Goal: Information Seeking & Learning: Learn about a topic

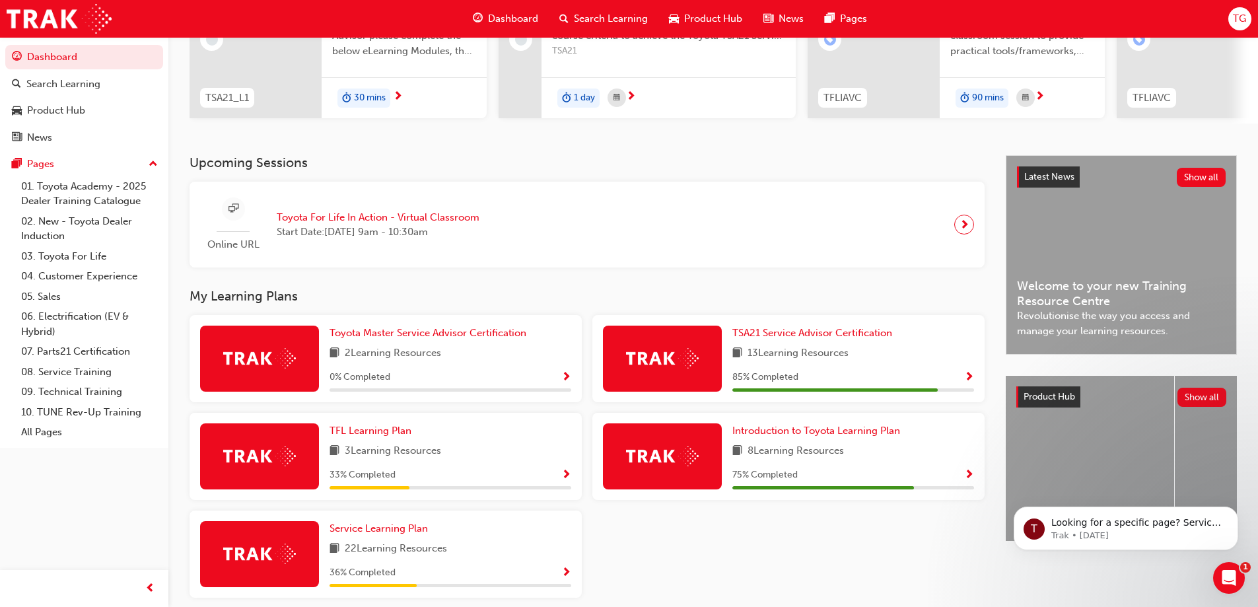
scroll to position [242, 0]
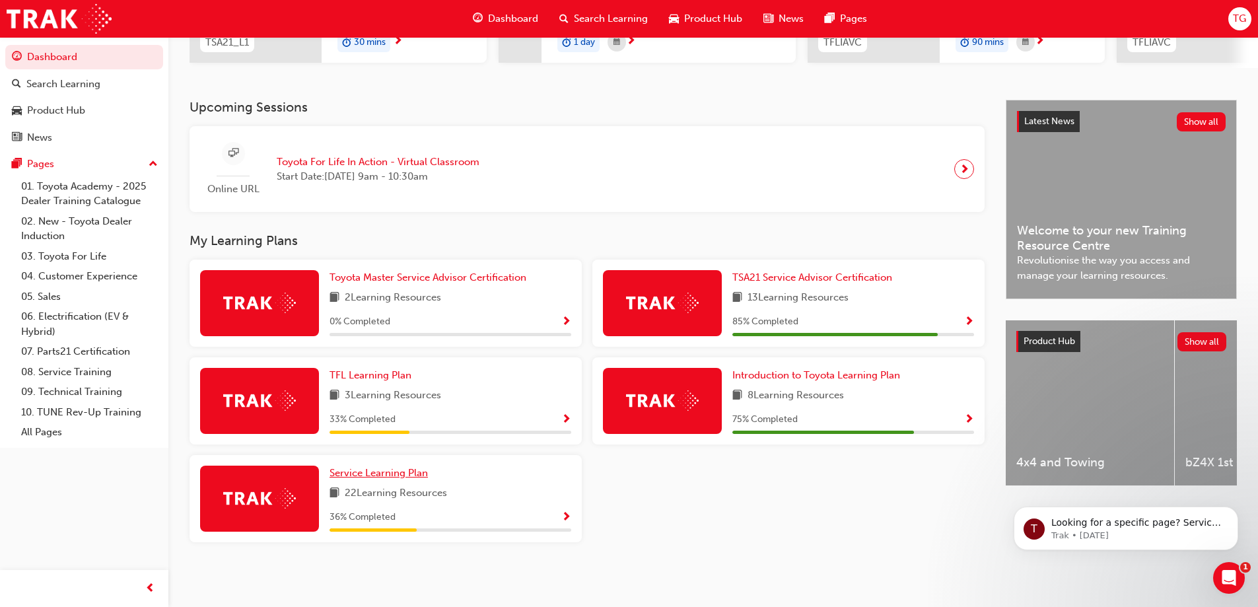
click at [363, 475] on span "Service Learning Plan" at bounding box center [379, 473] width 98 height 12
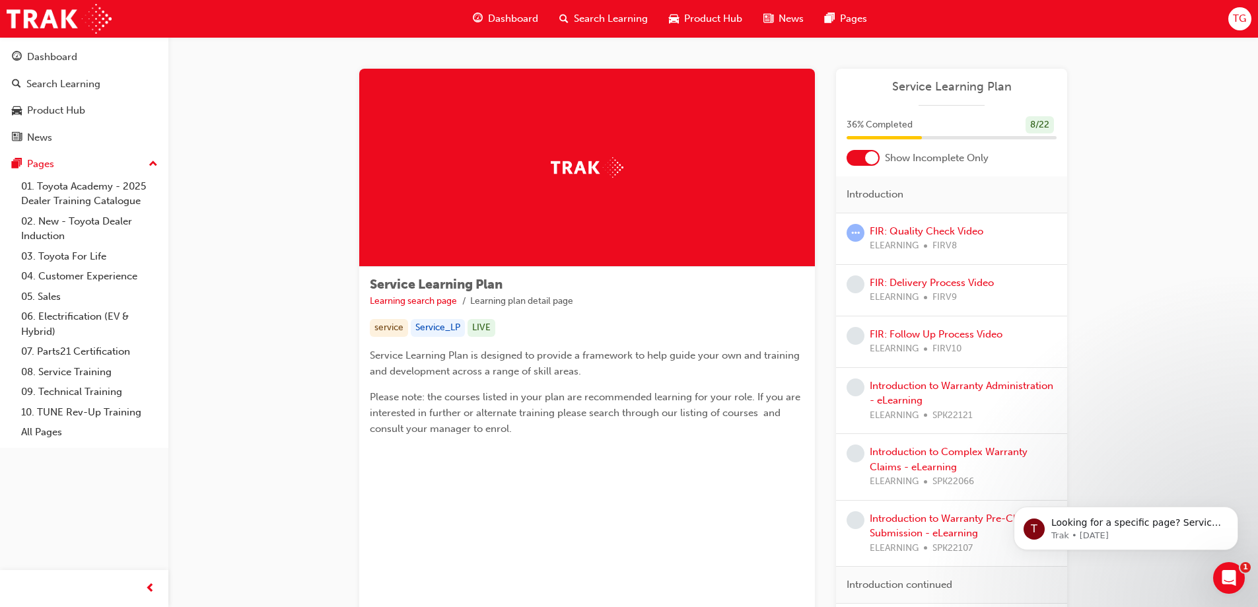
click at [595, 164] on div at bounding box center [871, 157] width 13 height 13
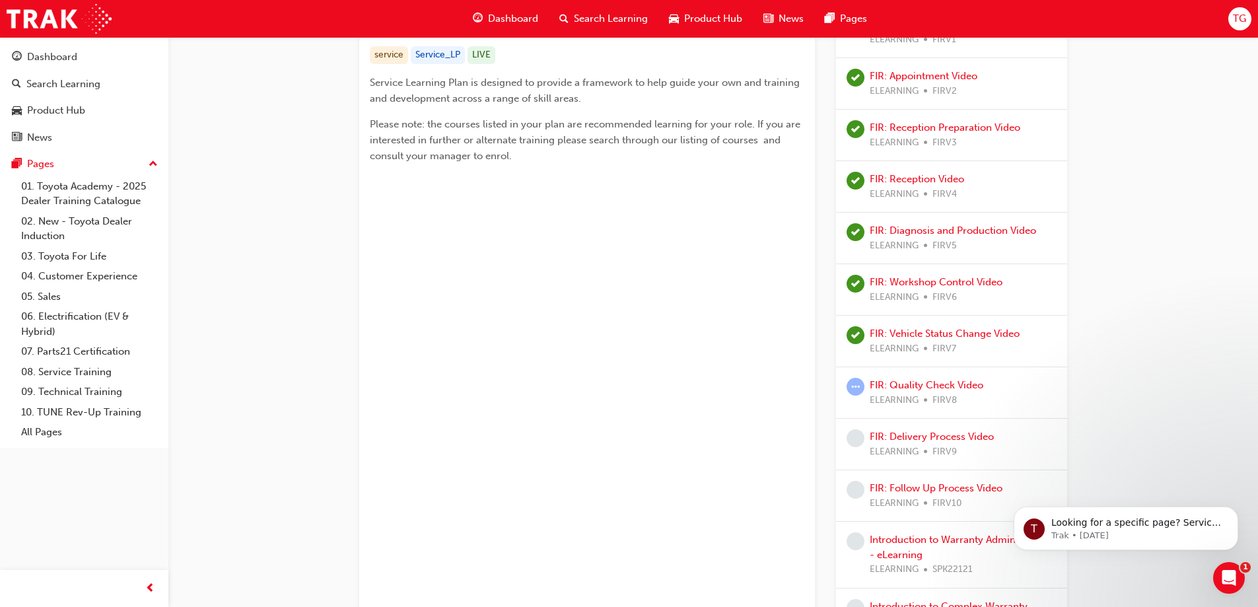
scroll to position [330, 0]
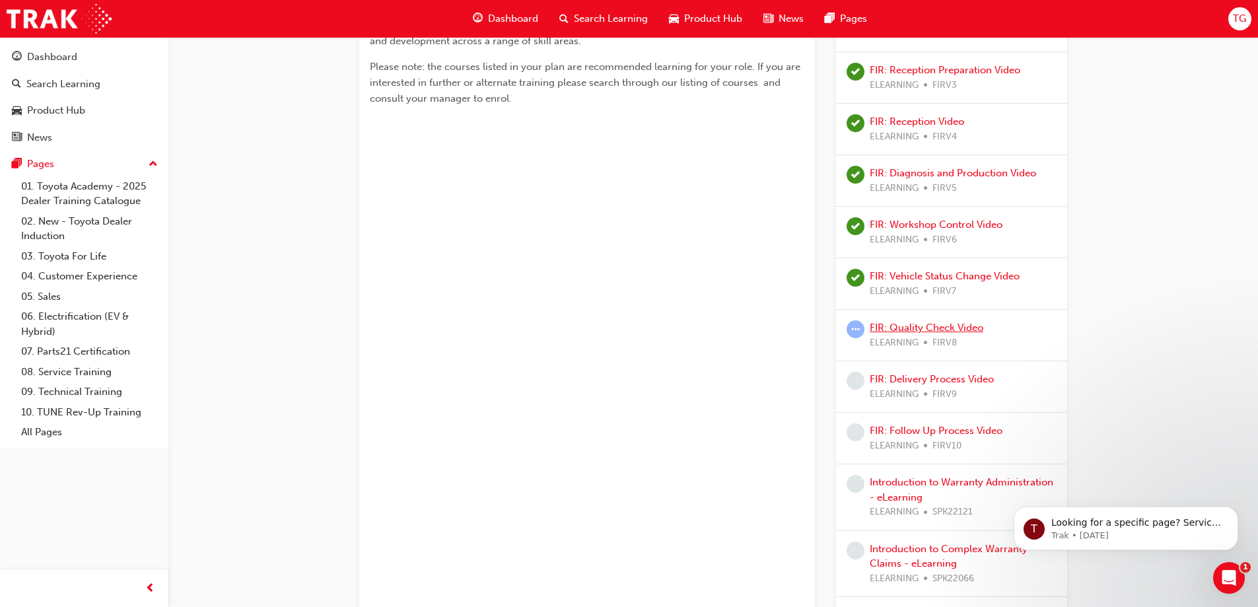
click at [595, 328] on link "FIR: Quality Check Video" at bounding box center [927, 328] width 114 height 12
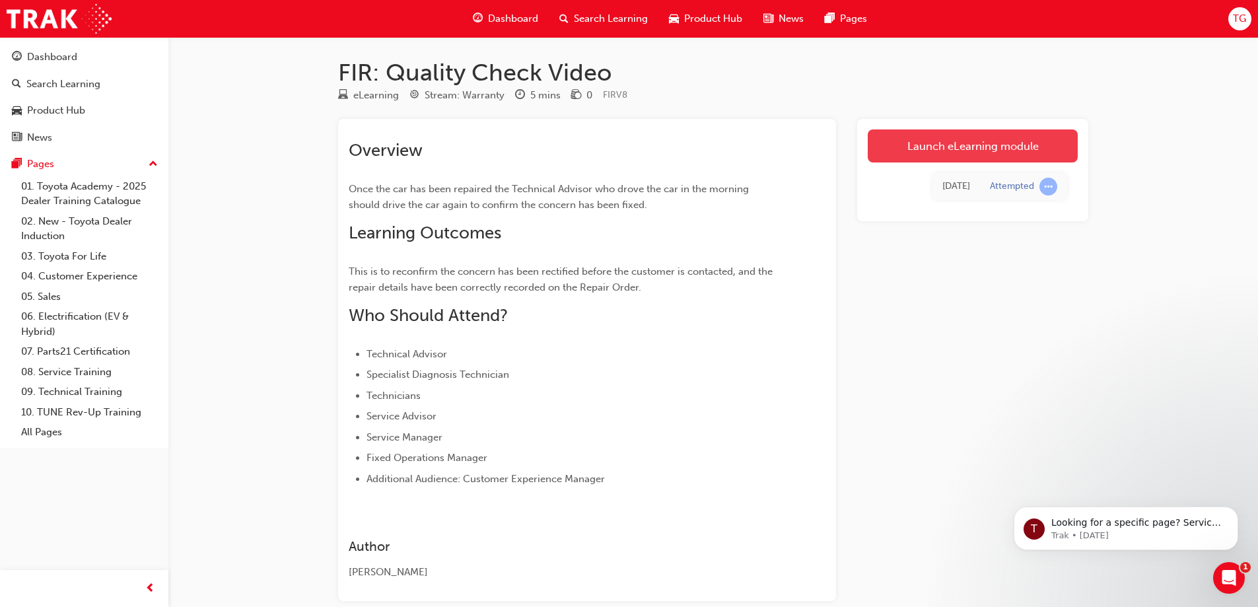
click at [595, 147] on link "Launch eLearning module" at bounding box center [973, 145] width 210 height 33
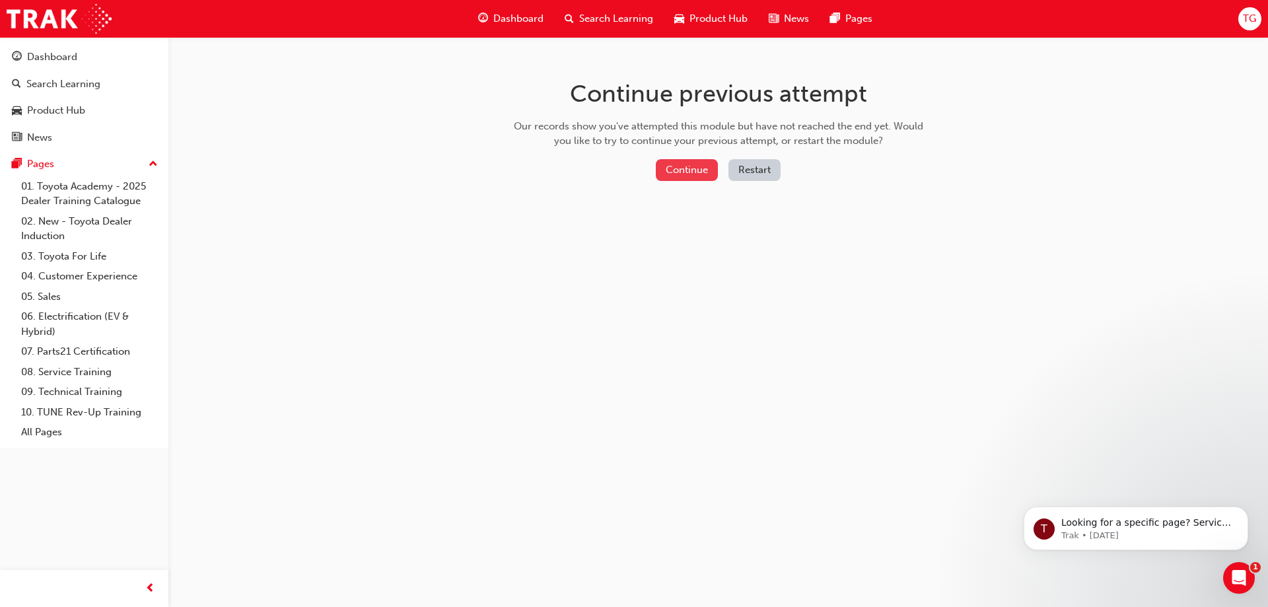
click at [595, 174] on button "Continue" at bounding box center [687, 170] width 62 height 22
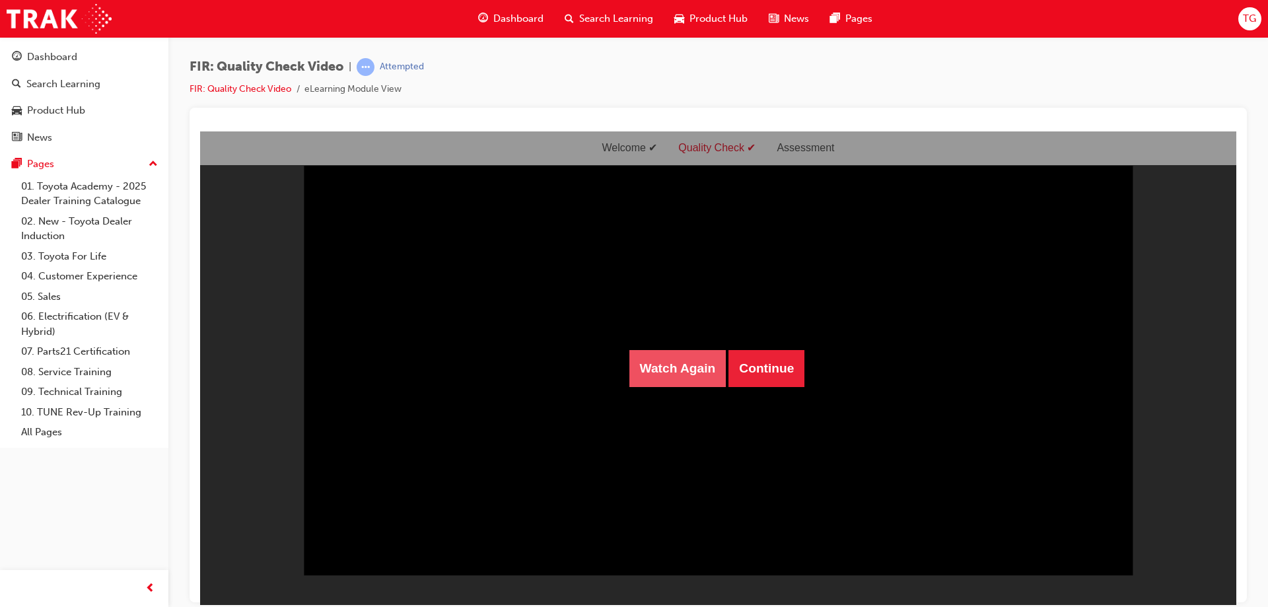
click at [595, 359] on button "Watch Again" at bounding box center [677, 367] width 97 height 37
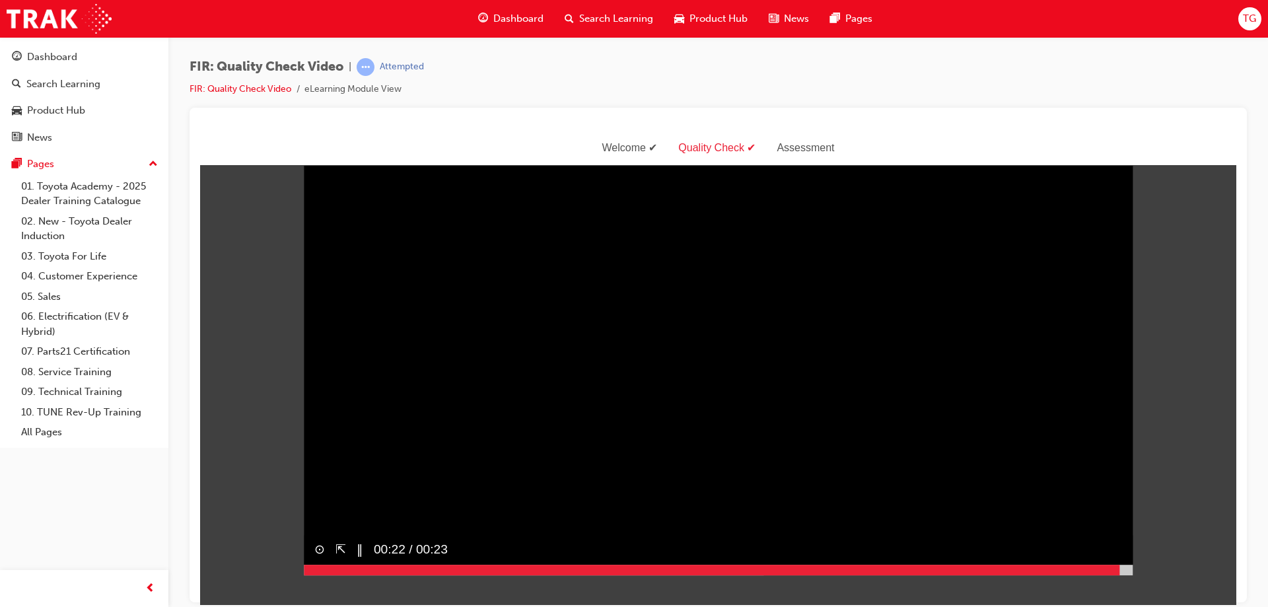
click at [595, 575] on div at bounding box center [718, 569] width 829 height 11
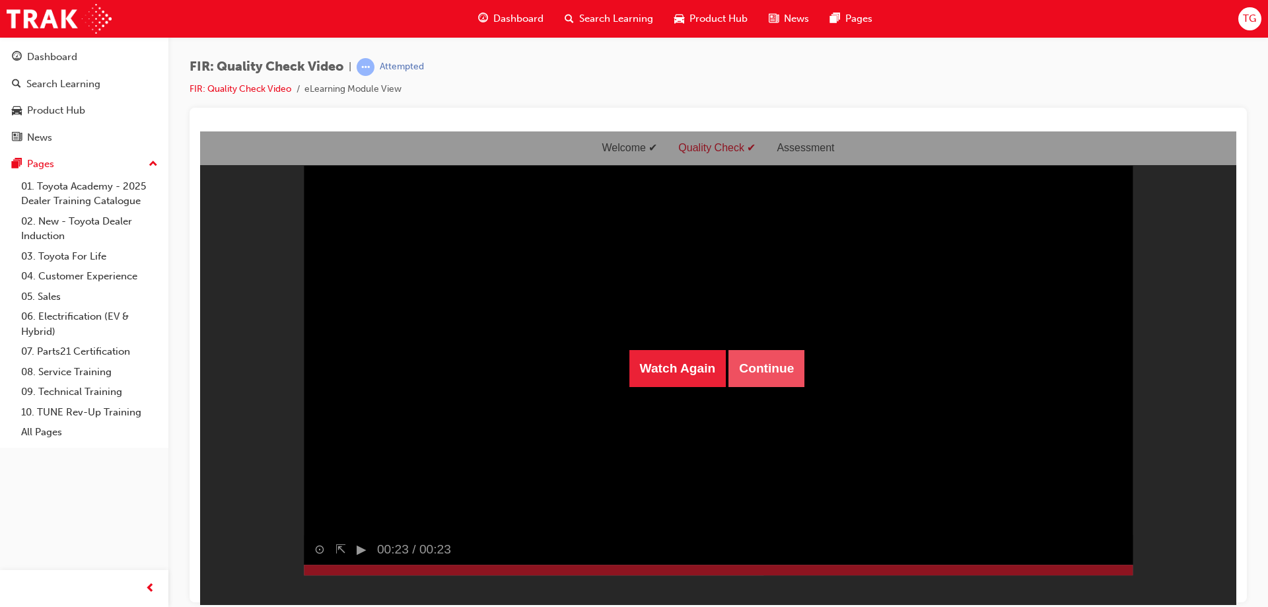
click at [595, 371] on button "Continue" at bounding box center [766, 367] width 76 height 37
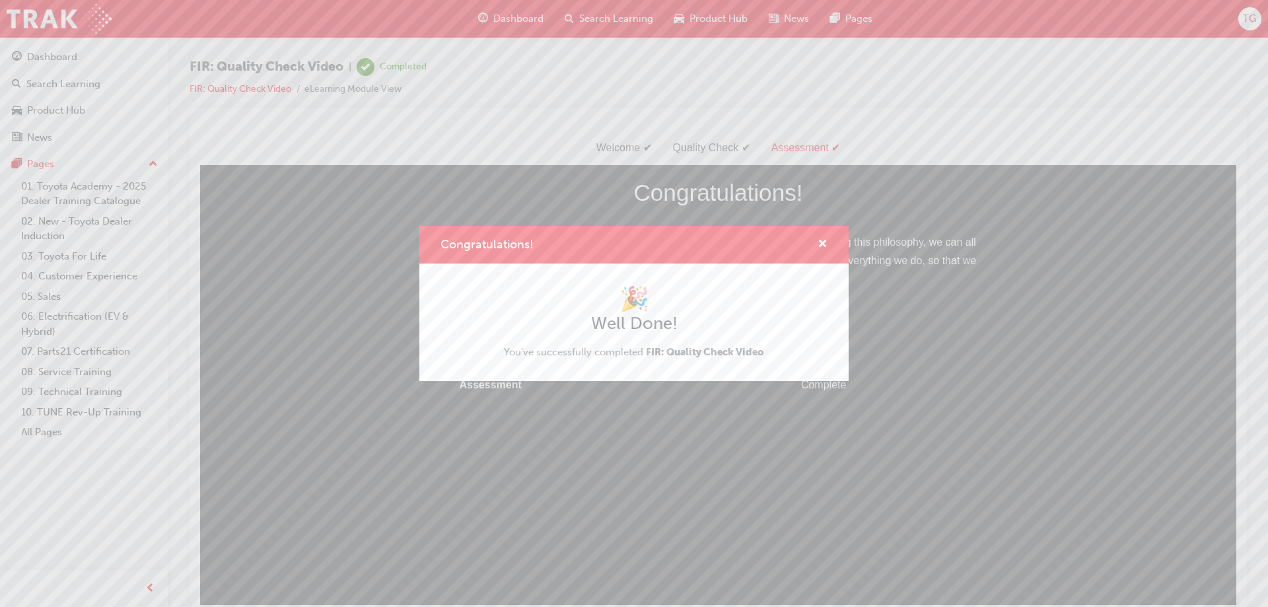
click at [58, 61] on div "Congratulations! 🎉 Well Done! You've successfully completed FIR: Quality Check …" at bounding box center [634, 303] width 1268 height 607
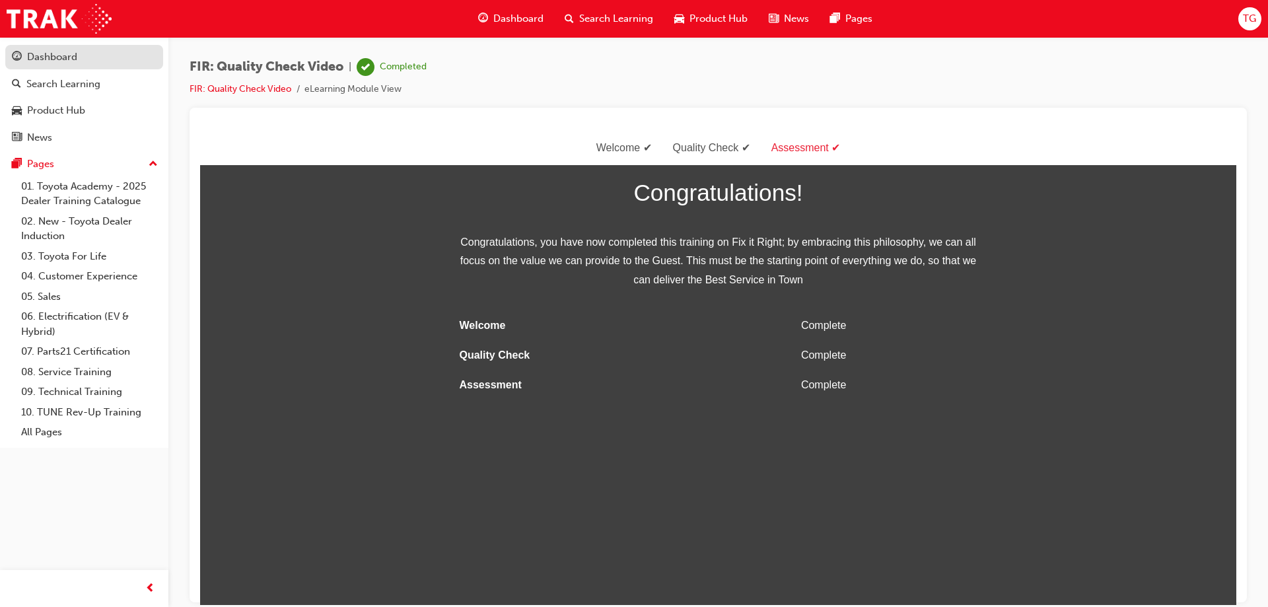
click at [60, 61] on div "Dashboard" at bounding box center [52, 57] width 50 height 15
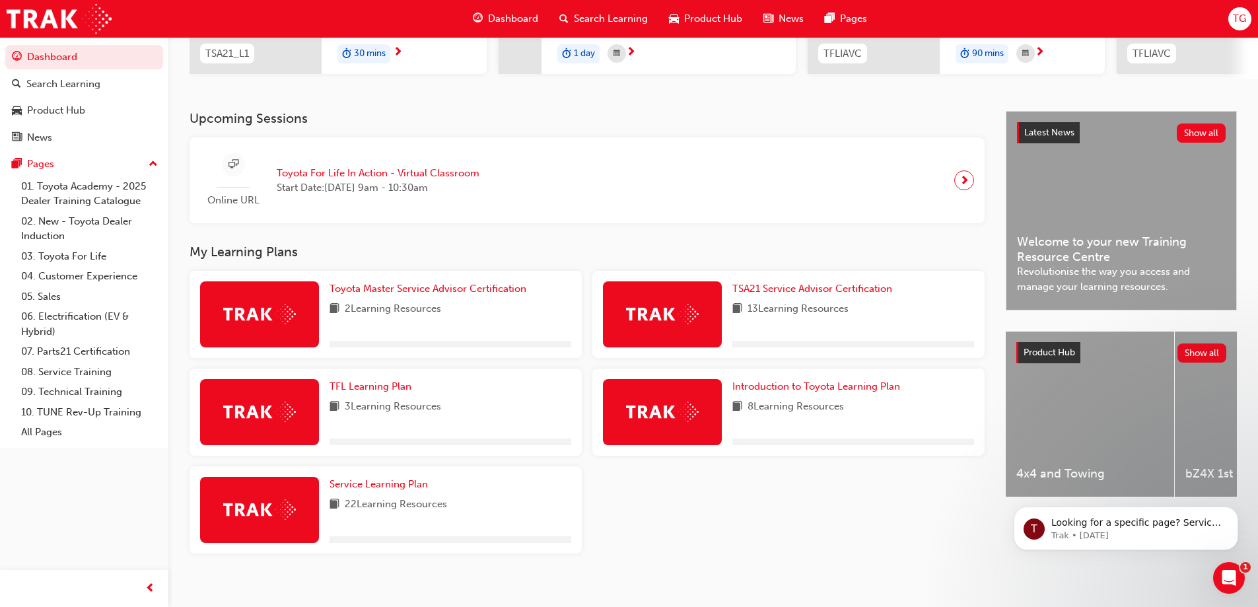
scroll to position [242, 0]
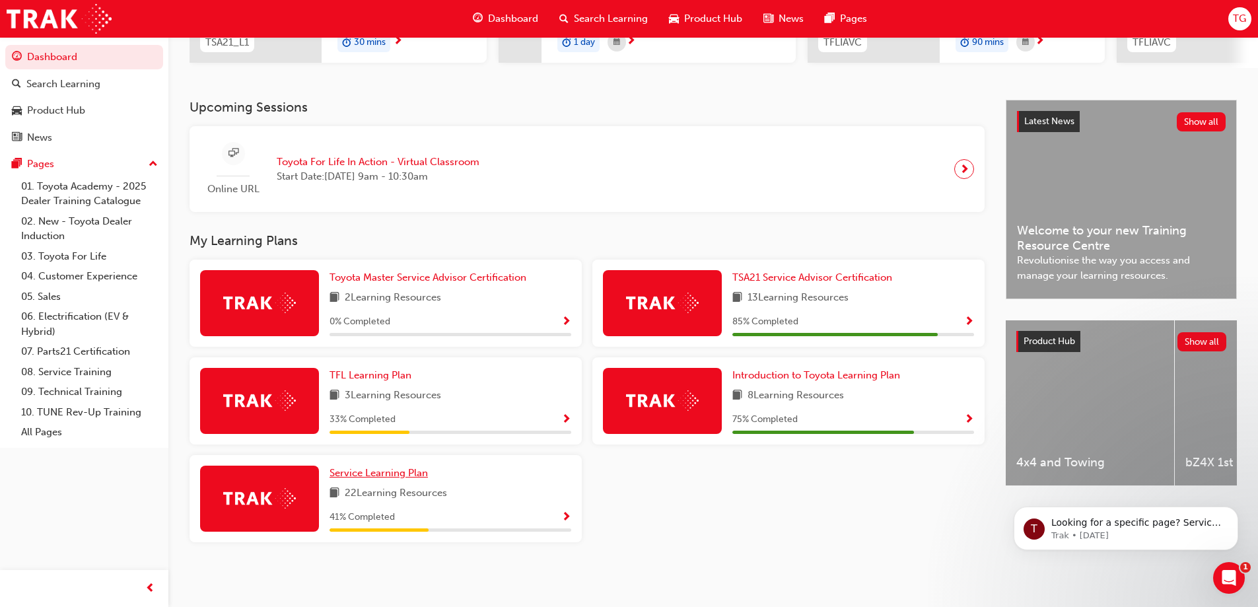
click at [369, 468] on span "Service Learning Plan" at bounding box center [379, 473] width 98 height 12
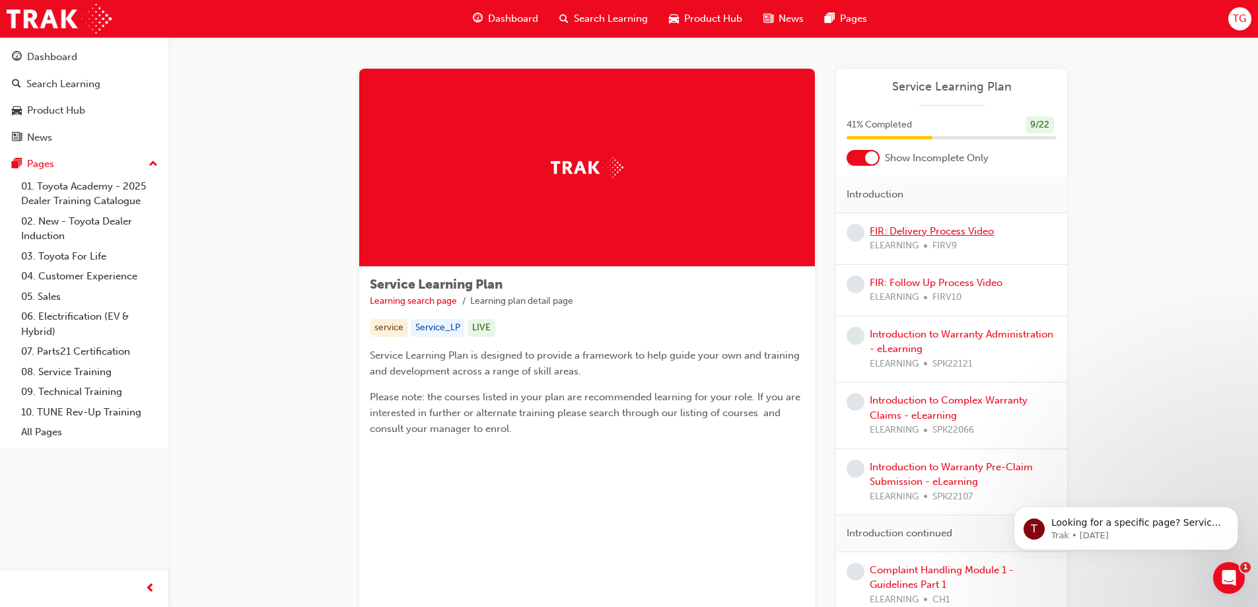
click at [595, 232] on link "FIR: Delivery Process Video" at bounding box center [932, 231] width 124 height 12
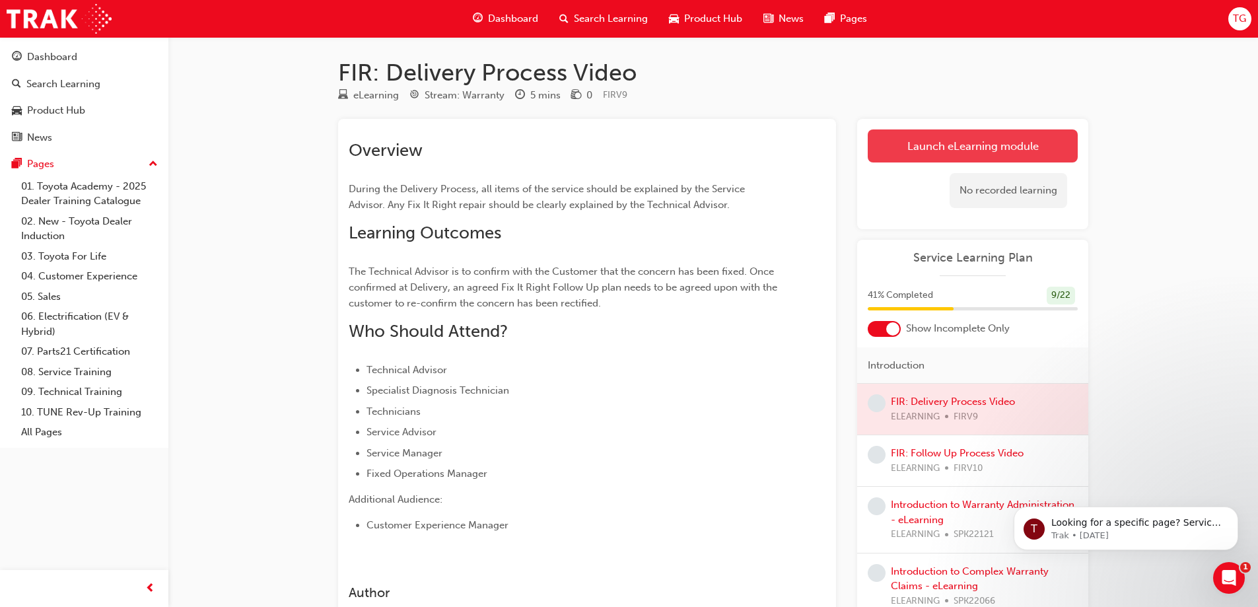
click at [595, 140] on link "Launch eLearning module" at bounding box center [973, 145] width 210 height 33
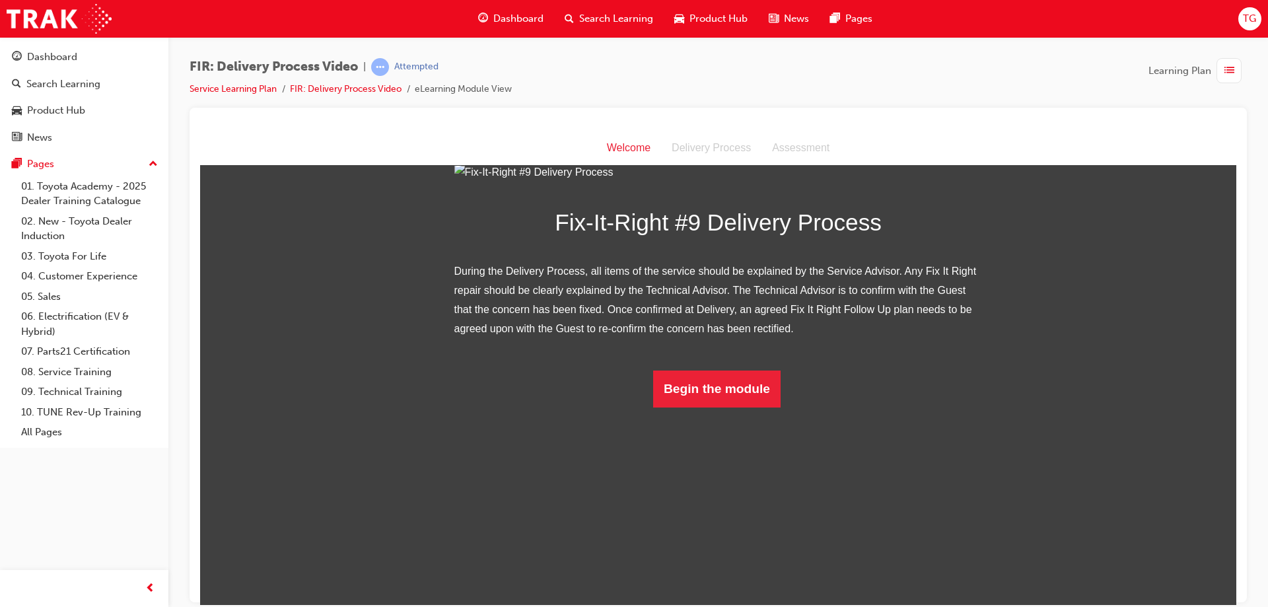
scroll to position [81, 0]
click at [595, 407] on button "Begin the module" at bounding box center [716, 388] width 127 height 37
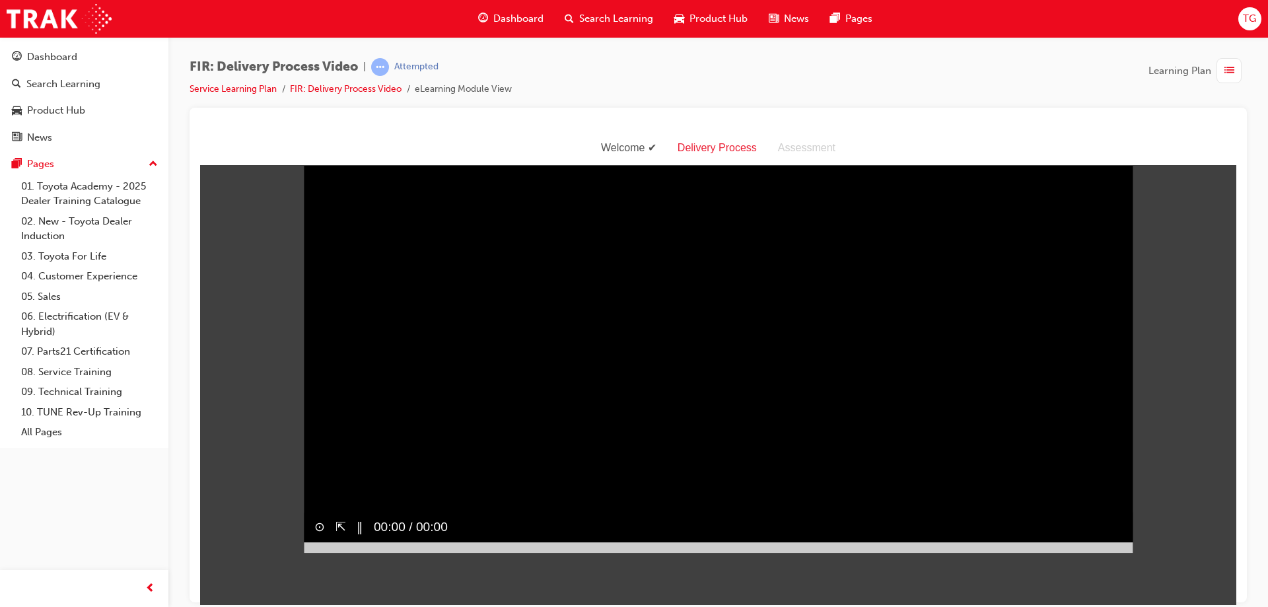
scroll to position [0, 0]
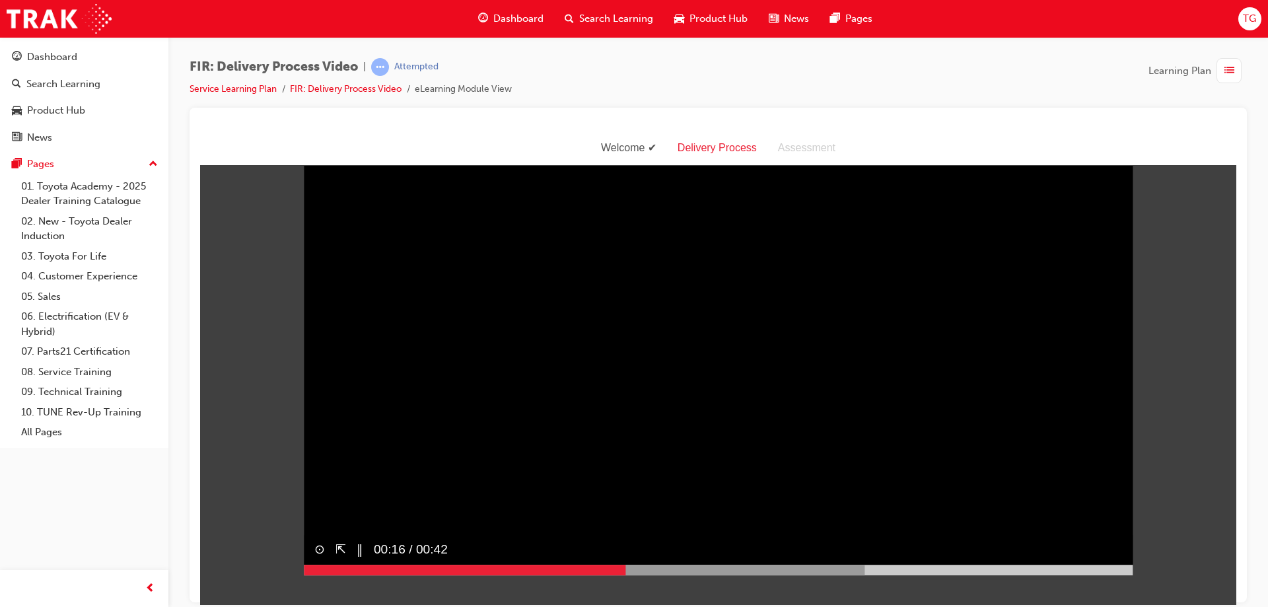
click at [595, 575] on div at bounding box center [718, 569] width 829 height 11
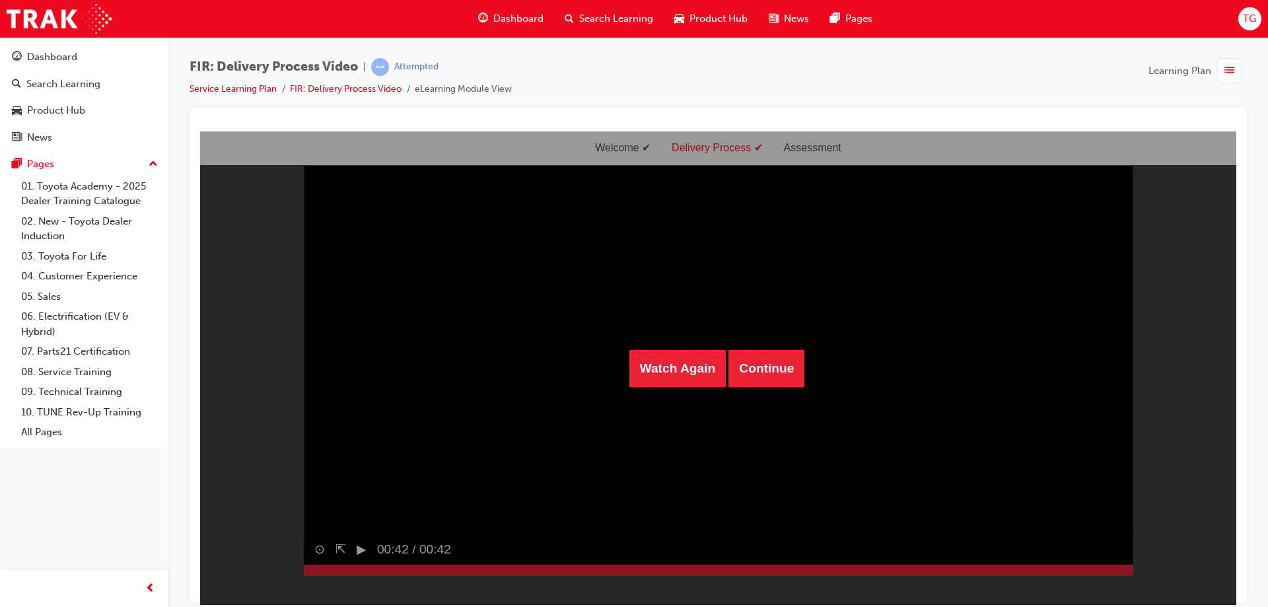
click at [595, 71] on span "Learning Plan" at bounding box center [1179, 70] width 63 height 15
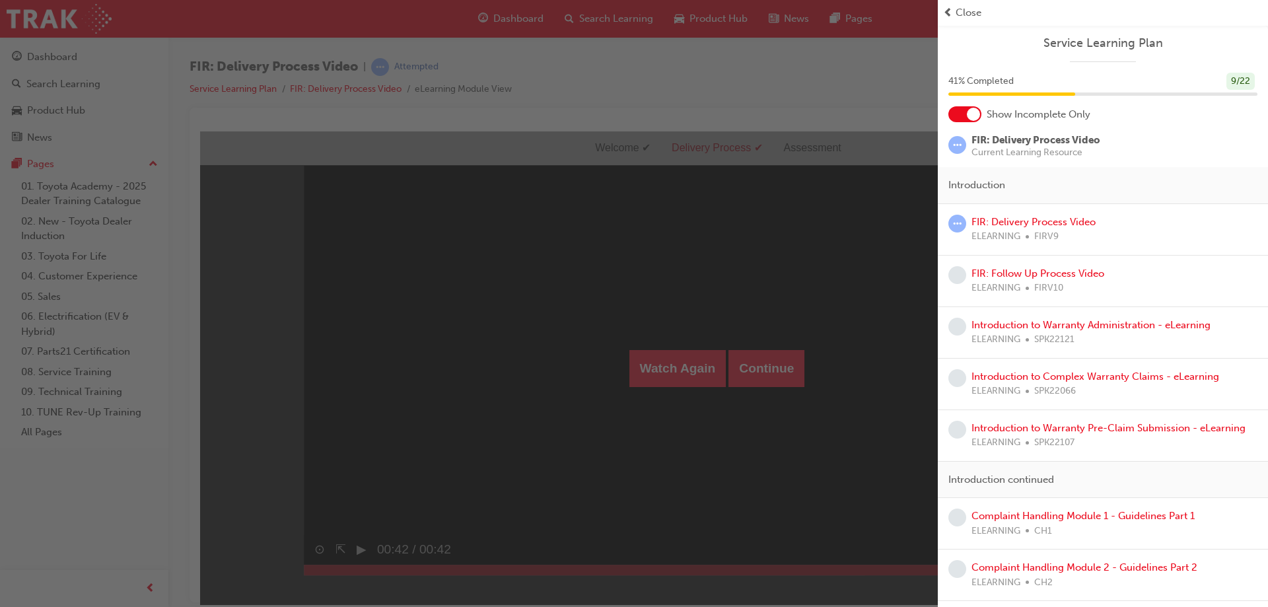
click at [595, 199] on div "button" at bounding box center [469, 303] width 938 height 607
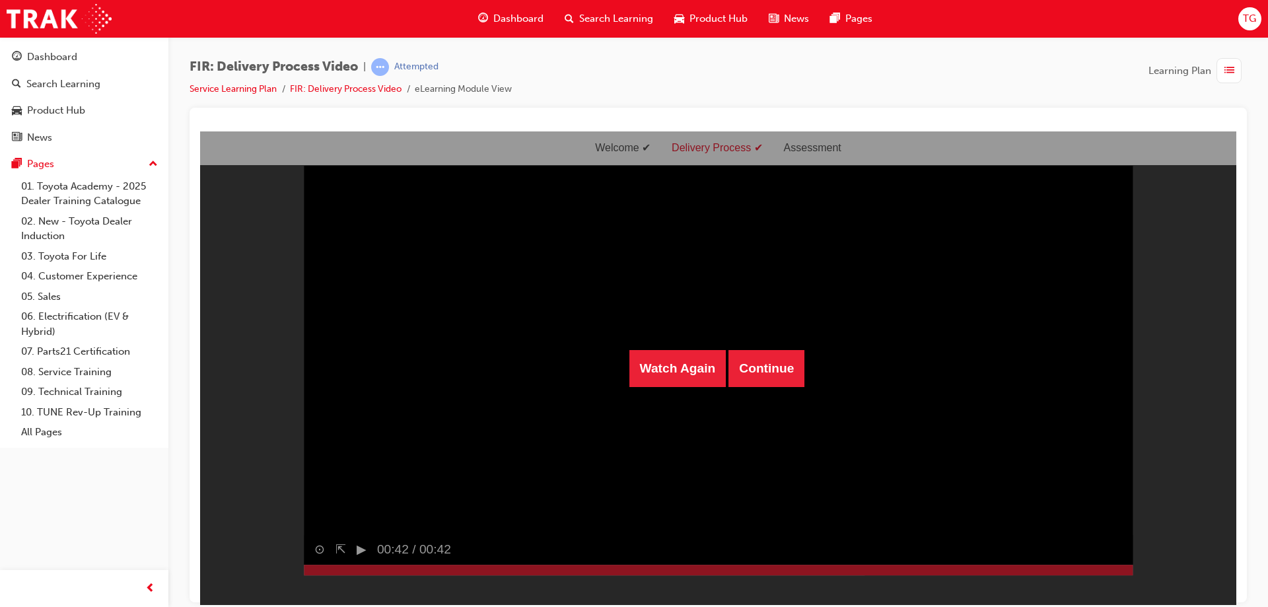
click at [595, 387] on div "Watch Again Continue" at bounding box center [718, 367] width 1036 height 473
click at [595, 367] on button "Continue" at bounding box center [766, 367] width 76 height 37
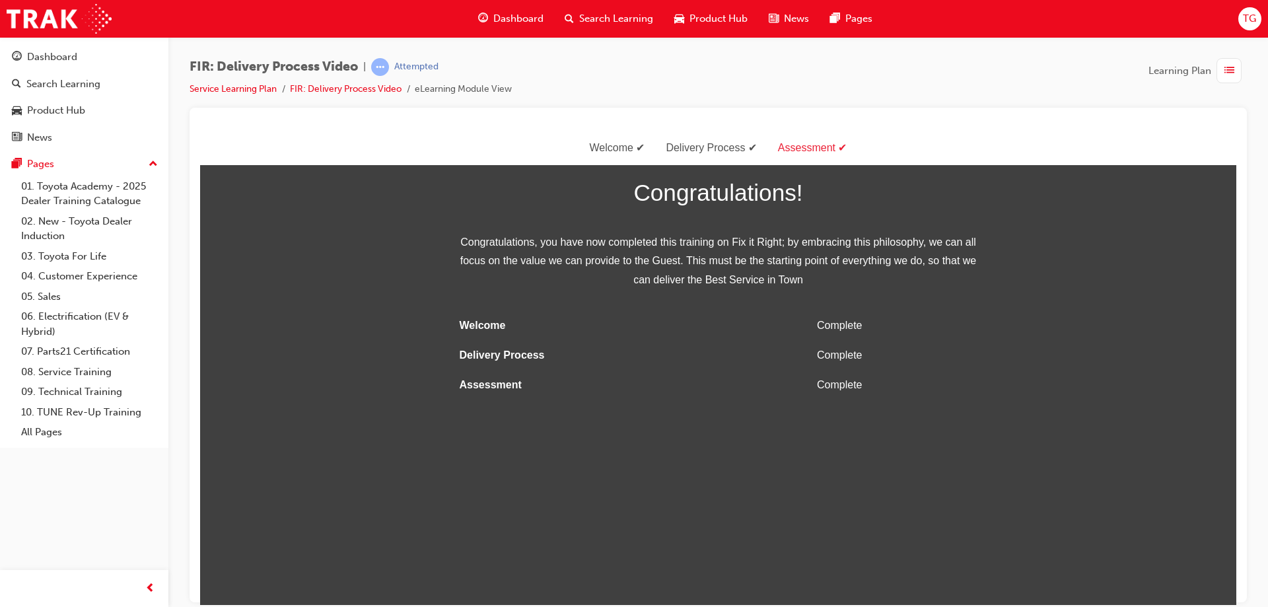
click at [595, 67] on div "button" at bounding box center [1228, 70] width 25 height 25
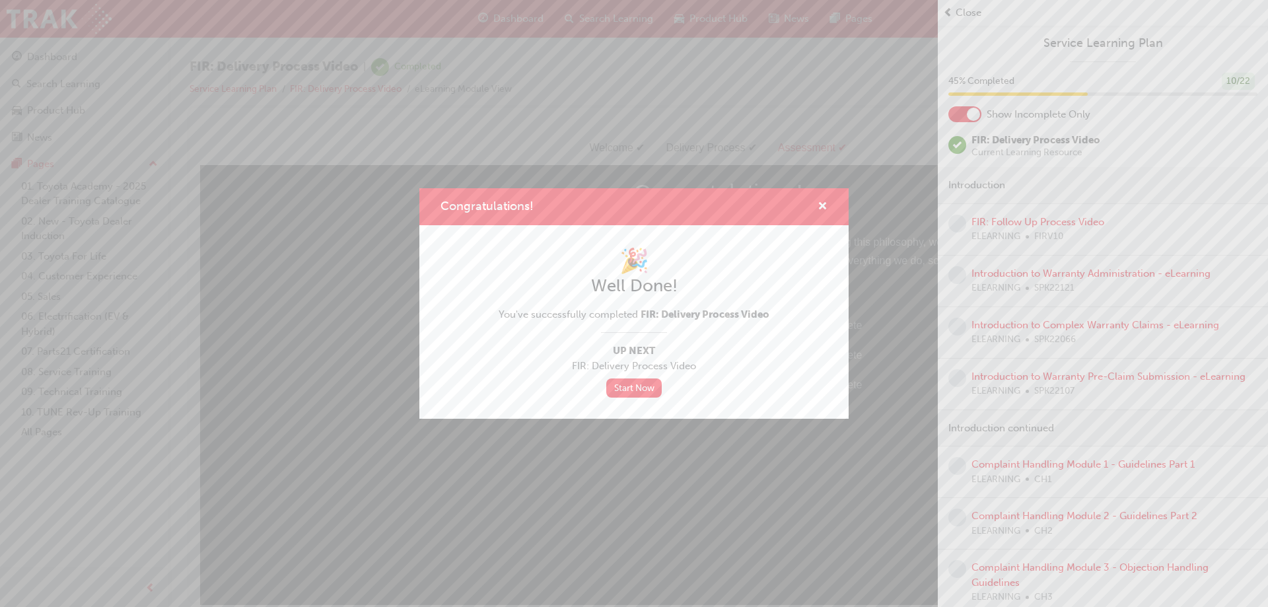
drag, startPoint x: 1020, startPoint y: 190, endPoint x: 901, endPoint y: 198, distance: 118.5
click at [595, 190] on div "Congratulations! 🎉 Well Done! You've successfully completed FIR: Delivery Proce…" at bounding box center [634, 303] width 1268 height 607
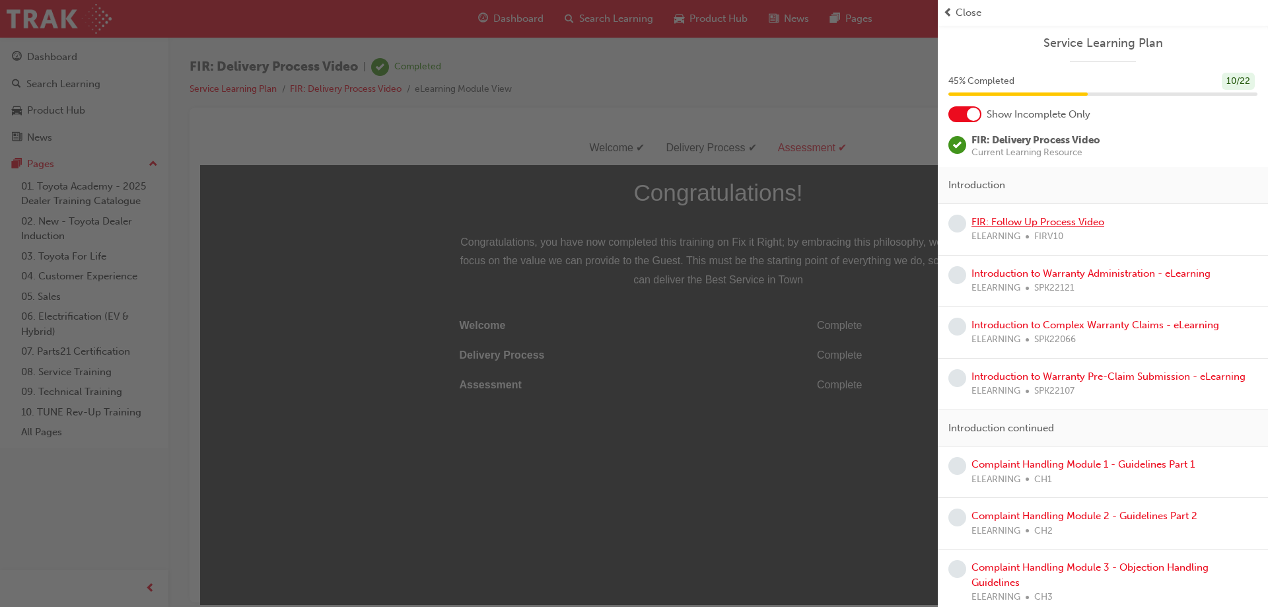
click at [595, 224] on link "FIR: Follow Up Process Video" at bounding box center [1037, 222] width 133 height 12
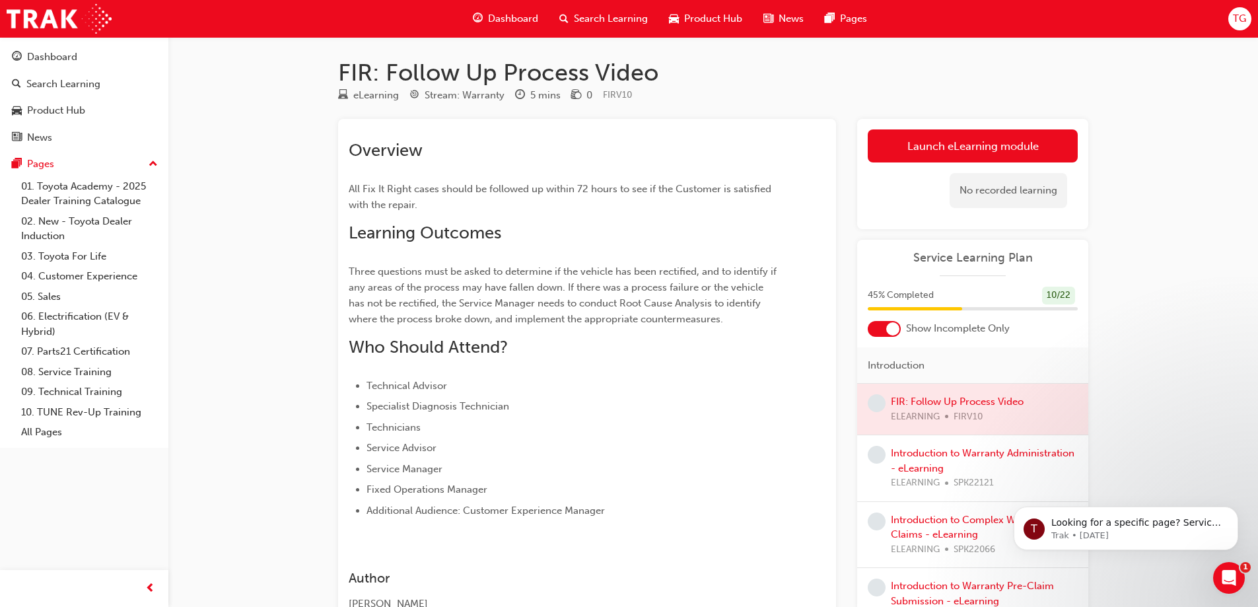
click at [595, 147] on link "Launch eLearning module" at bounding box center [973, 145] width 210 height 33
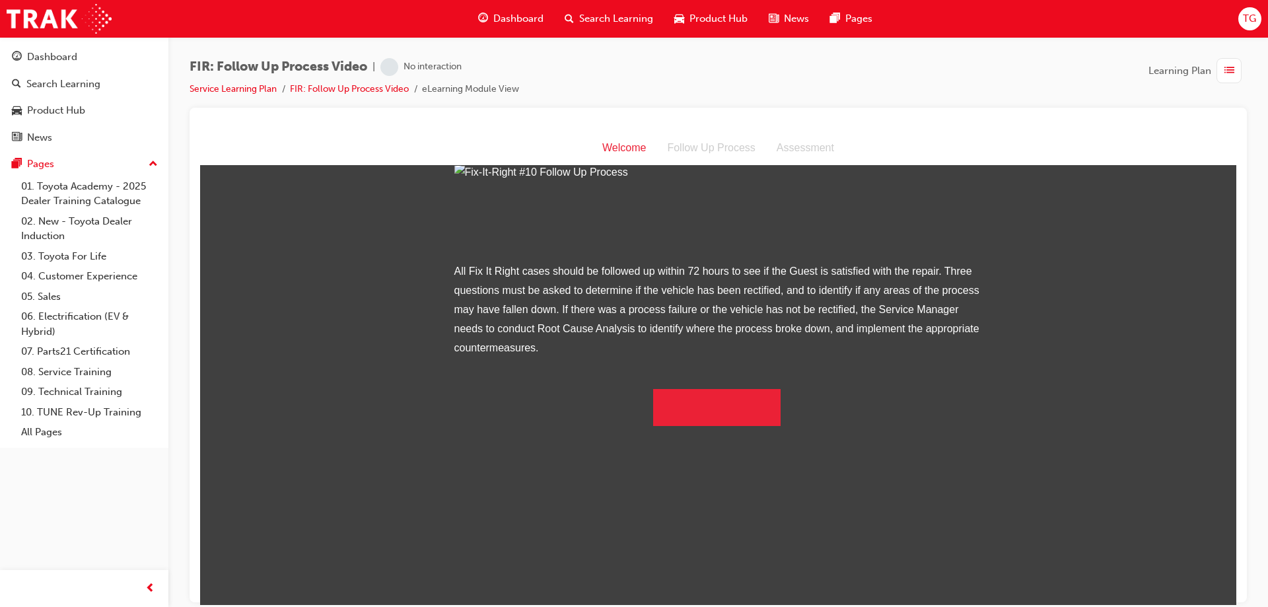
scroll to position [100, 0]
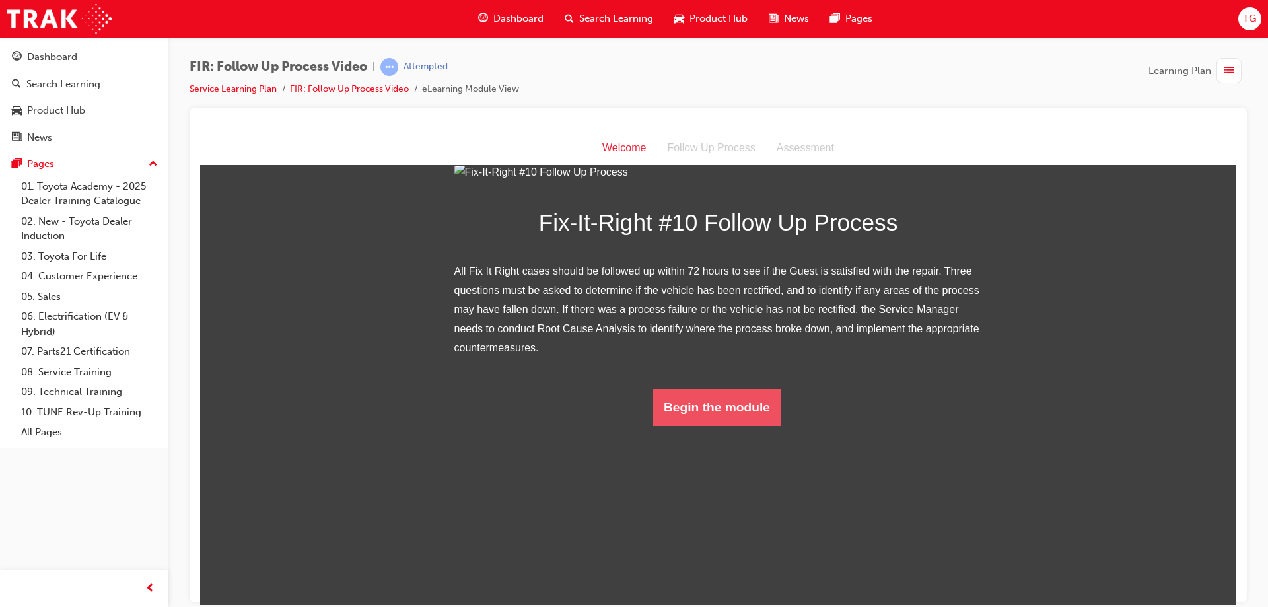
click at [595, 425] on button "Begin the module" at bounding box center [716, 406] width 127 height 37
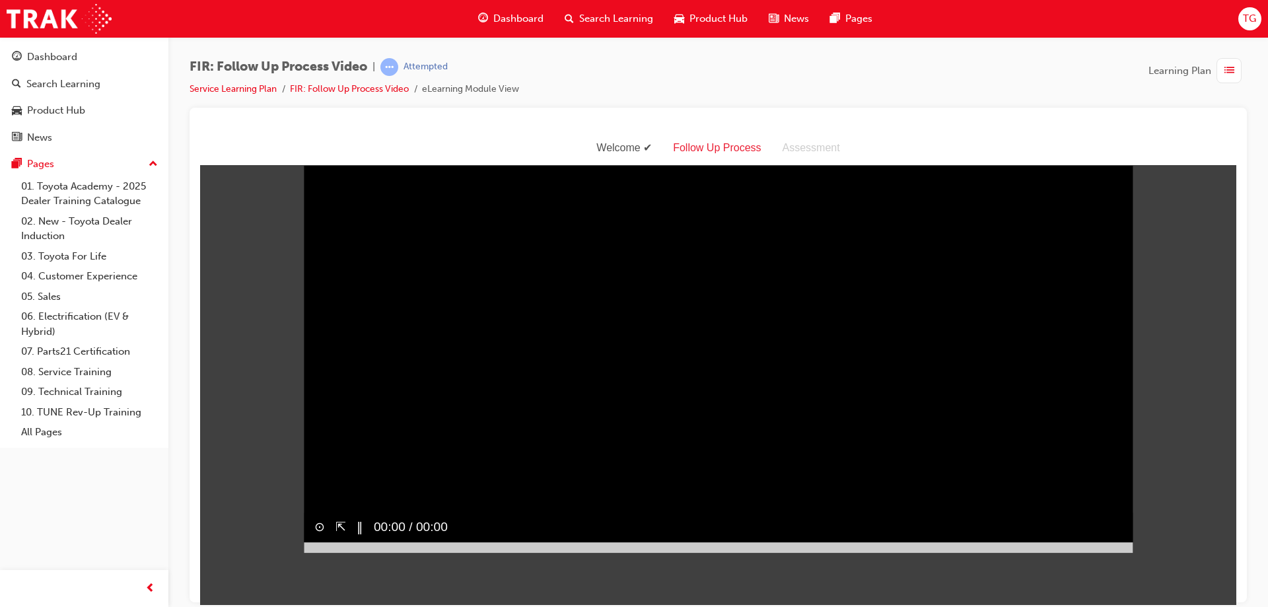
scroll to position [0, 0]
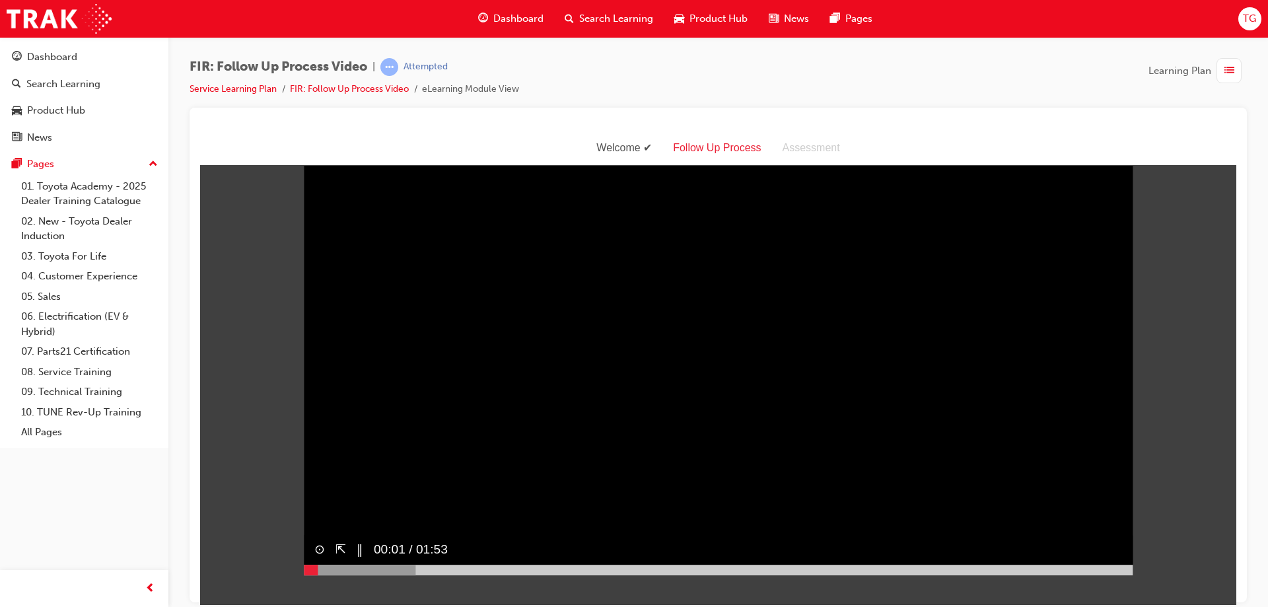
click at [595, 575] on div at bounding box center [718, 569] width 829 height 11
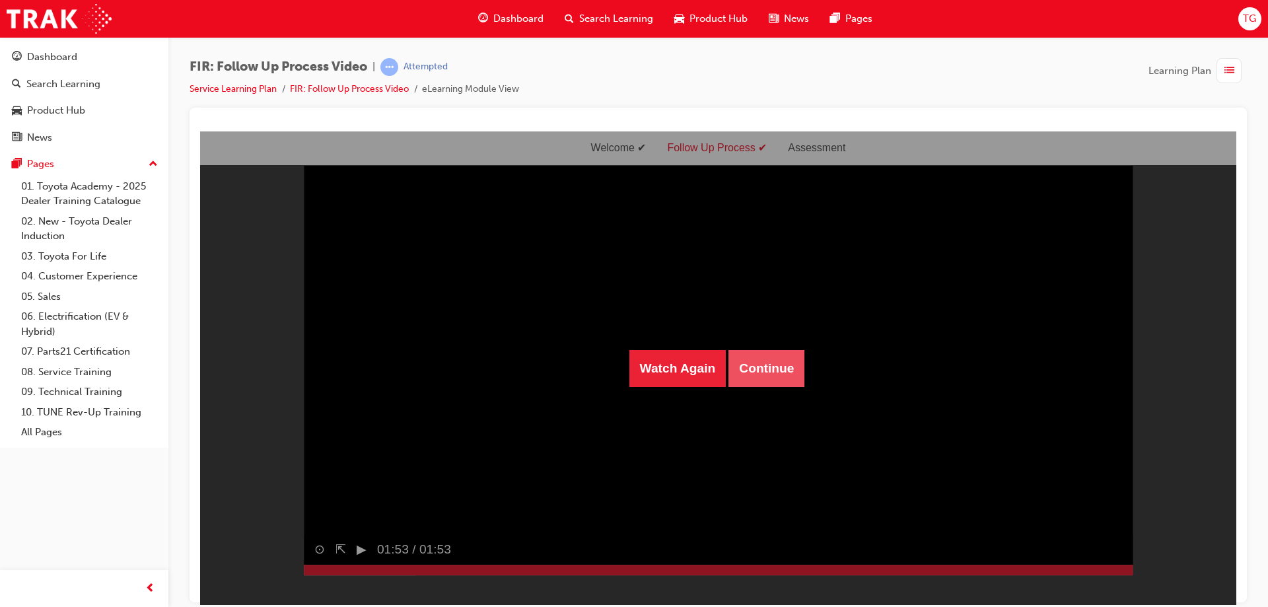
click at [595, 374] on button "Continue" at bounding box center [766, 367] width 76 height 37
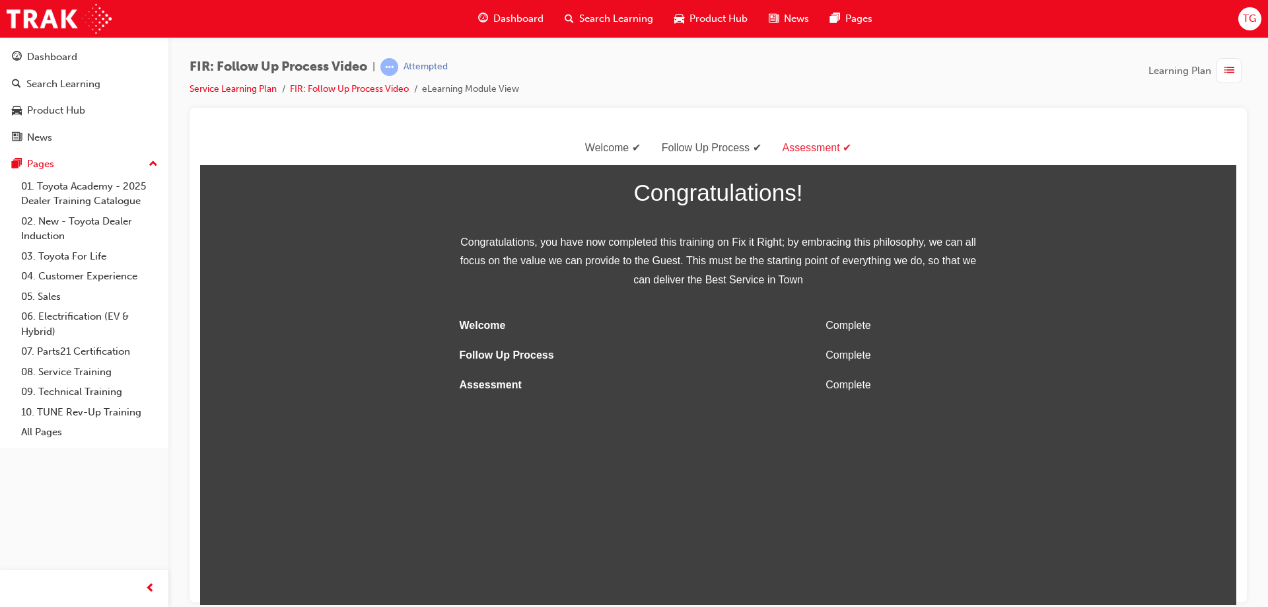
click at [595, 68] on div "button" at bounding box center [1228, 70] width 25 height 25
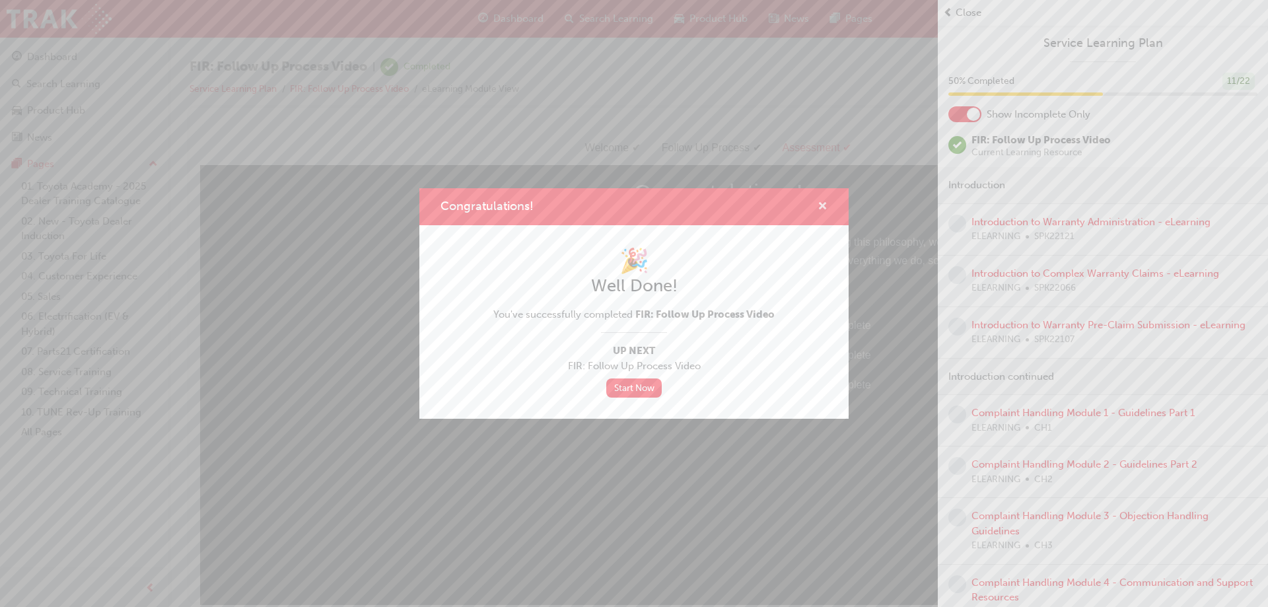
click at [595, 201] on span "cross-icon" at bounding box center [823, 207] width 10 height 12
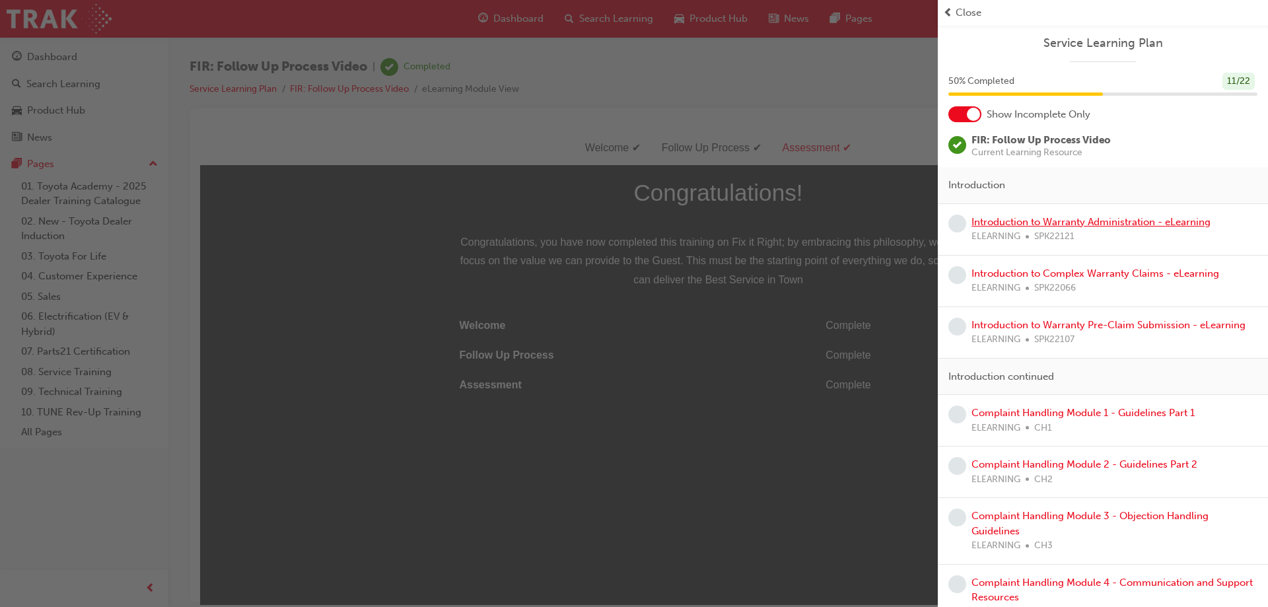
click at [595, 219] on link "Introduction to Warranty Administration - eLearning" at bounding box center [1090, 222] width 239 height 12
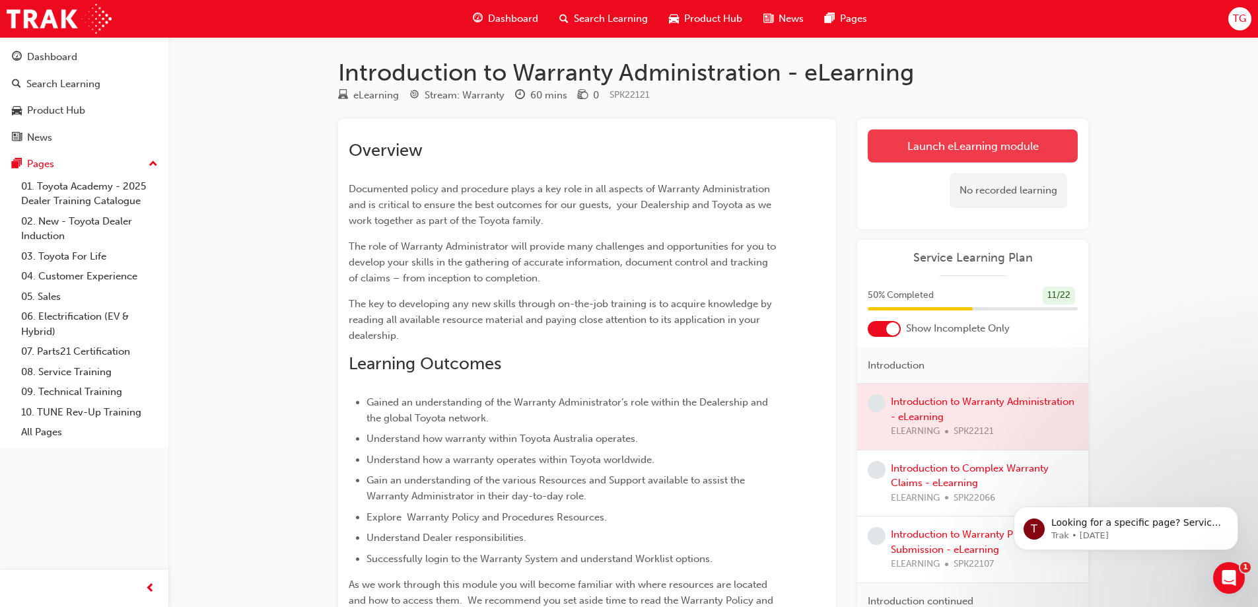
click at [595, 153] on link "Launch eLearning module" at bounding box center [973, 145] width 210 height 33
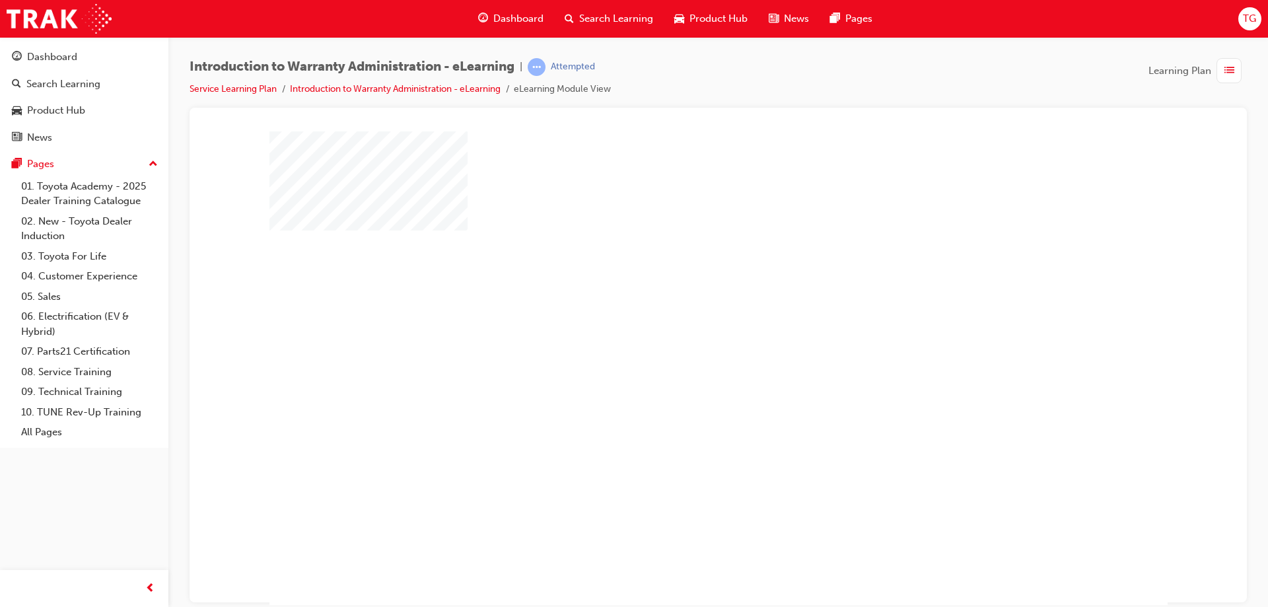
click at [595, 330] on div "play" at bounding box center [680, 330] width 0 height 0
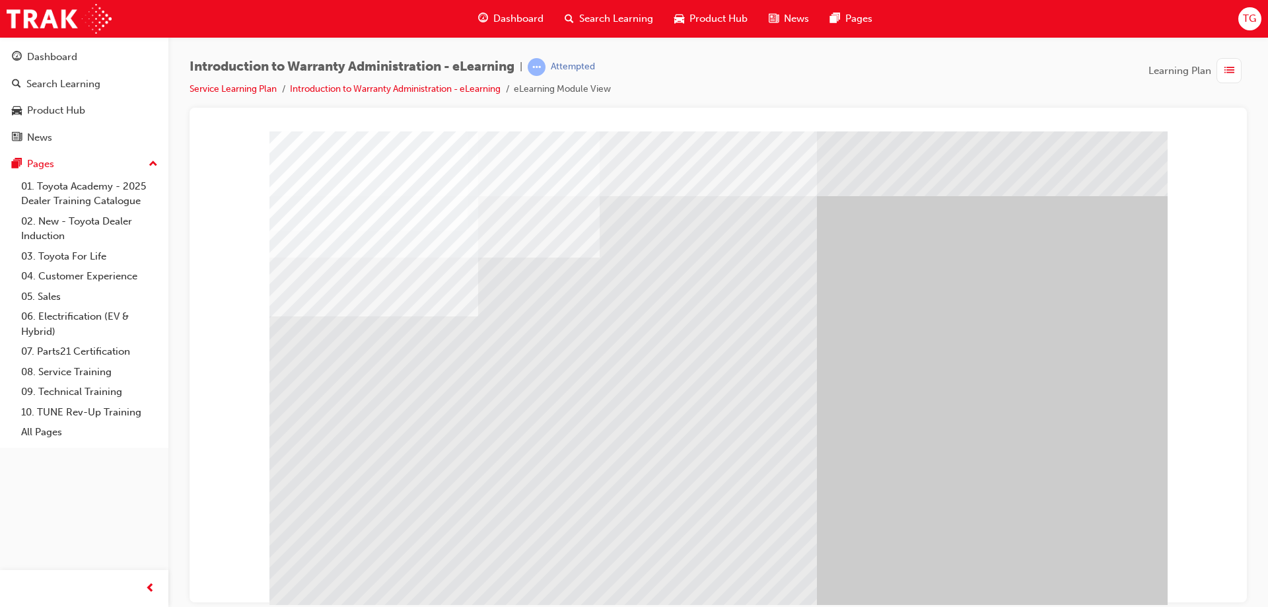
scroll to position [22, 0]
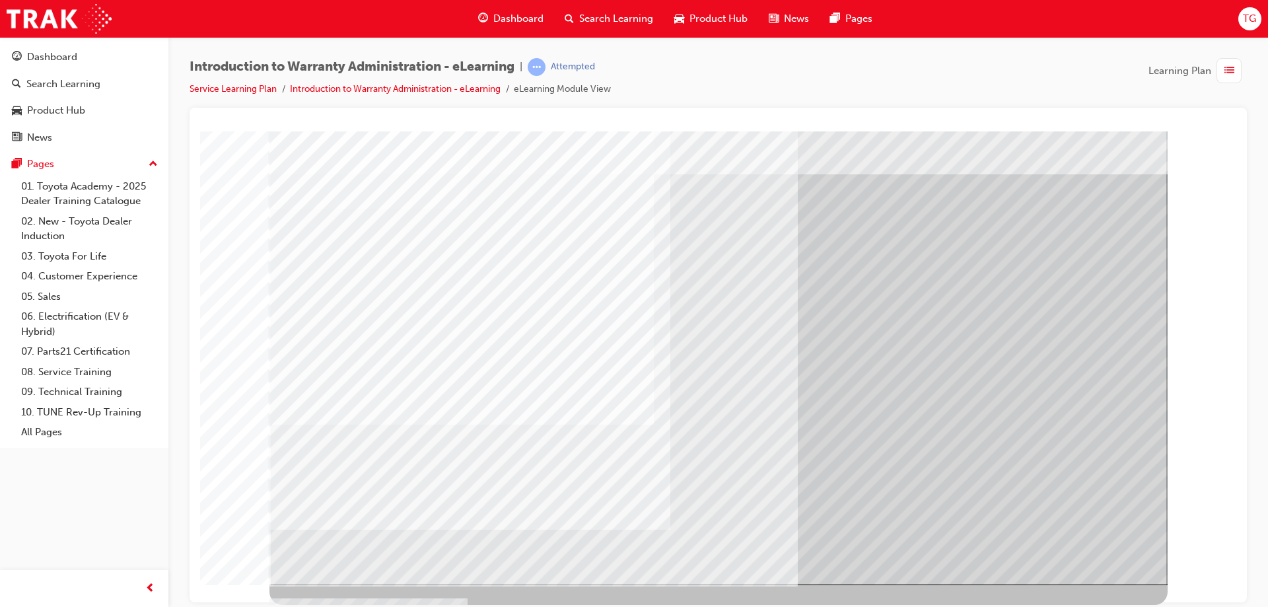
scroll to position [0, 0]
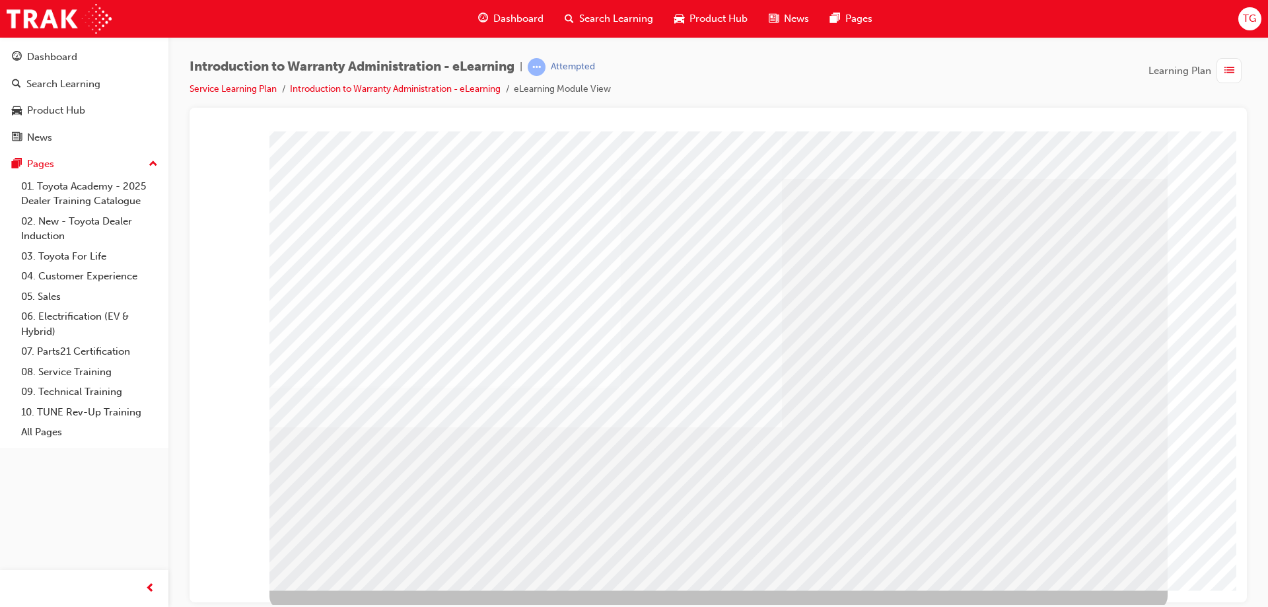
scroll to position [22, 0]
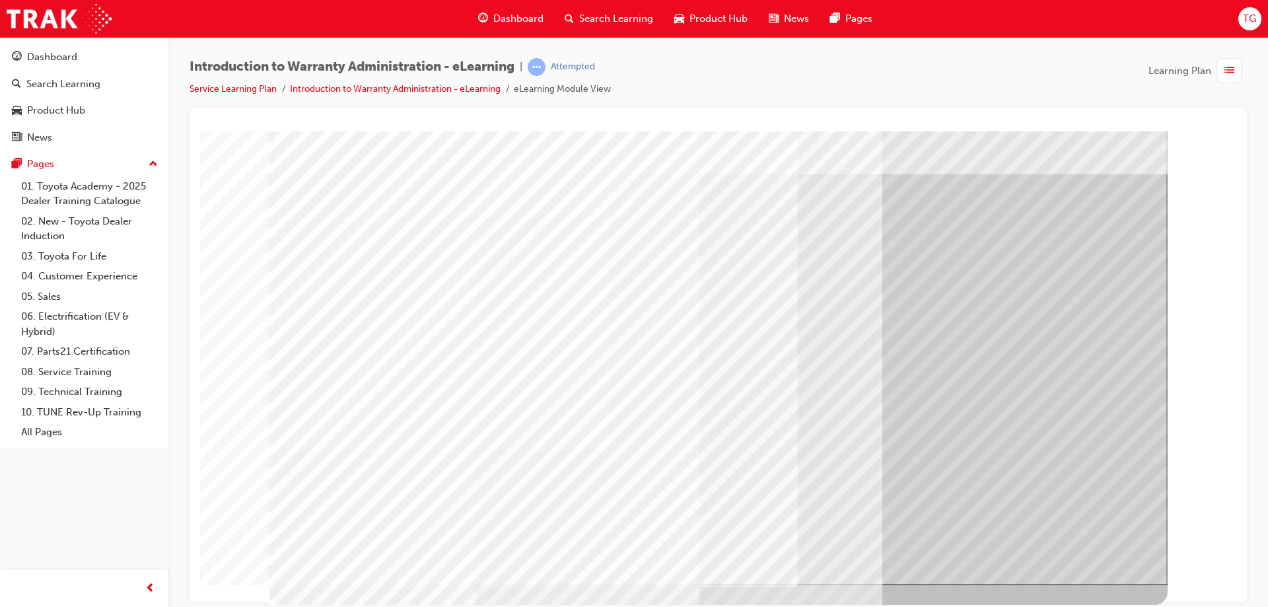
drag, startPoint x: 1065, startPoint y: 546, endPoint x: 1056, endPoint y: 534, distance: 15.6
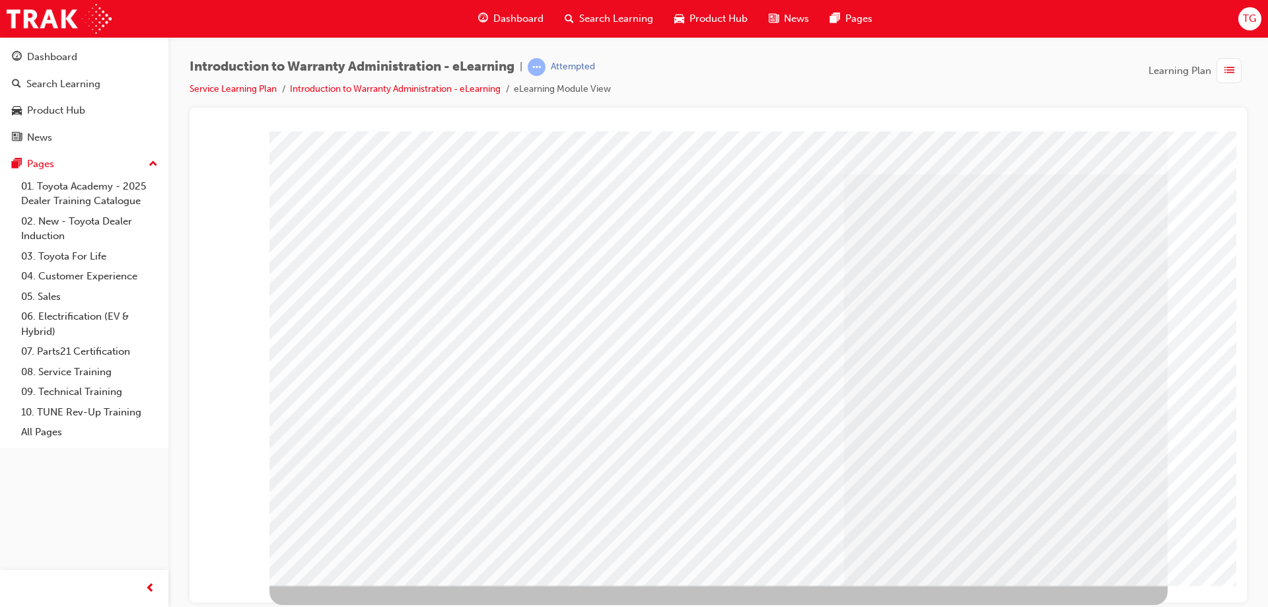
scroll to position [0, 0]
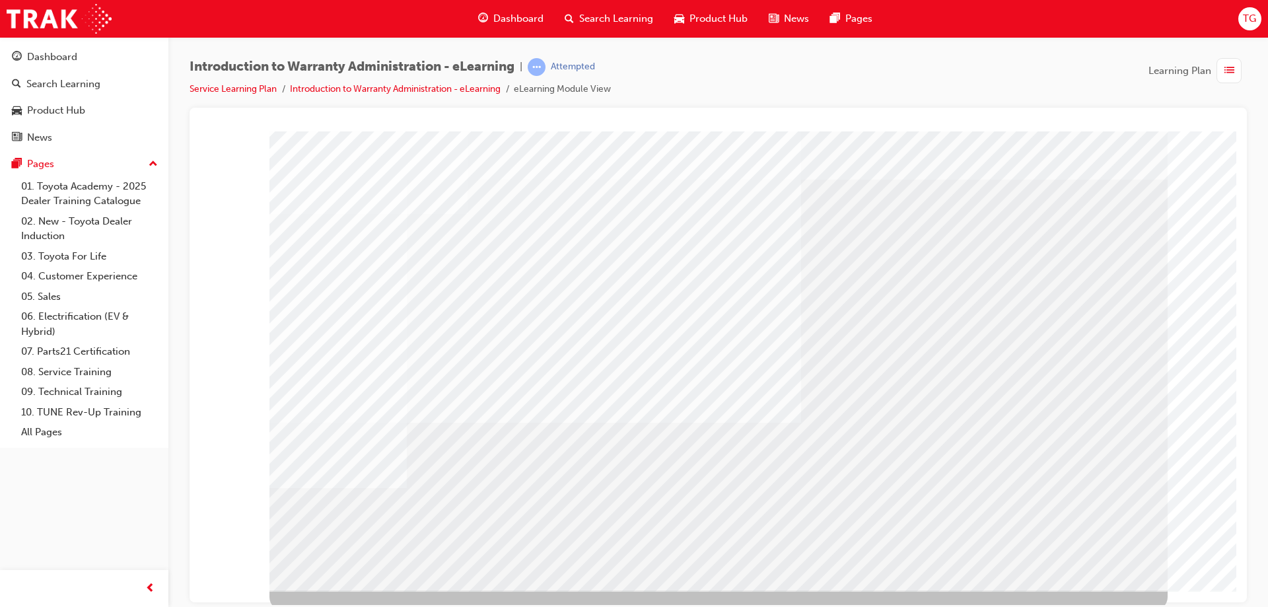
scroll to position [22, 0]
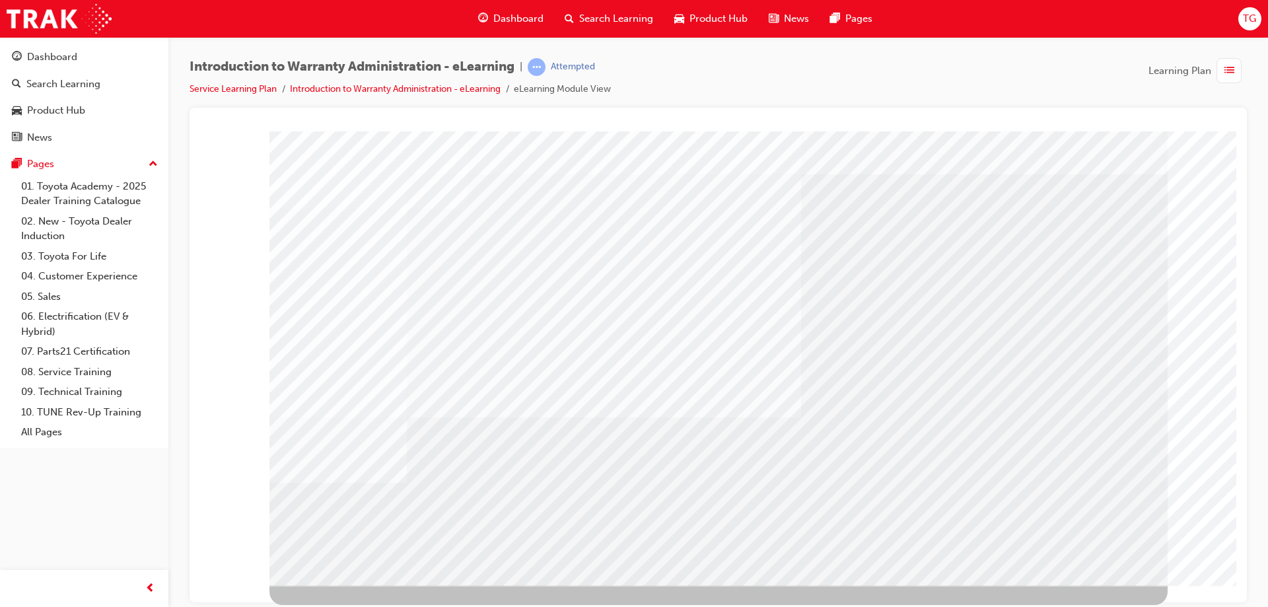
drag, startPoint x: 1082, startPoint y: 552, endPoint x: 1070, endPoint y: 550, distance: 12.1
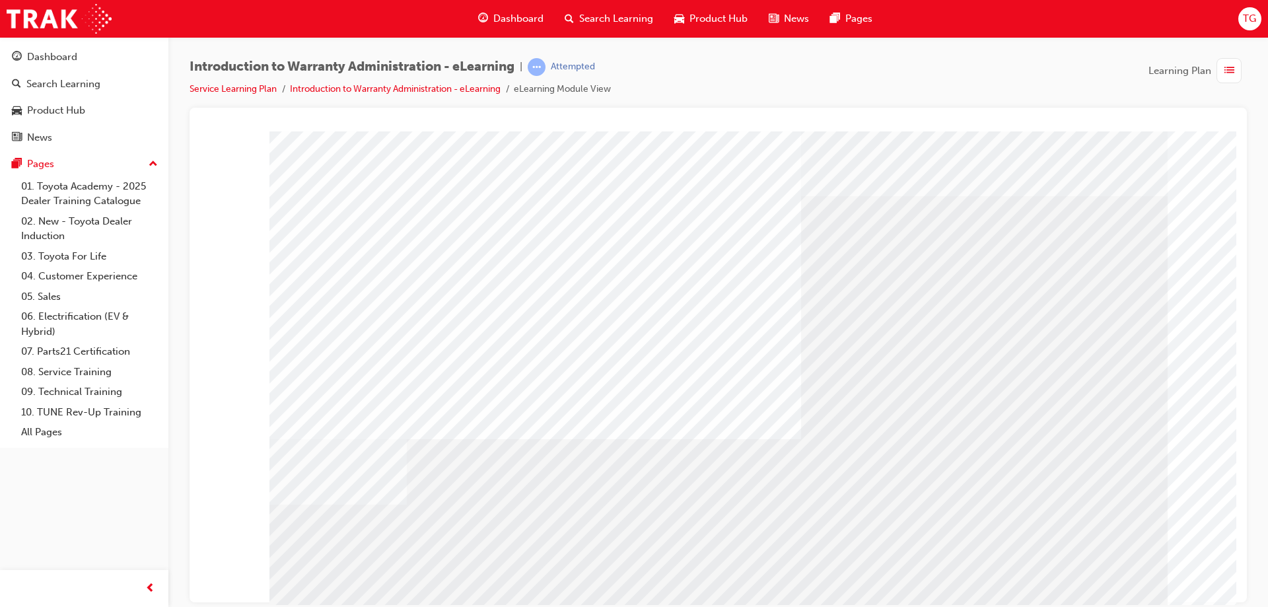
drag, startPoint x: 1036, startPoint y: 392, endPoint x: 1026, endPoint y: 406, distance: 17.4
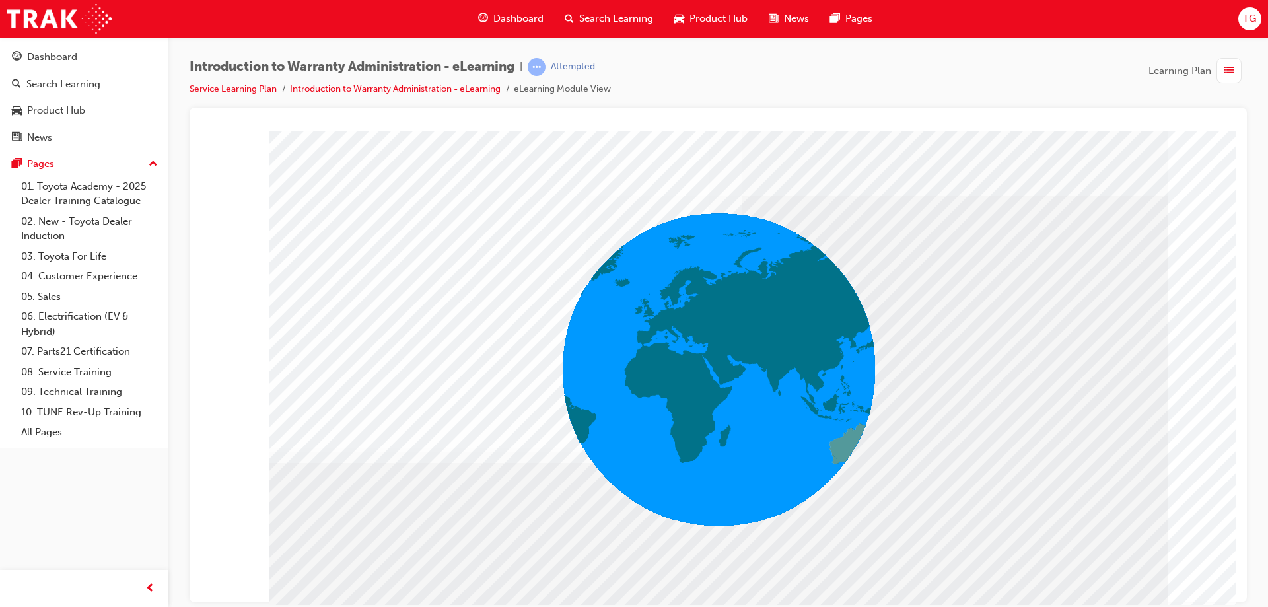
drag, startPoint x: 425, startPoint y: 567, endPoint x: 443, endPoint y: 564, distance: 18.1
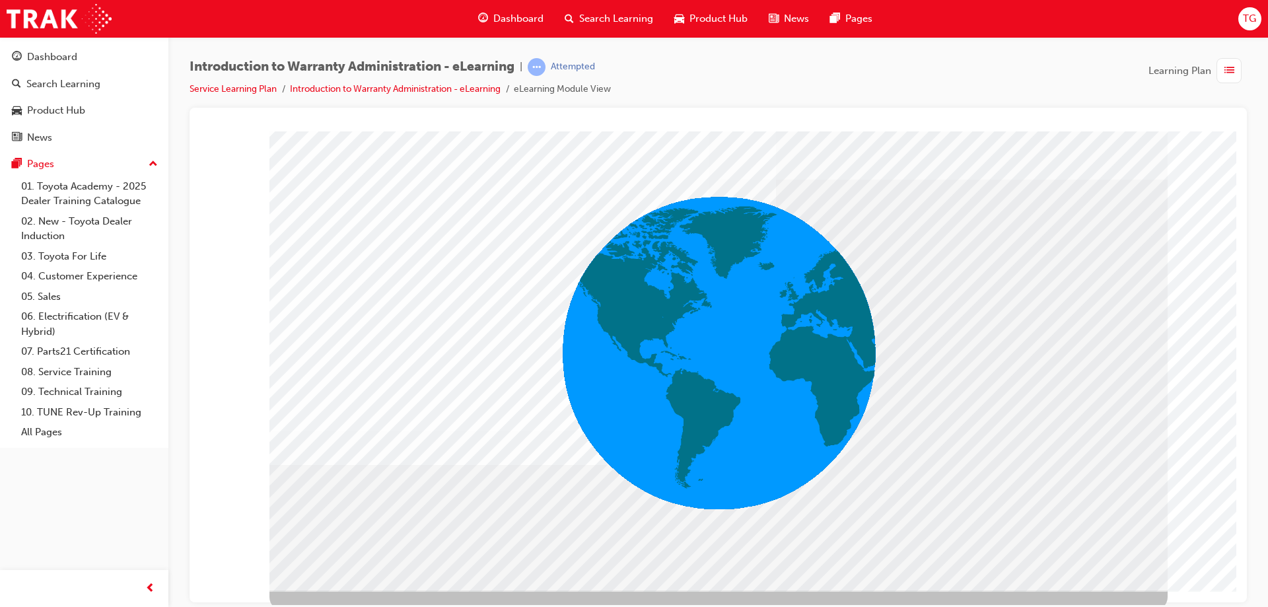
scroll to position [22, 0]
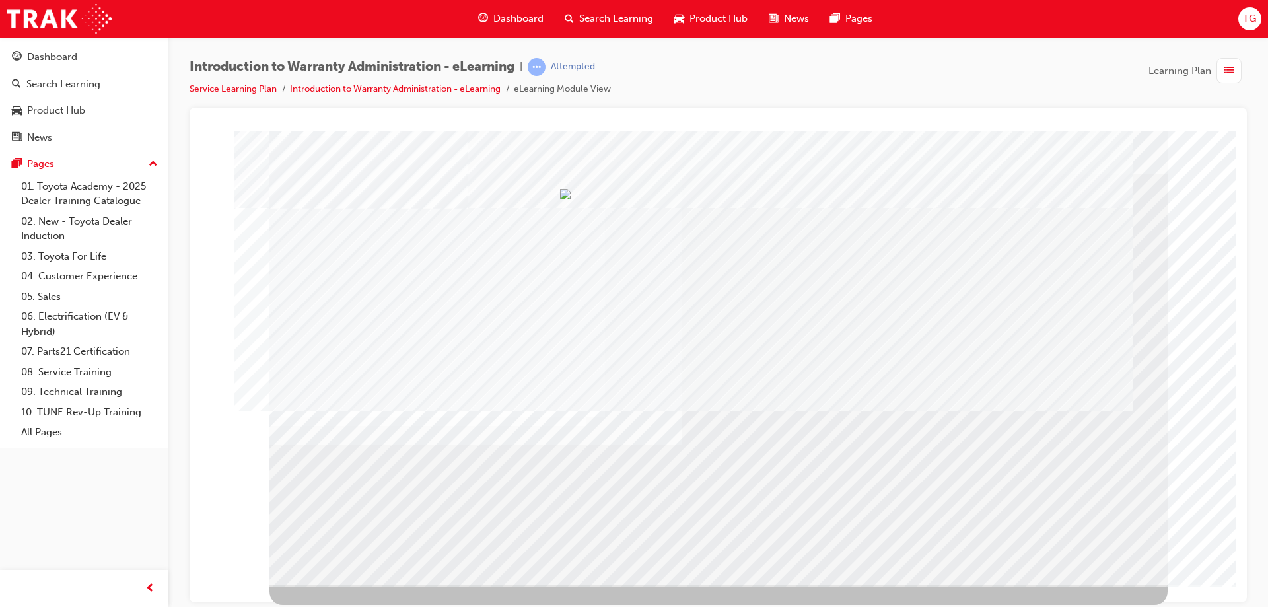
scroll to position [0, 0]
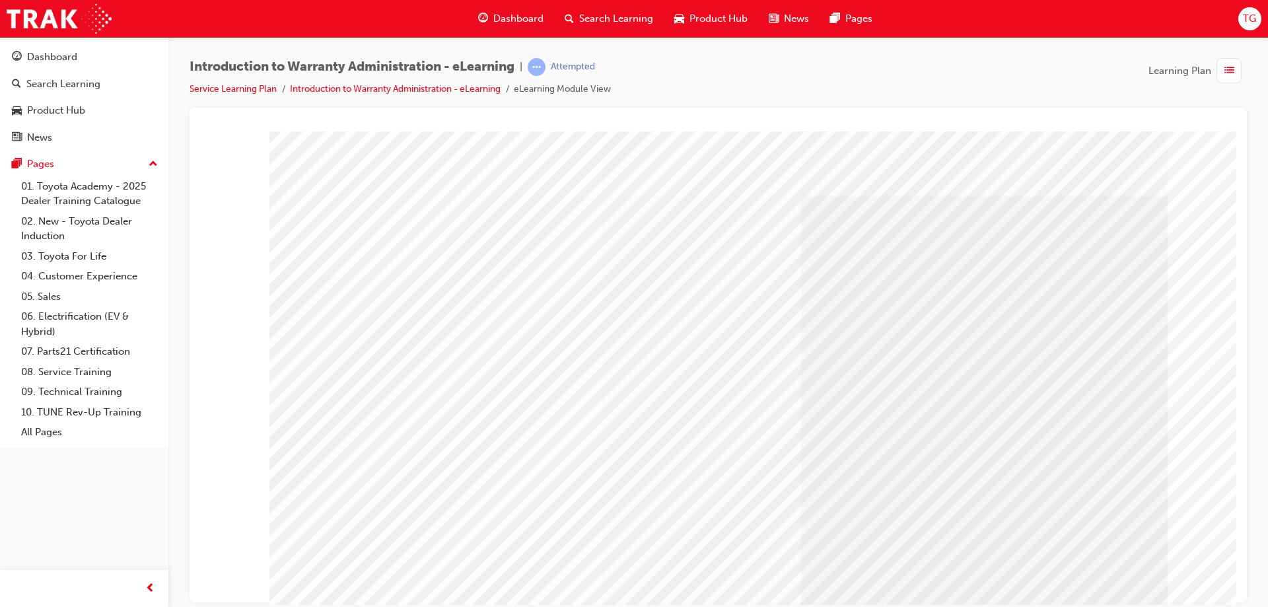
scroll to position [22, 0]
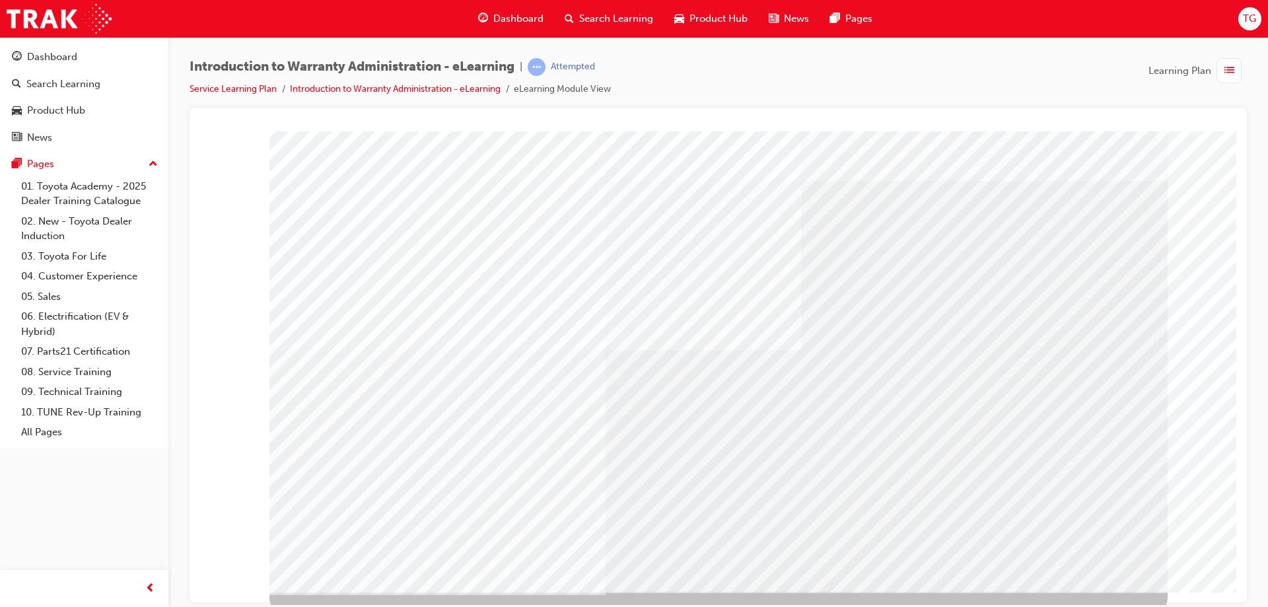
scroll to position [22, 0]
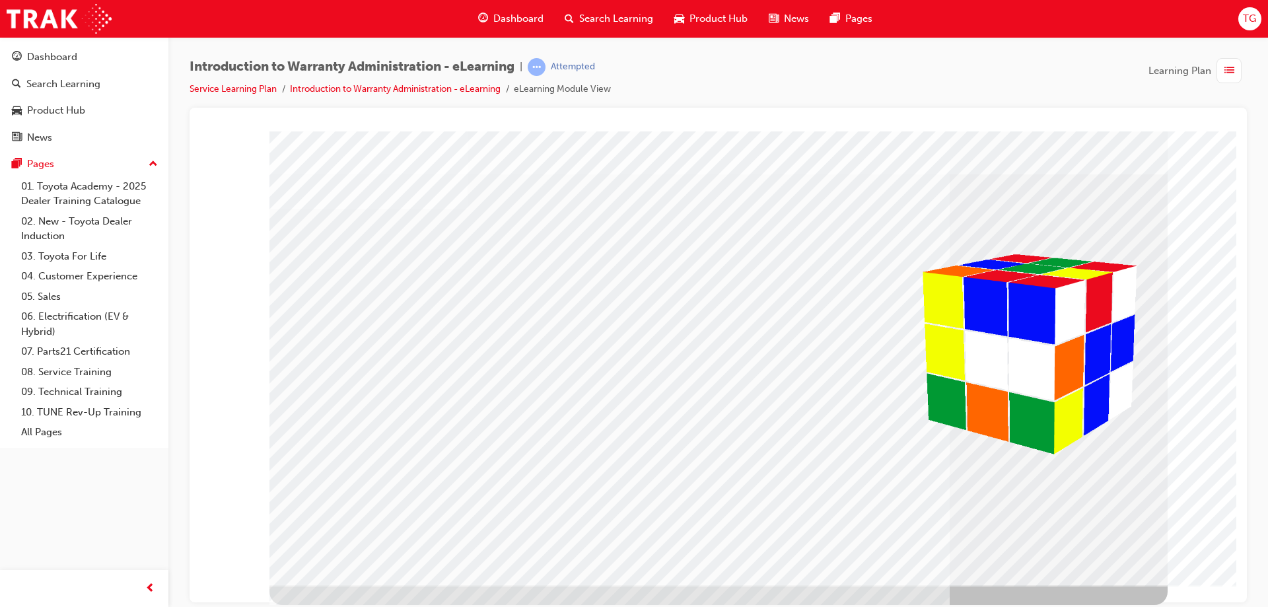
scroll to position [0, 0]
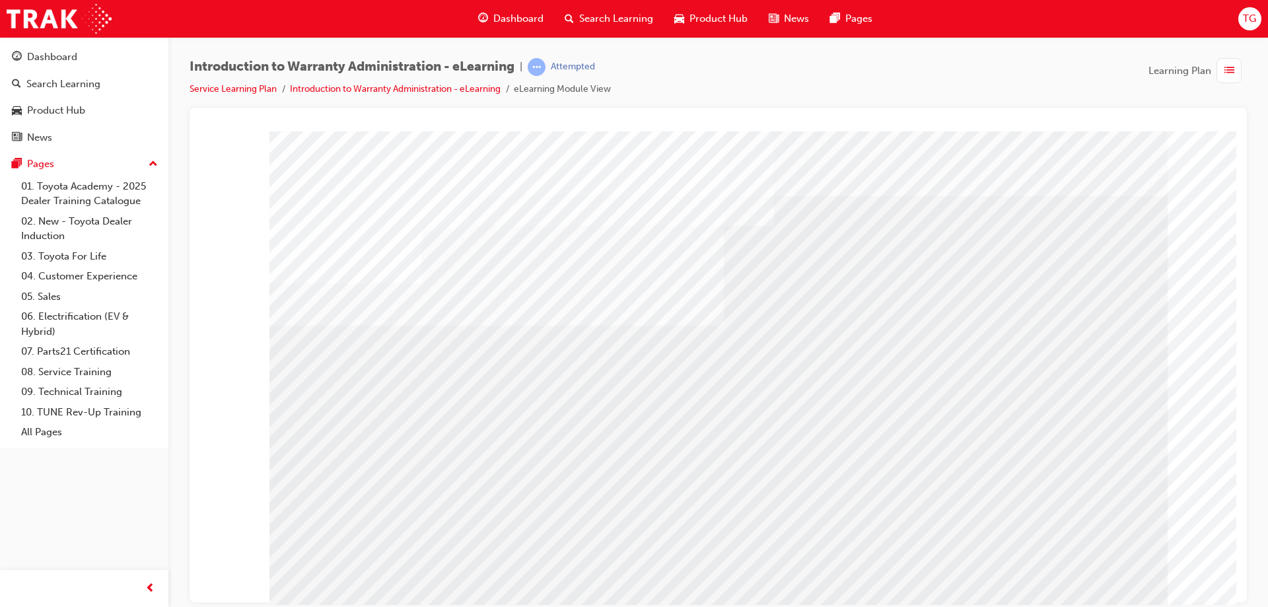
drag, startPoint x: 562, startPoint y: 465, endPoint x: 594, endPoint y: 474, distance: 33.7
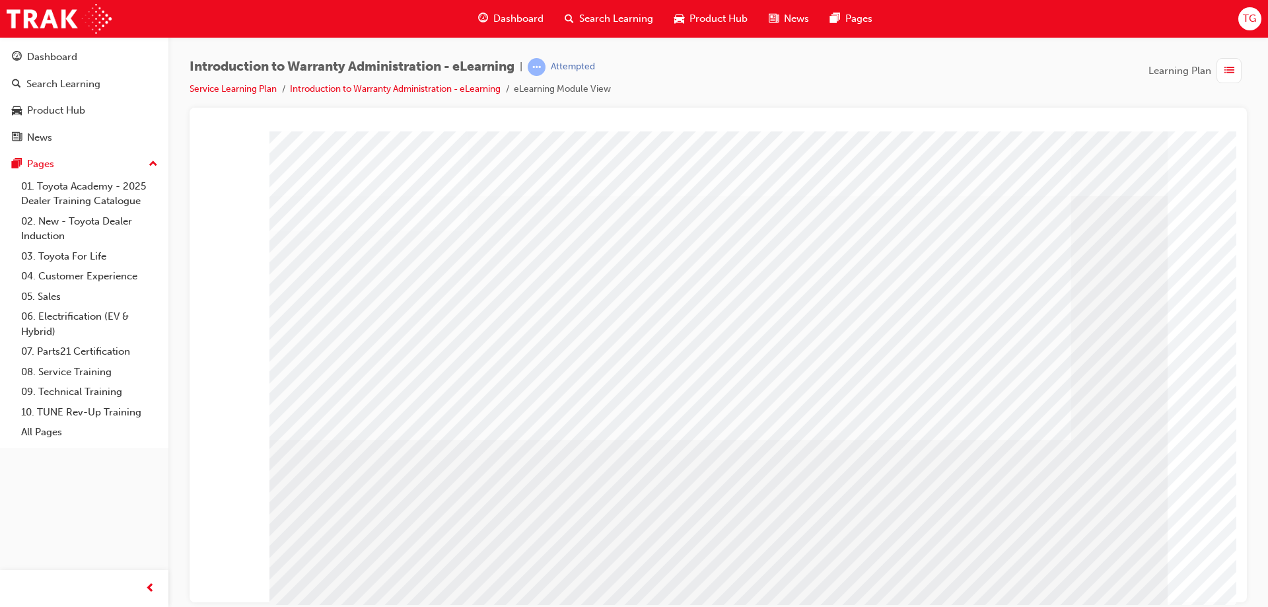
drag, startPoint x: 406, startPoint y: 386, endPoint x: 423, endPoint y: 389, distance: 16.7
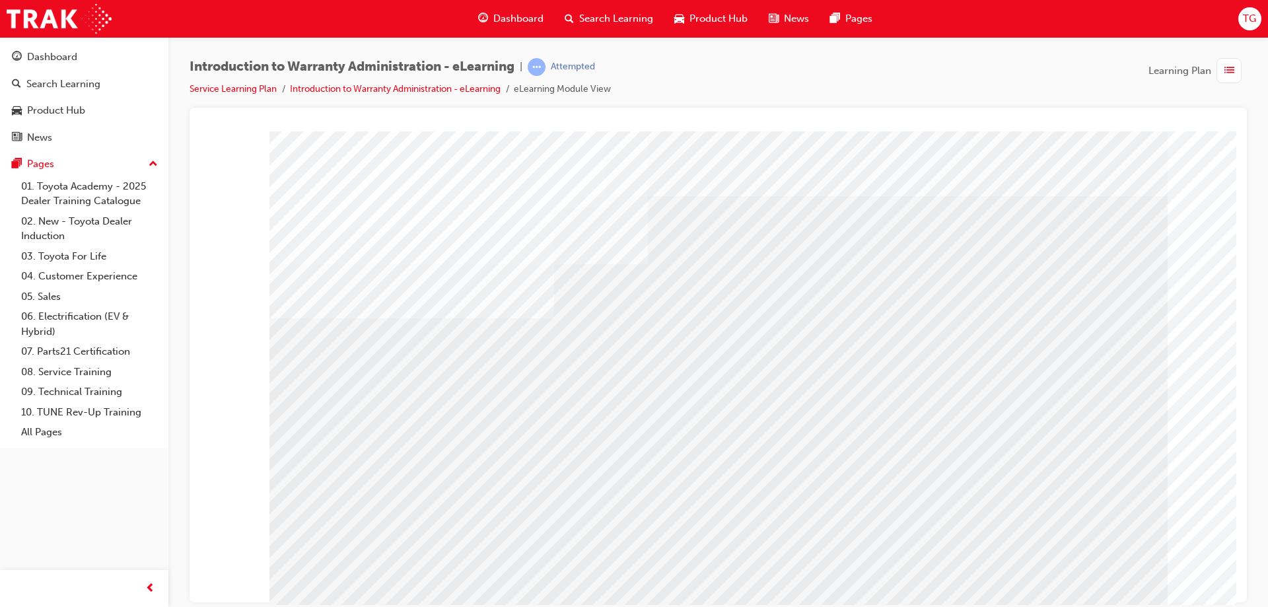
drag, startPoint x: 809, startPoint y: 293, endPoint x: 819, endPoint y: 315, distance: 24.2
drag, startPoint x: 848, startPoint y: 353, endPoint x: 850, endPoint y: 360, distance: 6.9
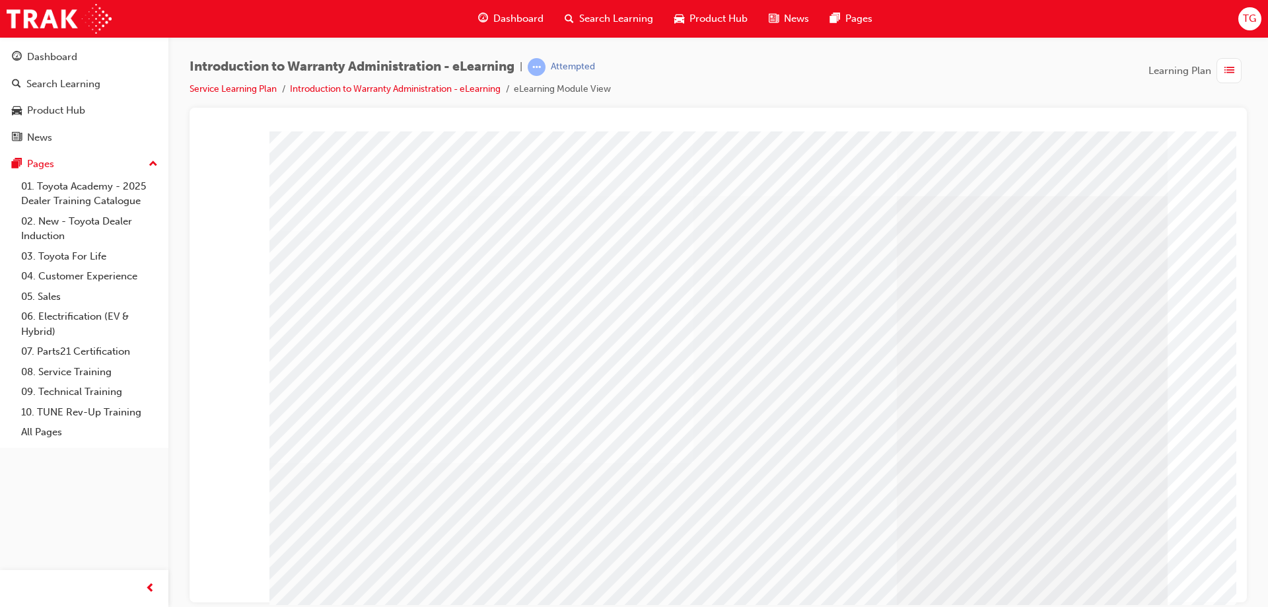
drag, startPoint x: 591, startPoint y: 456, endPoint x: 523, endPoint y: 434, distance: 71.4
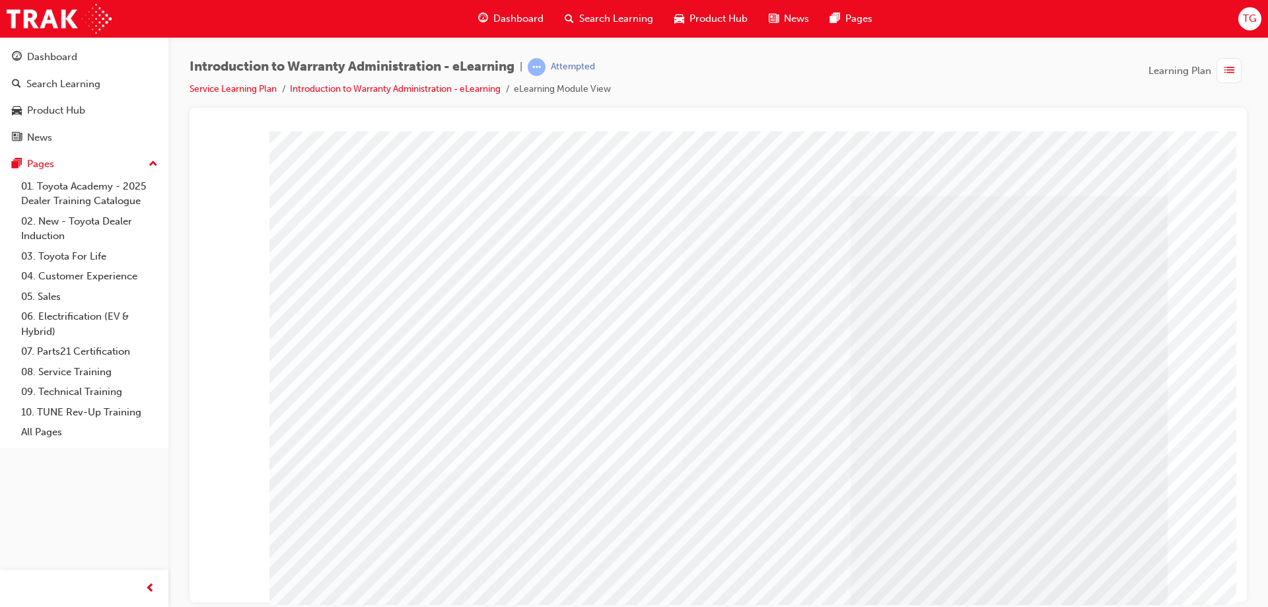
drag, startPoint x: 1072, startPoint y: 576, endPoint x: 1064, endPoint y: 569, distance: 10.7
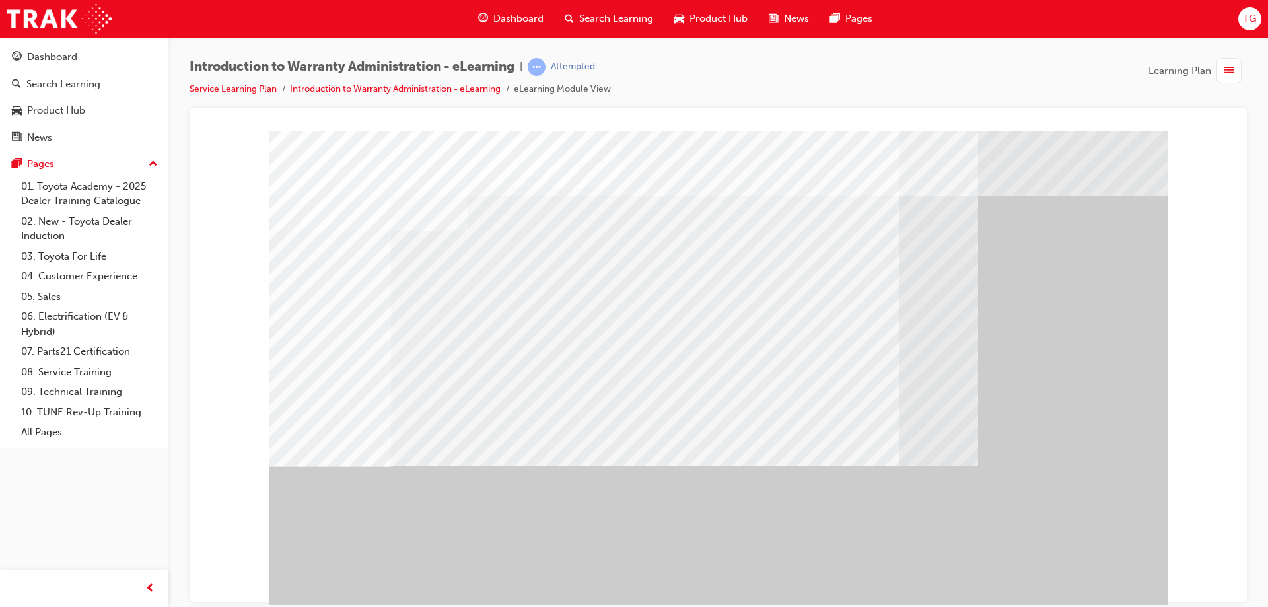
drag, startPoint x: 1057, startPoint y: 573, endPoint x: 1052, endPoint y: 565, distance: 9.0
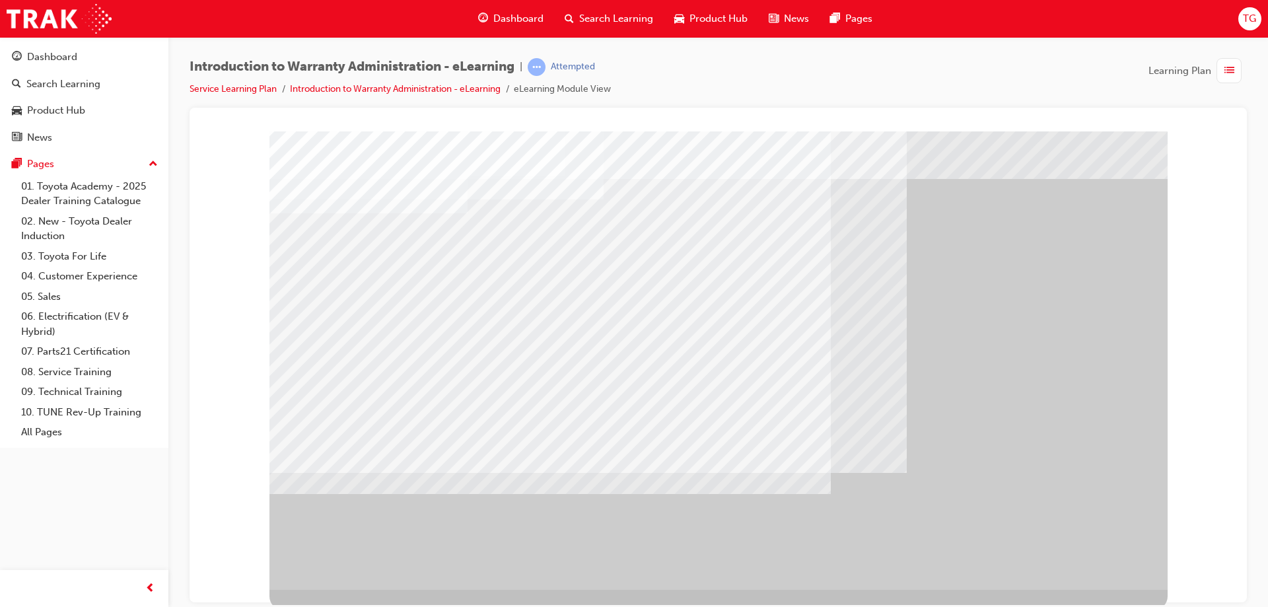
scroll to position [22, 0]
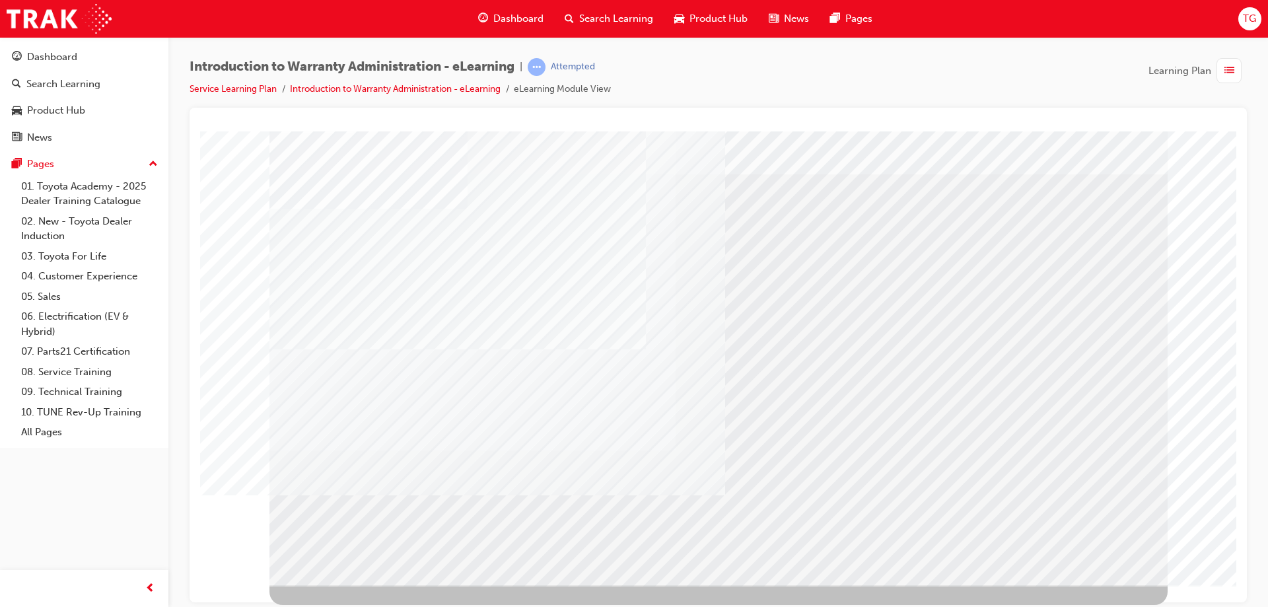
scroll to position [0, 0]
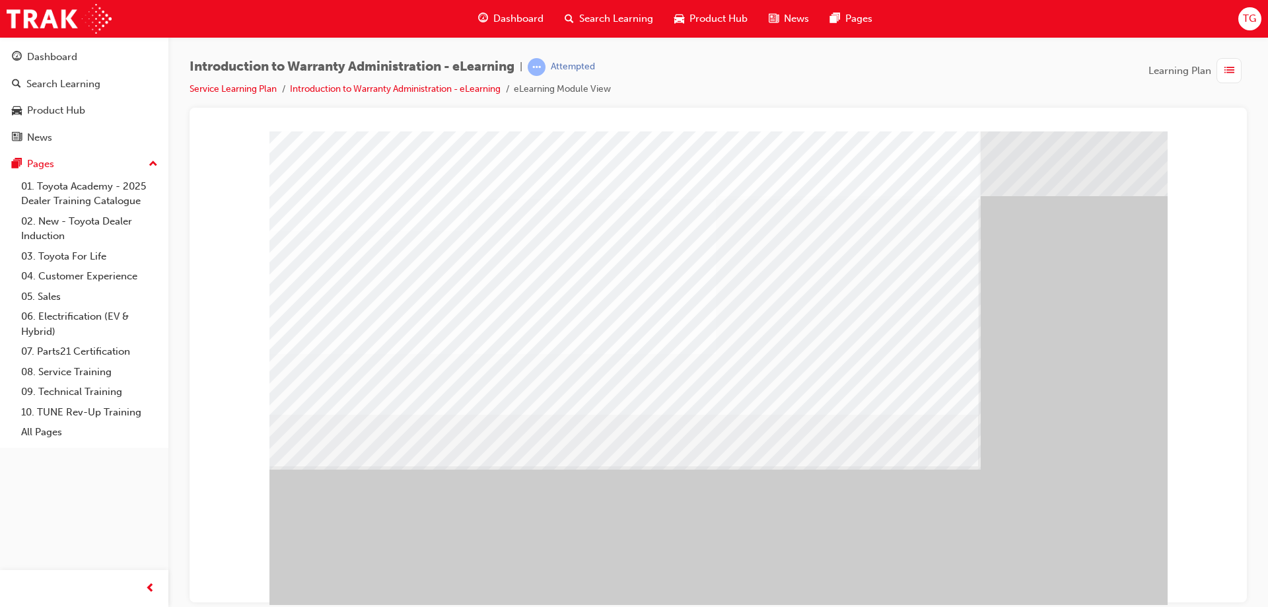
drag, startPoint x: 632, startPoint y: 324, endPoint x: 629, endPoint y: 335, distance: 12.2
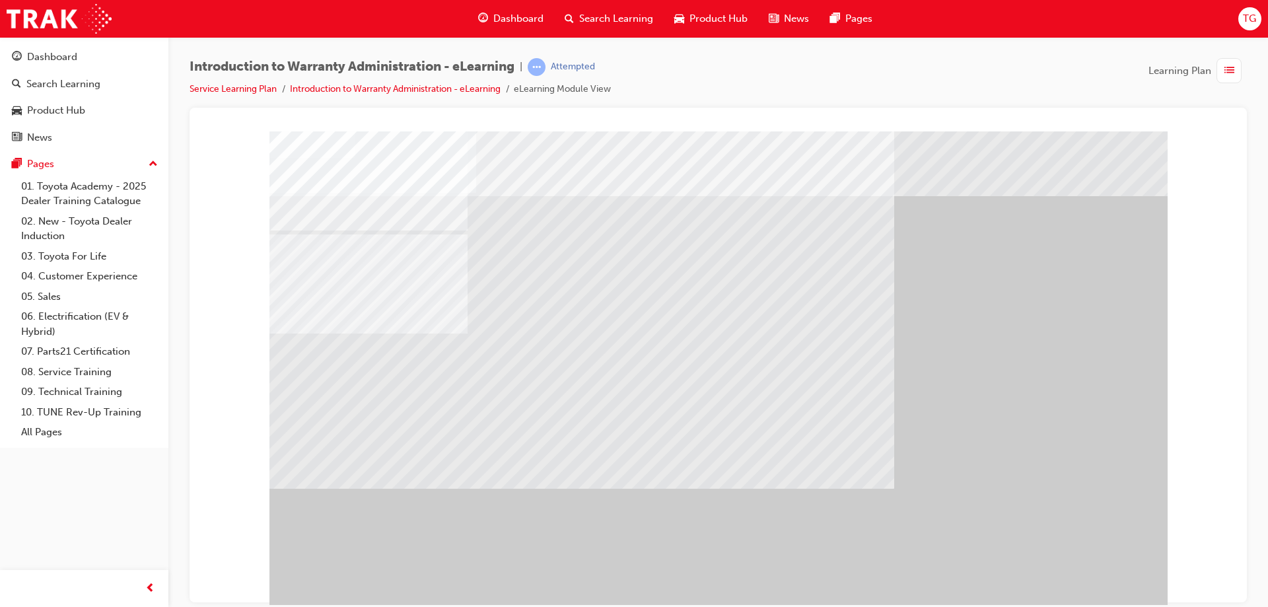
click at [518, 458] on div at bounding box center [718, 368] width 898 height 475
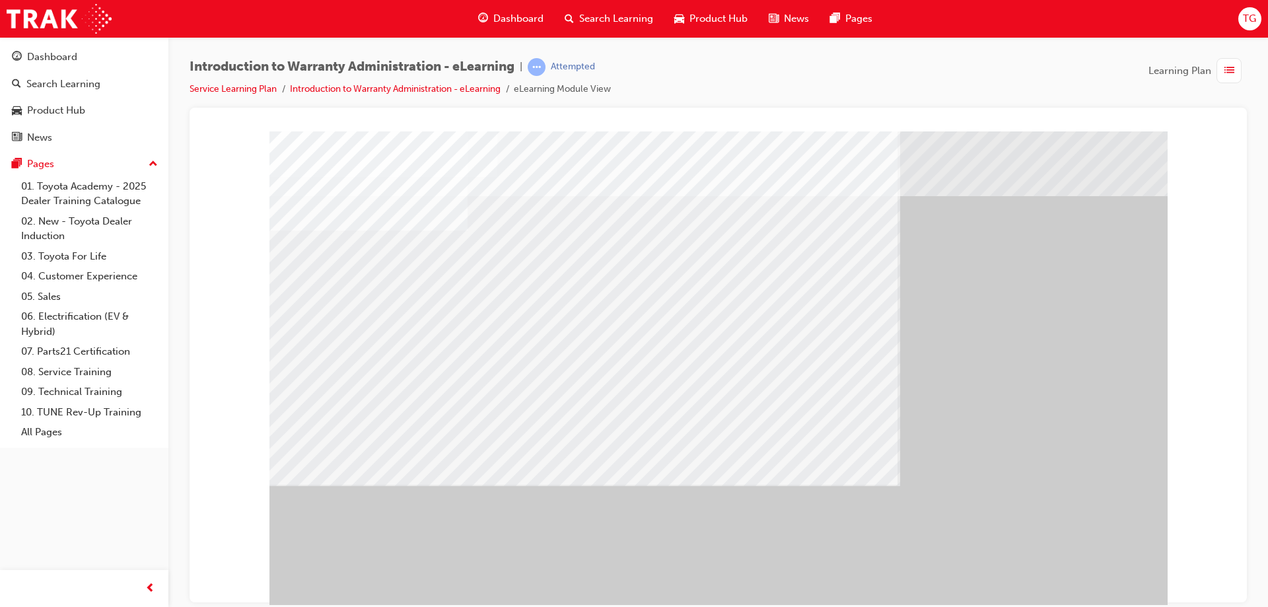
drag, startPoint x: 1055, startPoint y: 577, endPoint x: 1049, endPoint y: 573, distance: 7.0
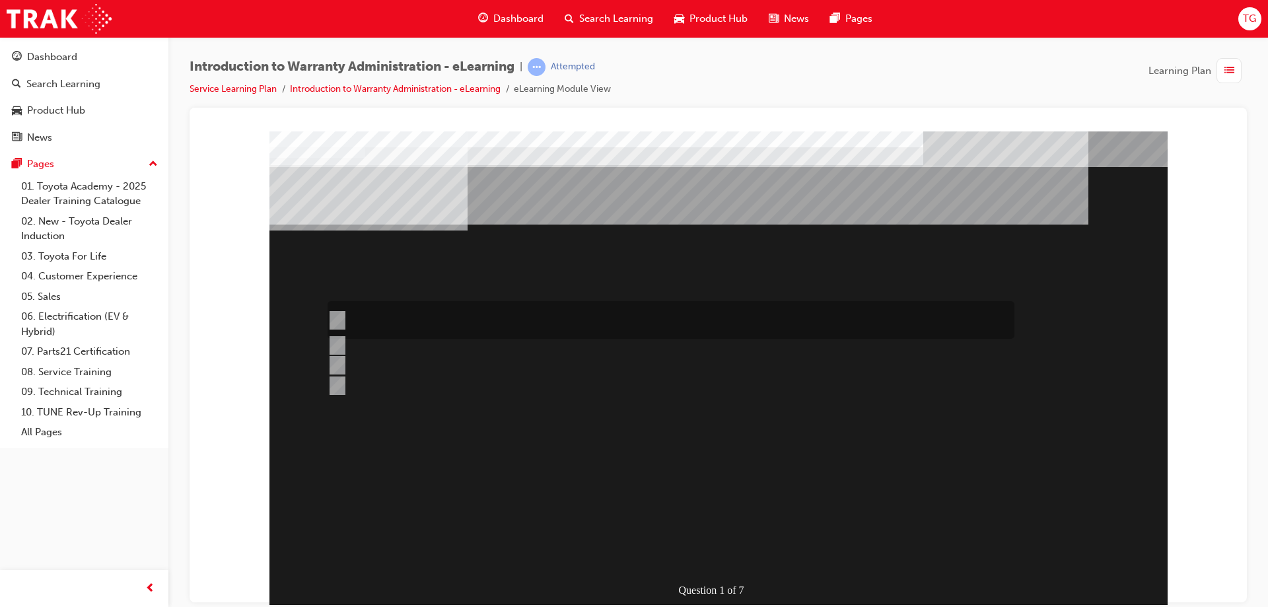
click at [486, 312] on div at bounding box center [667, 320] width 687 height 38
radio input "true"
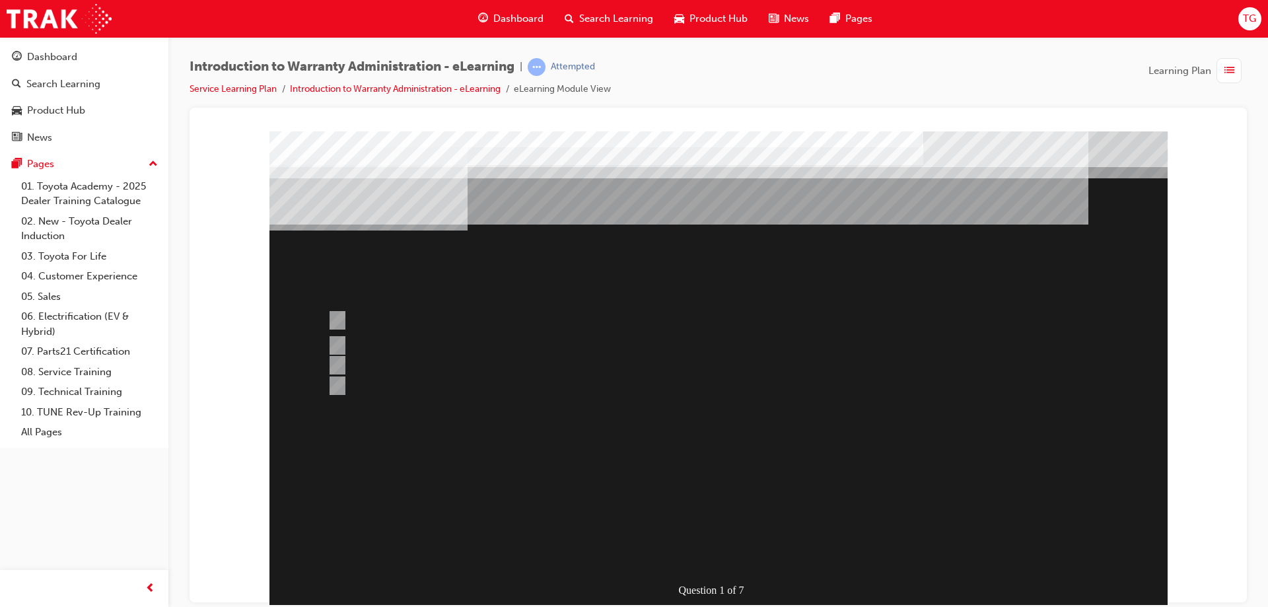
click at [530, 310] on div at bounding box center [718, 368] width 898 height 475
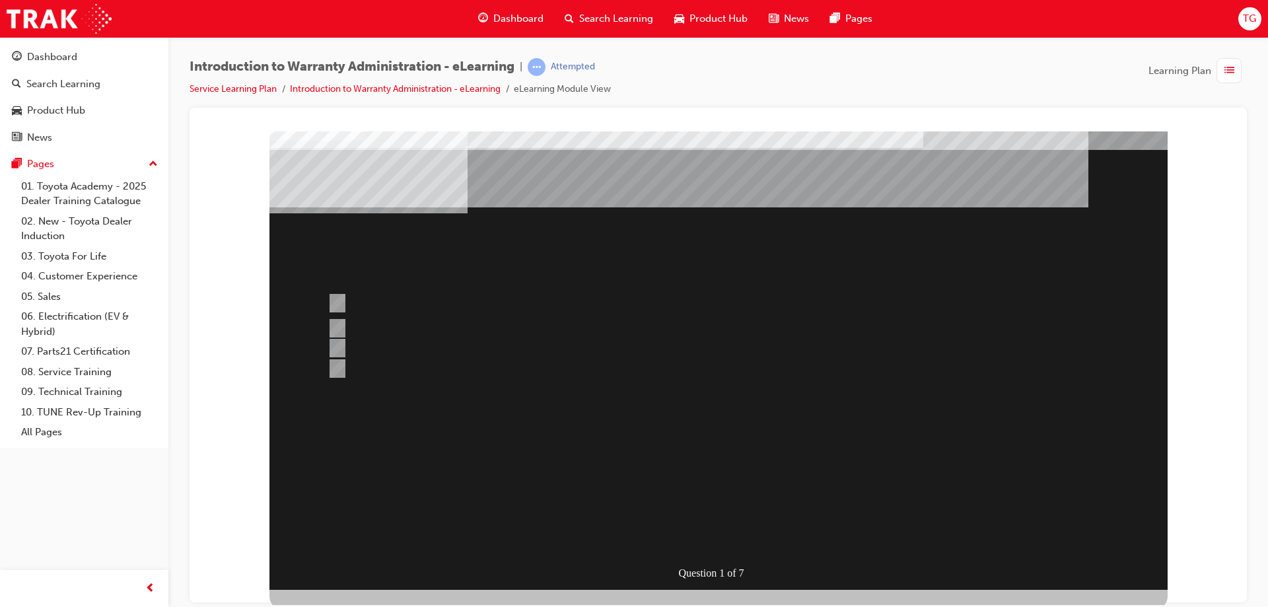
scroll to position [22, 0]
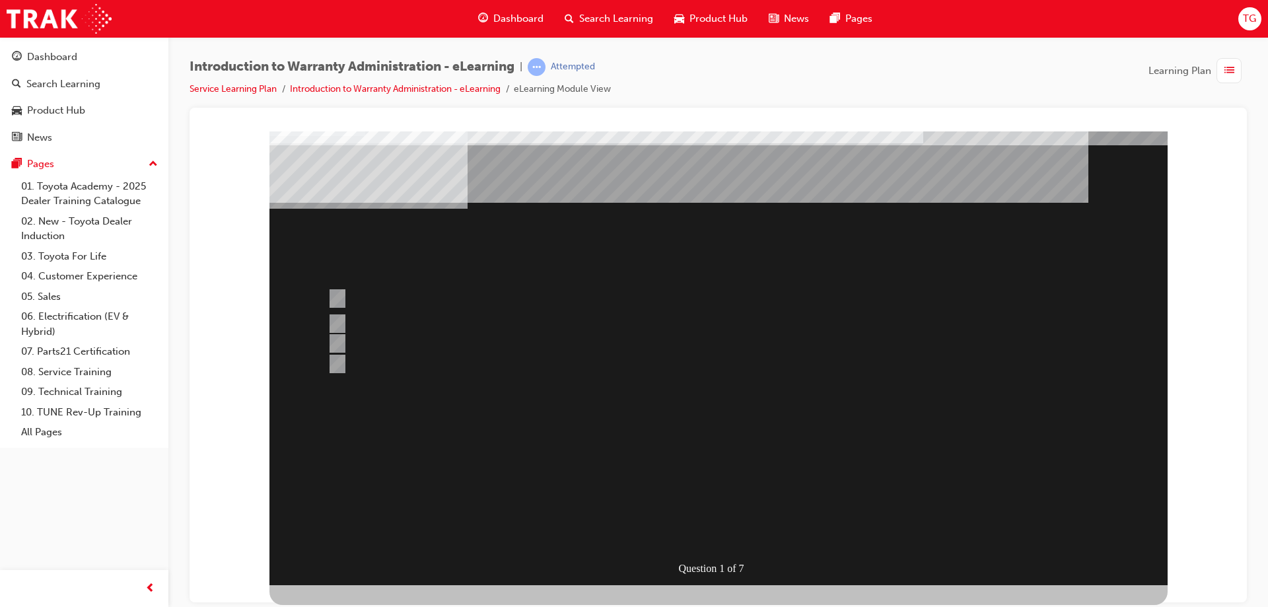
click at [860, 455] on div "" at bounding box center [590, 435] width 643 height 40
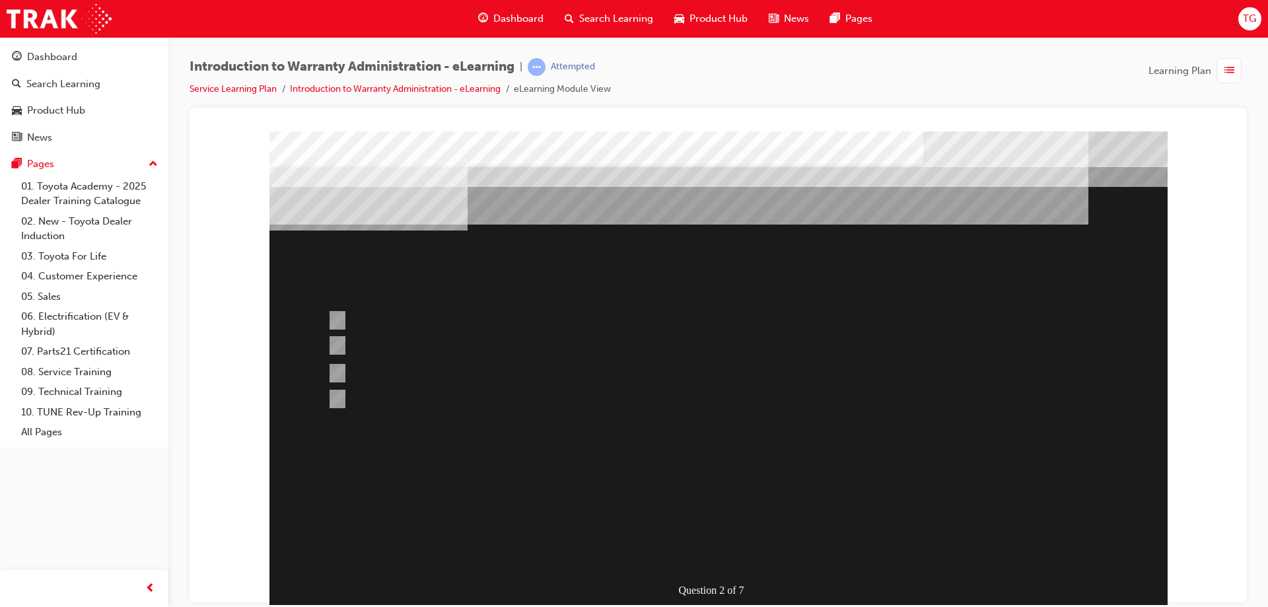
click at [440, 370] on div at bounding box center [718, 368] width 898 height 475
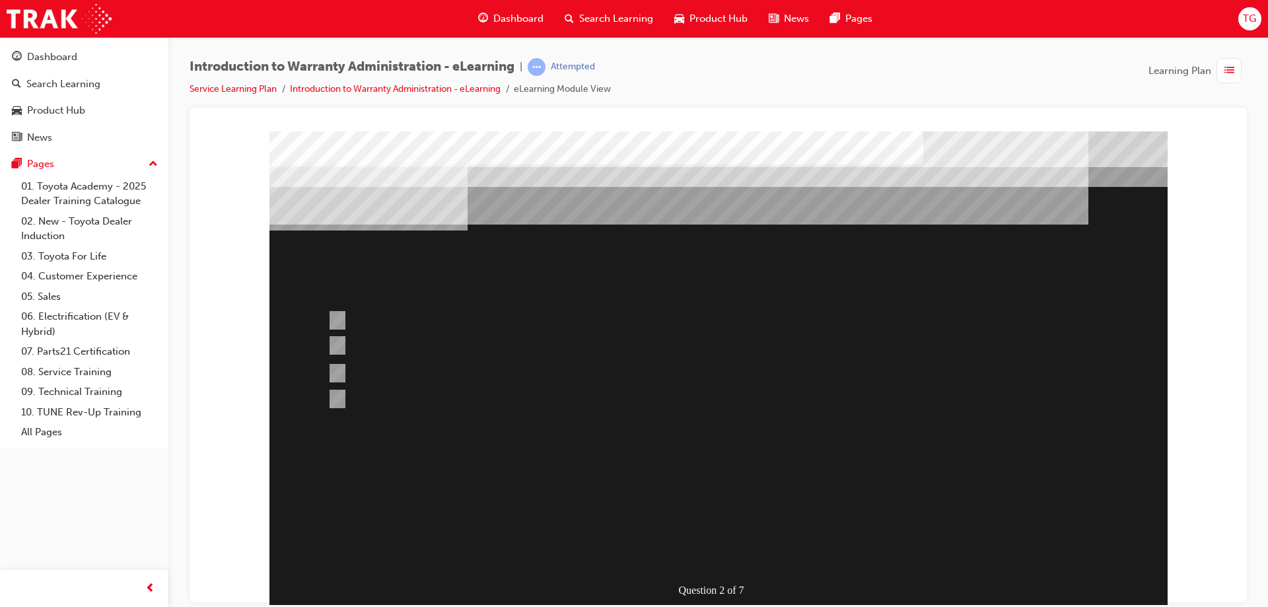
click at [366, 368] on div at bounding box center [718, 368] width 898 height 475
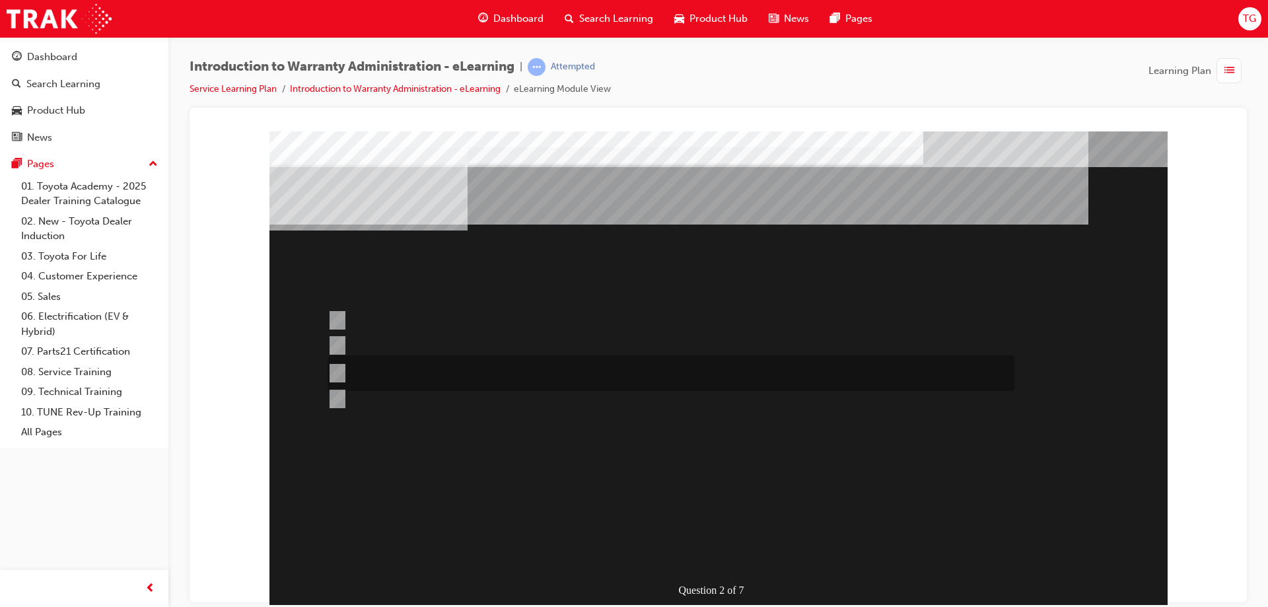
click at [340, 371] on input "This is dependant on whether or not the condition is a result of a lack of, or …" at bounding box center [335, 373] width 15 height 15
radio input "true"
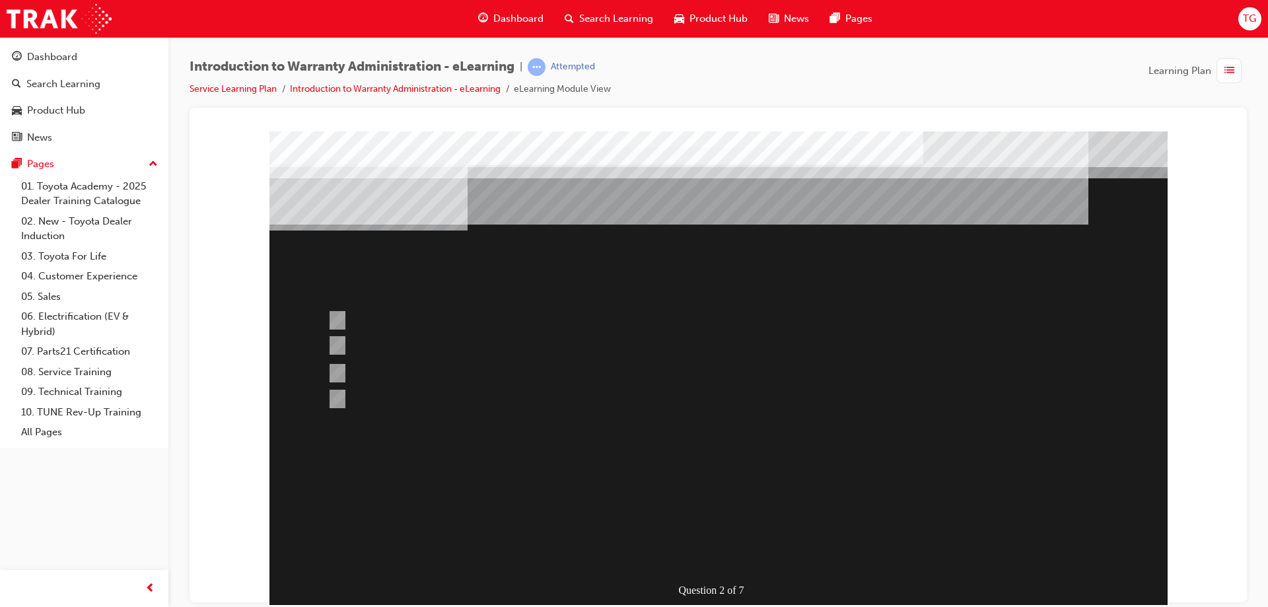
click at [755, 524] on div at bounding box center [718, 368] width 898 height 475
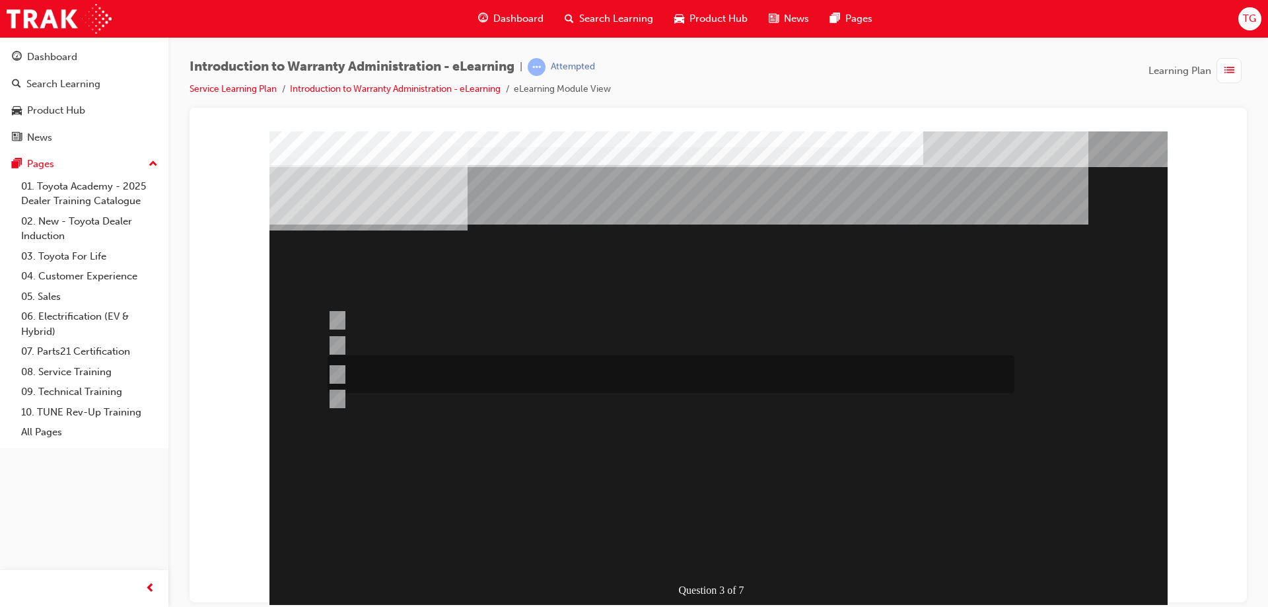
click at [335, 374] on input "No, not all components have the same coverage, for example the vehicles 12V bat…" at bounding box center [335, 374] width 15 height 15
radio input "true"
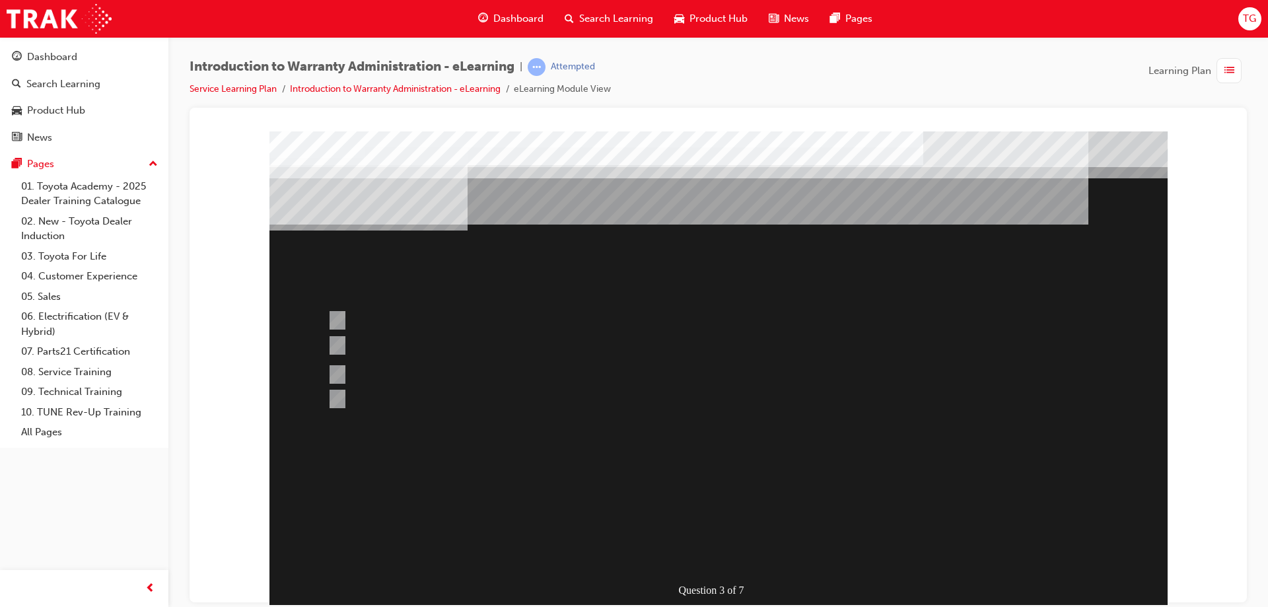
click at [753, 510] on div at bounding box center [718, 368] width 898 height 475
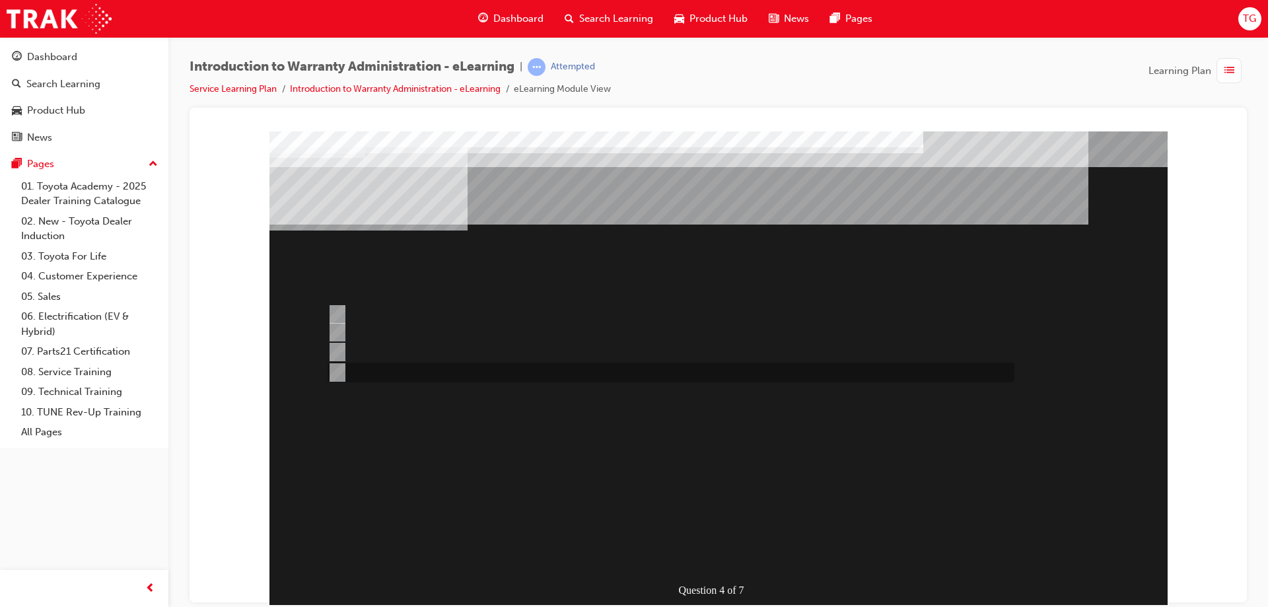
click at [339, 367] on input "Outstanding CSE (Customer Service Exercise) Reports can be run using WiNpaq." at bounding box center [335, 372] width 15 height 15
radio input "true"
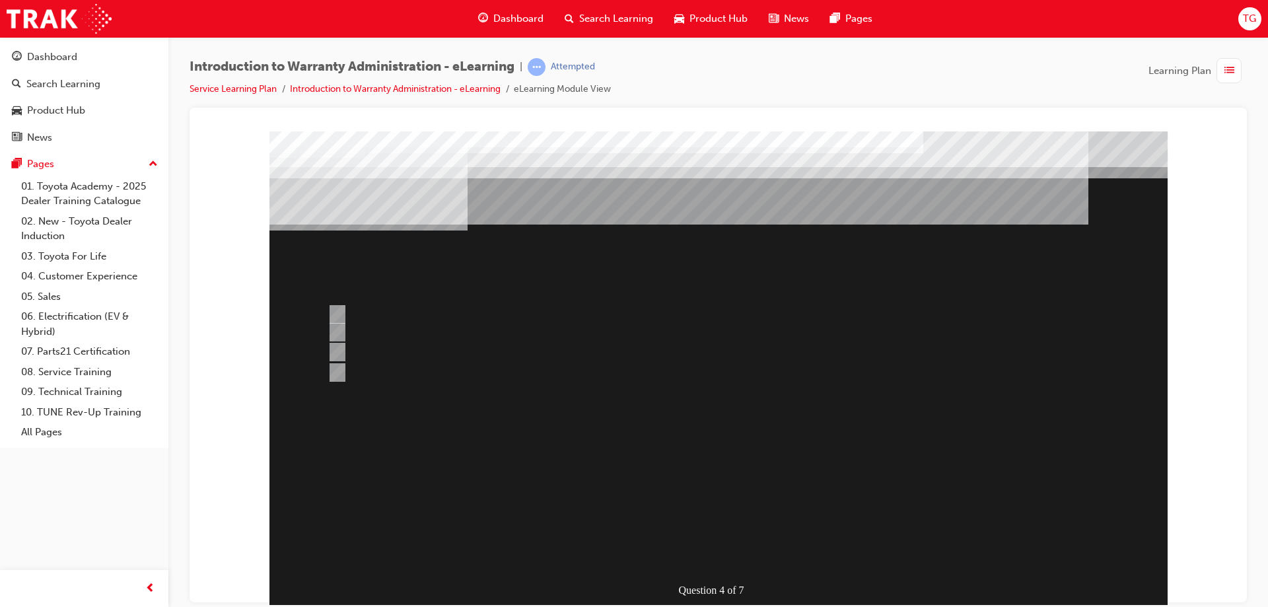
click at [786, 519] on div at bounding box center [718, 368] width 898 height 475
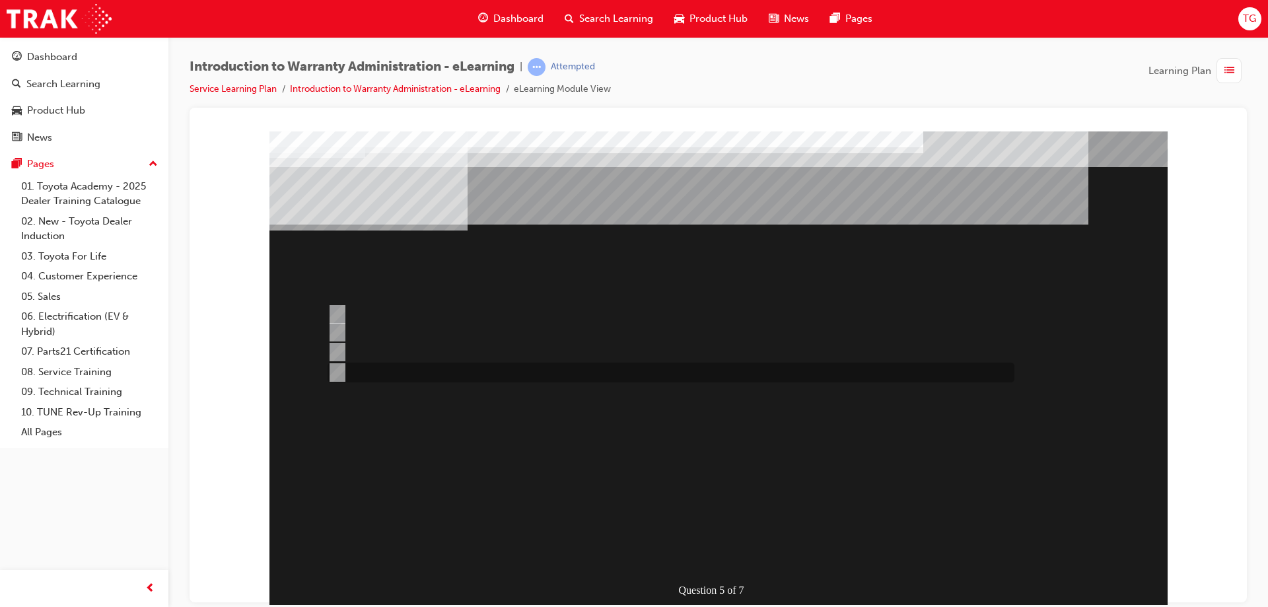
click at [368, 371] on div at bounding box center [667, 373] width 687 height 20
radio input "true"
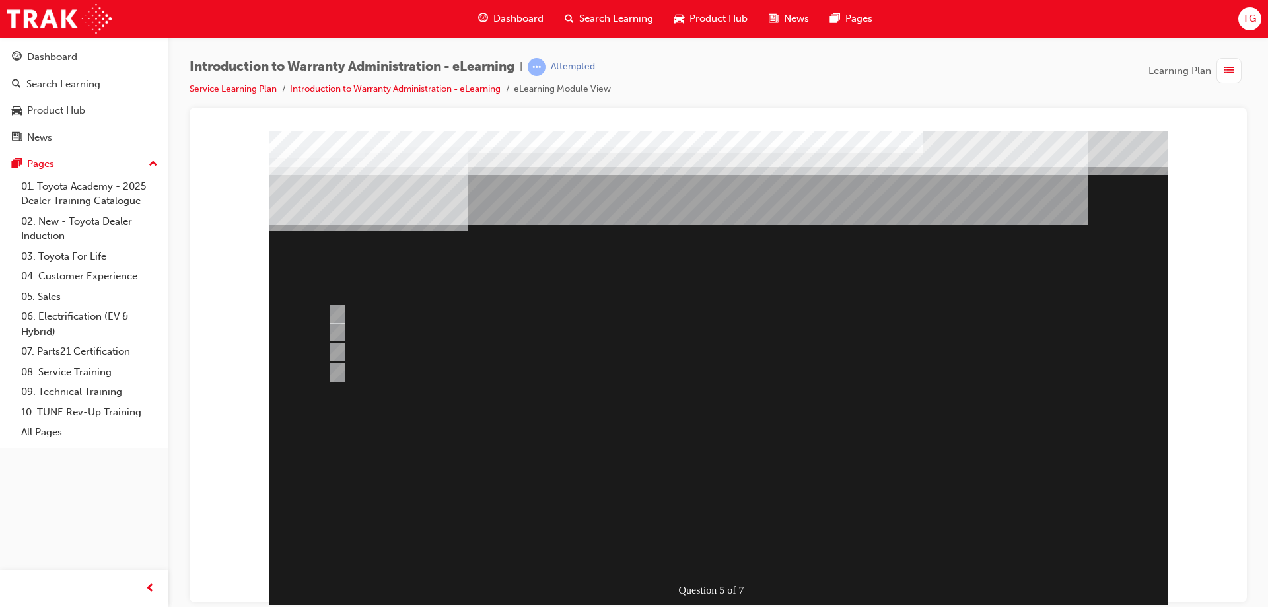
drag, startPoint x: 333, startPoint y: 309, endPoint x: 413, endPoint y: 382, distance: 108.0
click at [333, 317] on div at bounding box center [718, 368] width 898 height 475
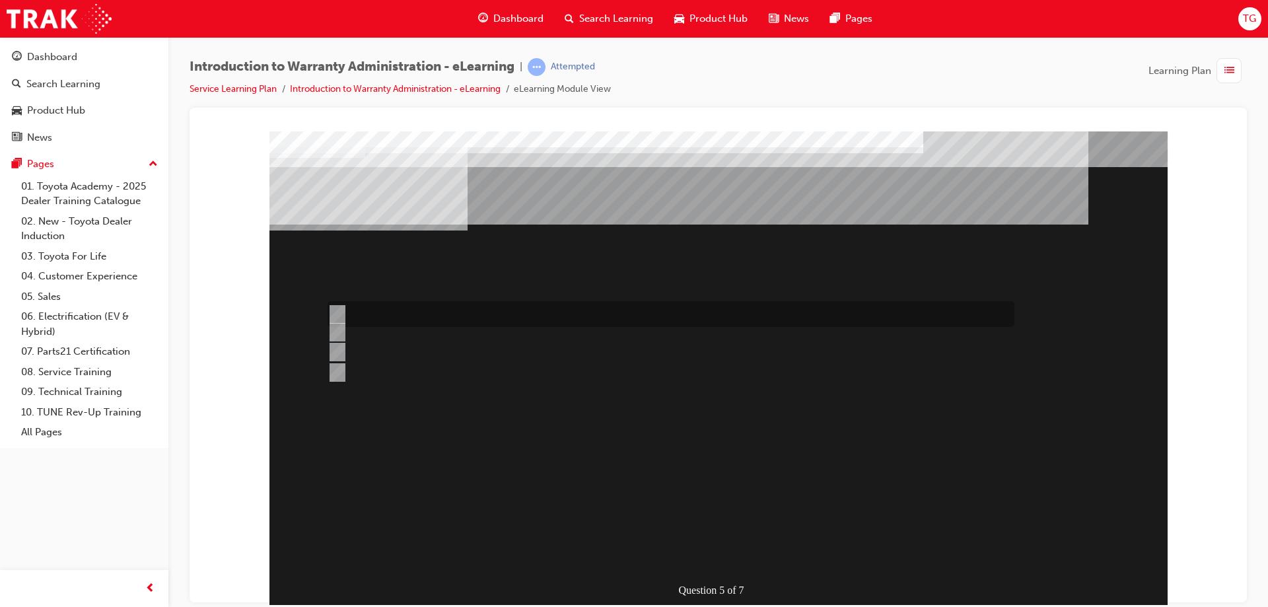
click at [337, 310] on input "> 90%" at bounding box center [335, 314] width 15 height 15
radio input "true"
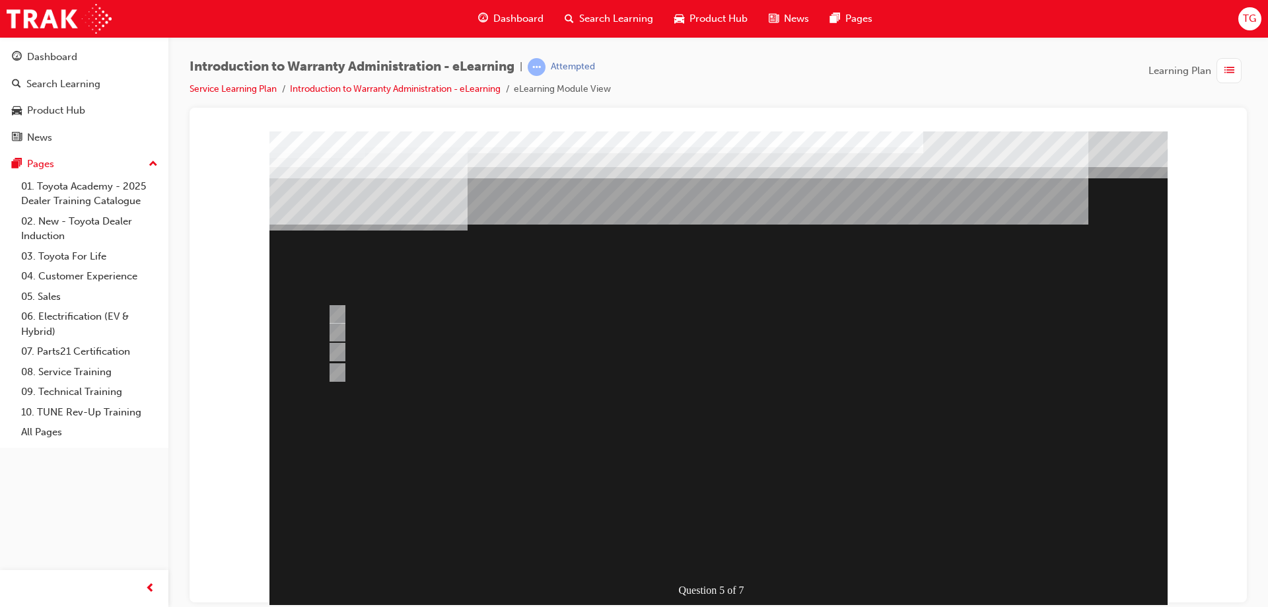
click at [742, 520] on div at bounding box center [718, 368] width 898 height 475
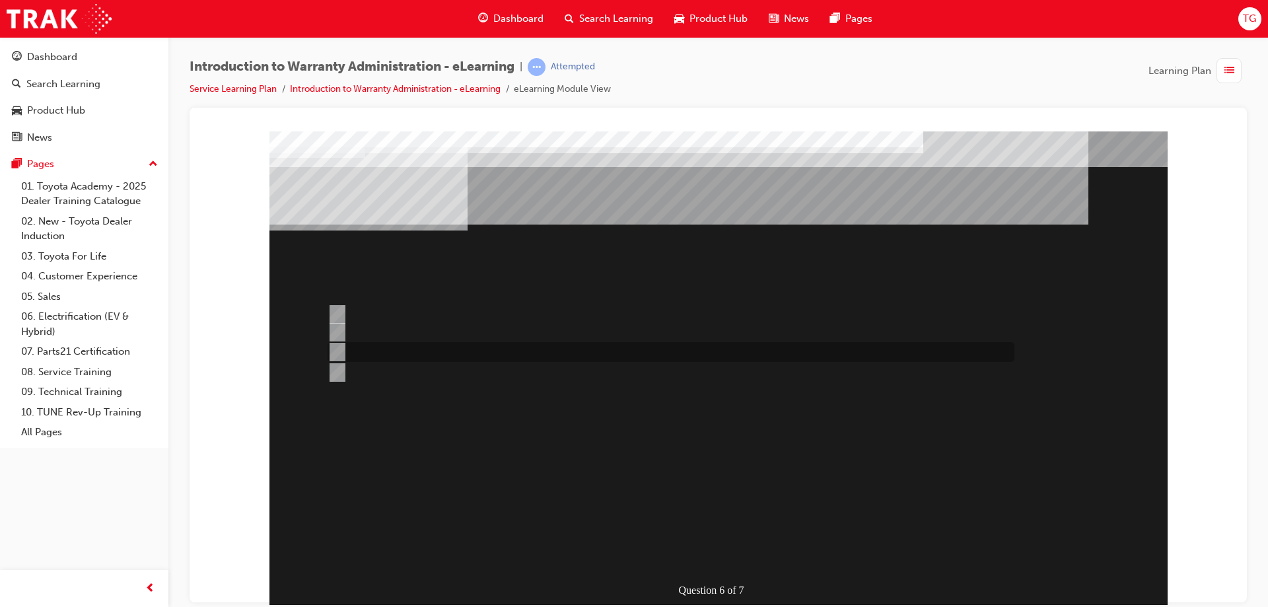
click at [450, 353] on div at bounding box center [667, 352] width 687 height 20
radio input "true"
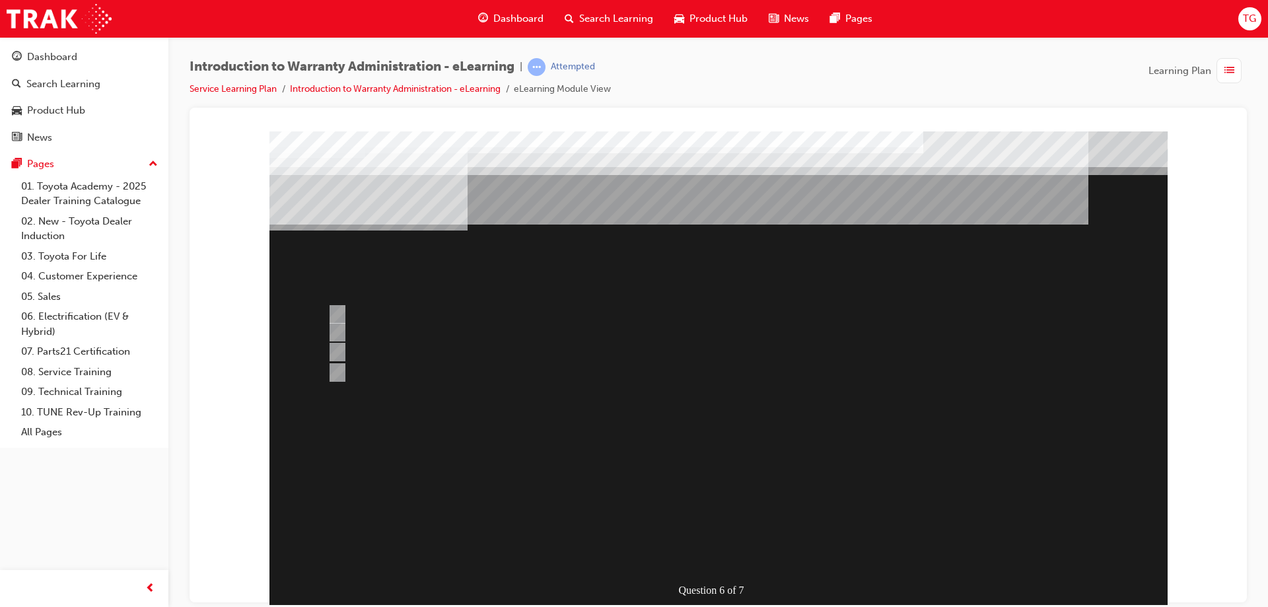
click at [333, 367] on div at bounding box center [718, 368] width 898 height 475
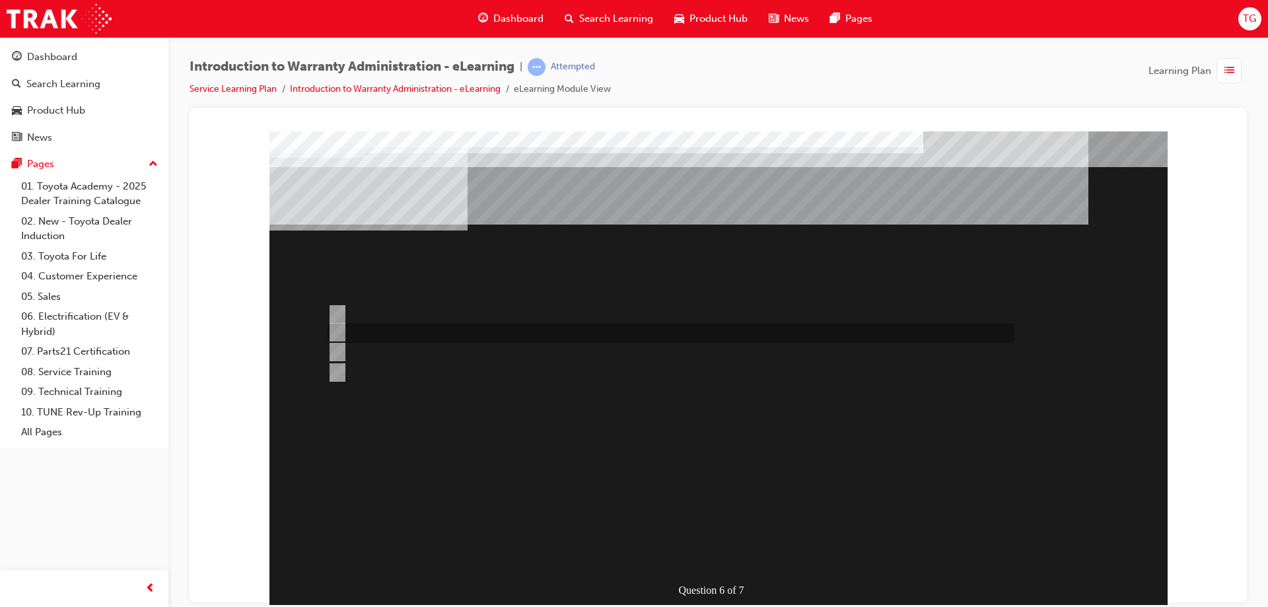
click at [344, 335] on div at bounding box center [667, 333] width 687 height 20
radio input "true"
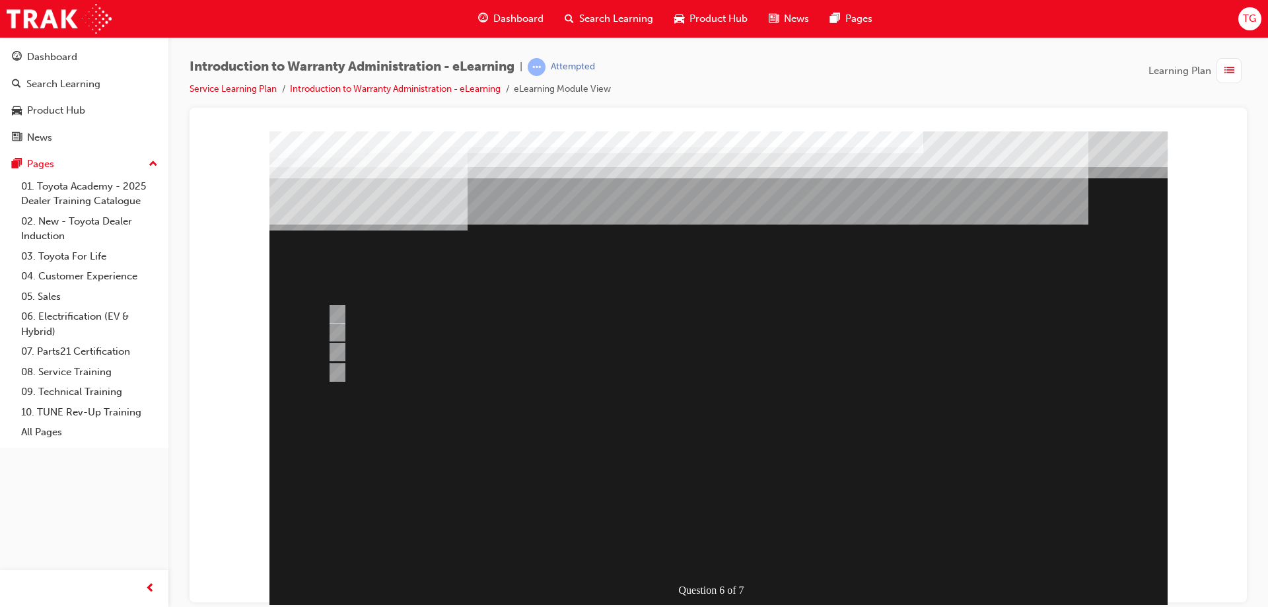
click at [765, 522] on div at bounding box center [718, 368] width 898 height 475
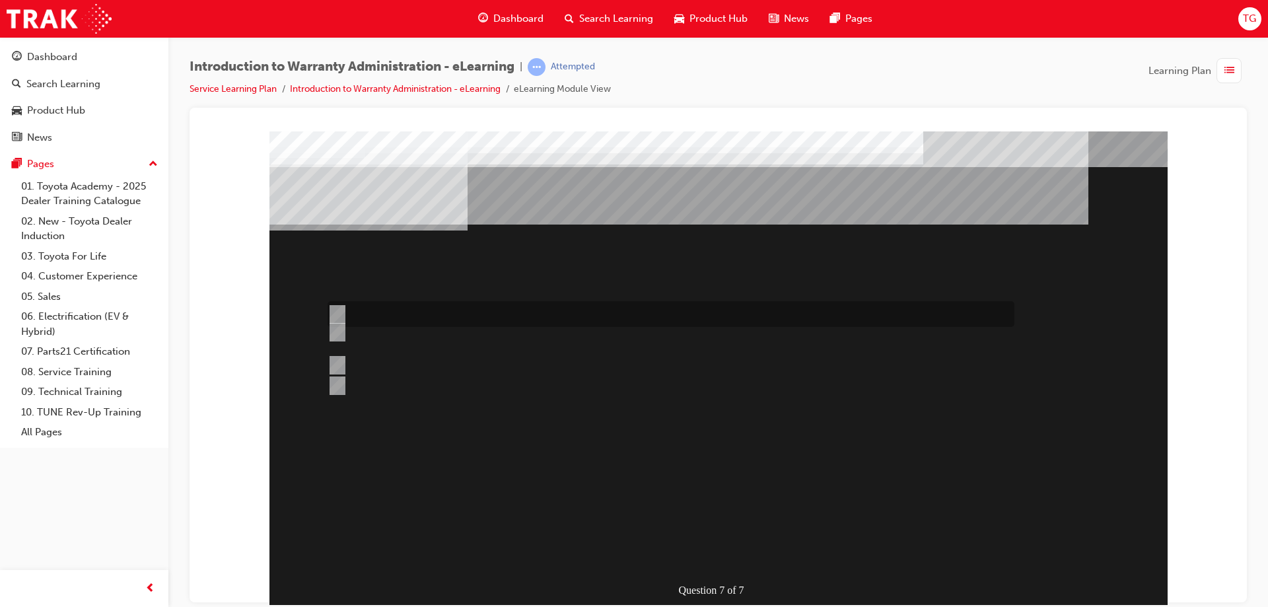
click at [448, 314] on div at bounding box center [667, 314] width 687 height 26
radio input "true"
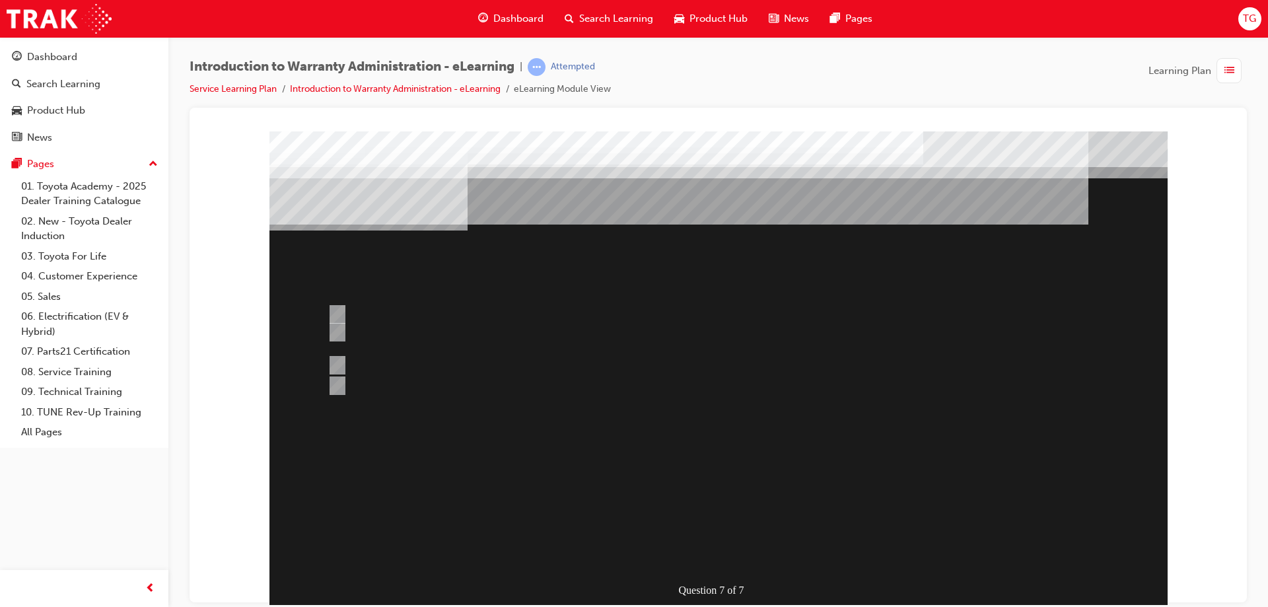
click at [752, 519] on div at bounding box center [718, 368] width 898 height 475
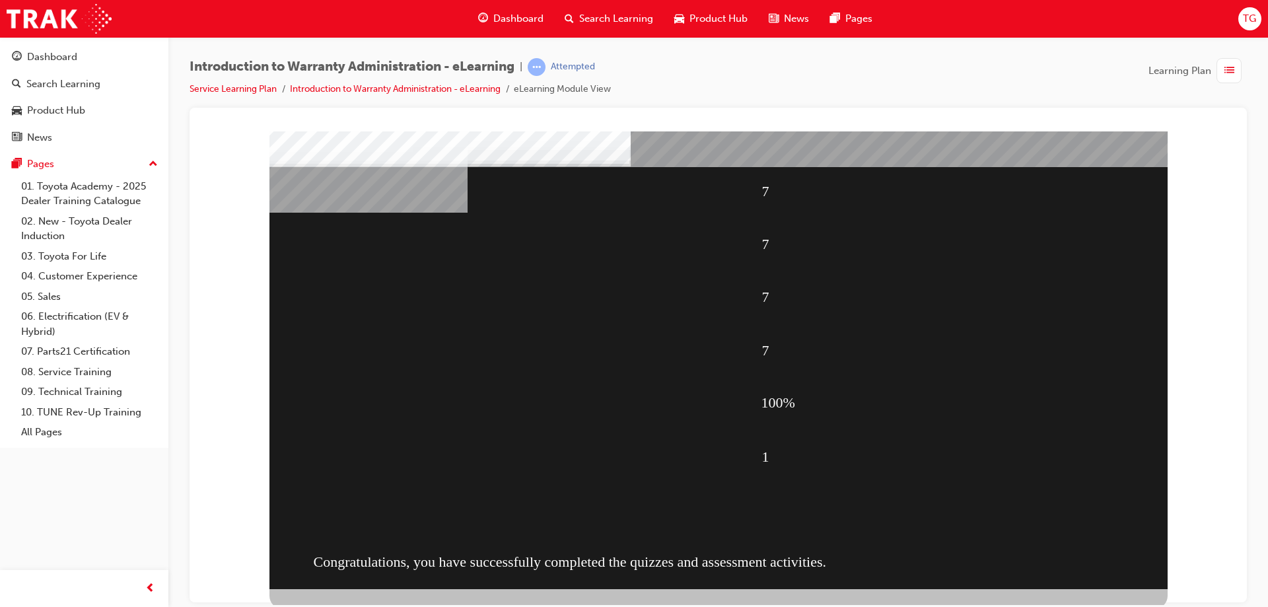
scroll to position [22, 0]
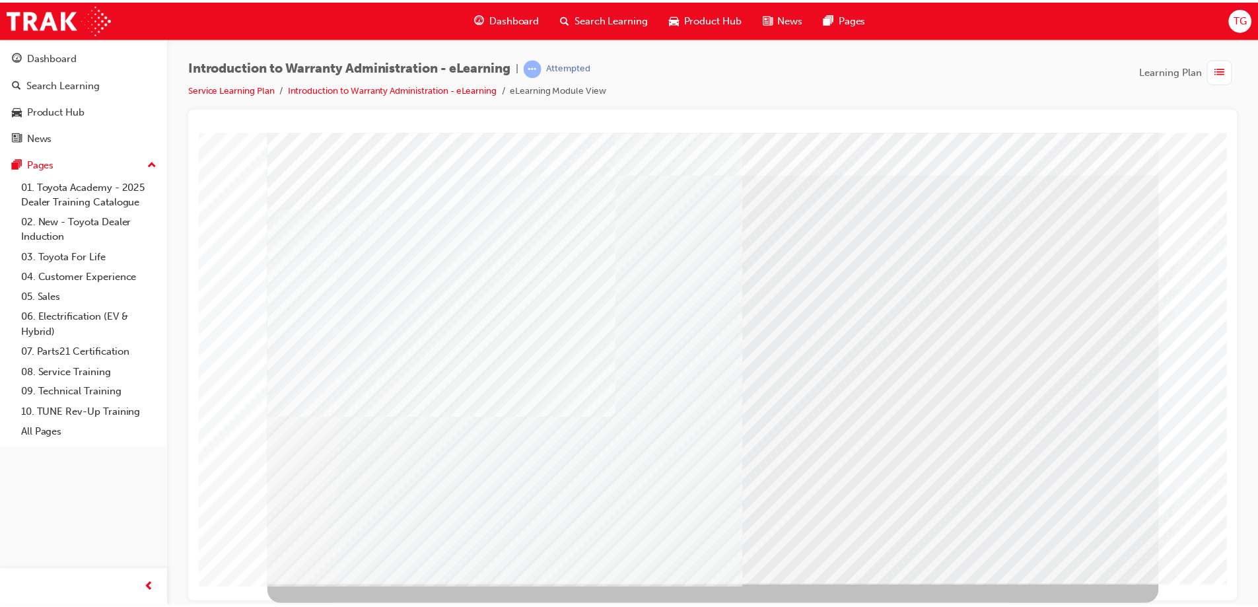
scroll to position [0, 0]
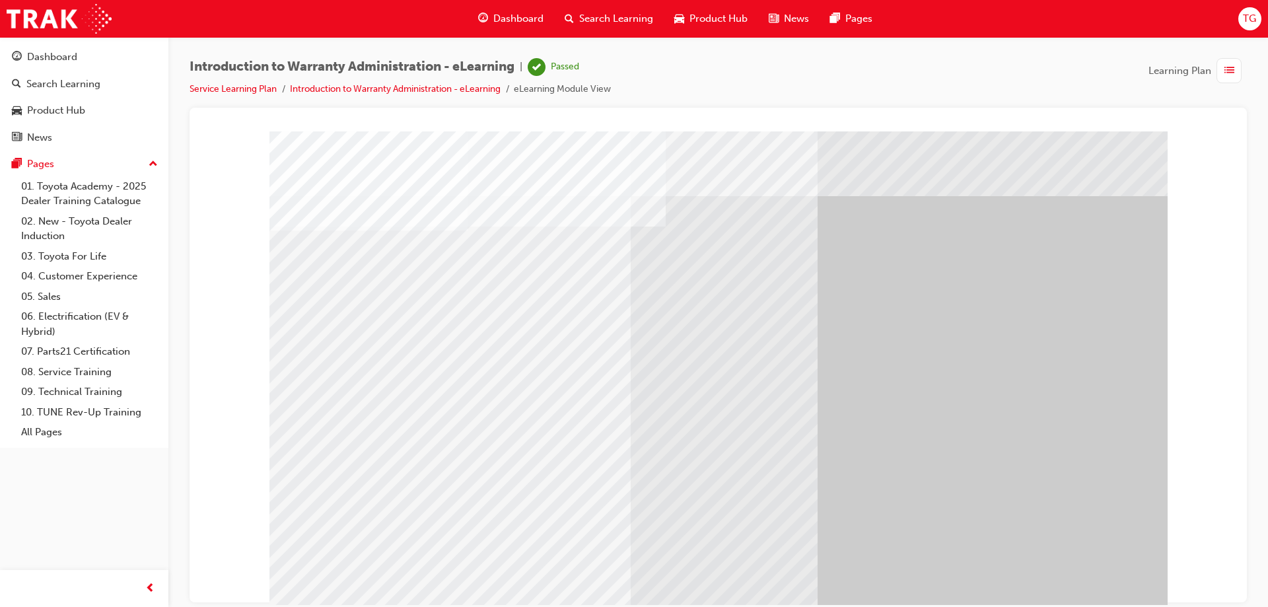
click at [1239, 67] on div "button" at bounding box center [1228, 70] width 25 height 25
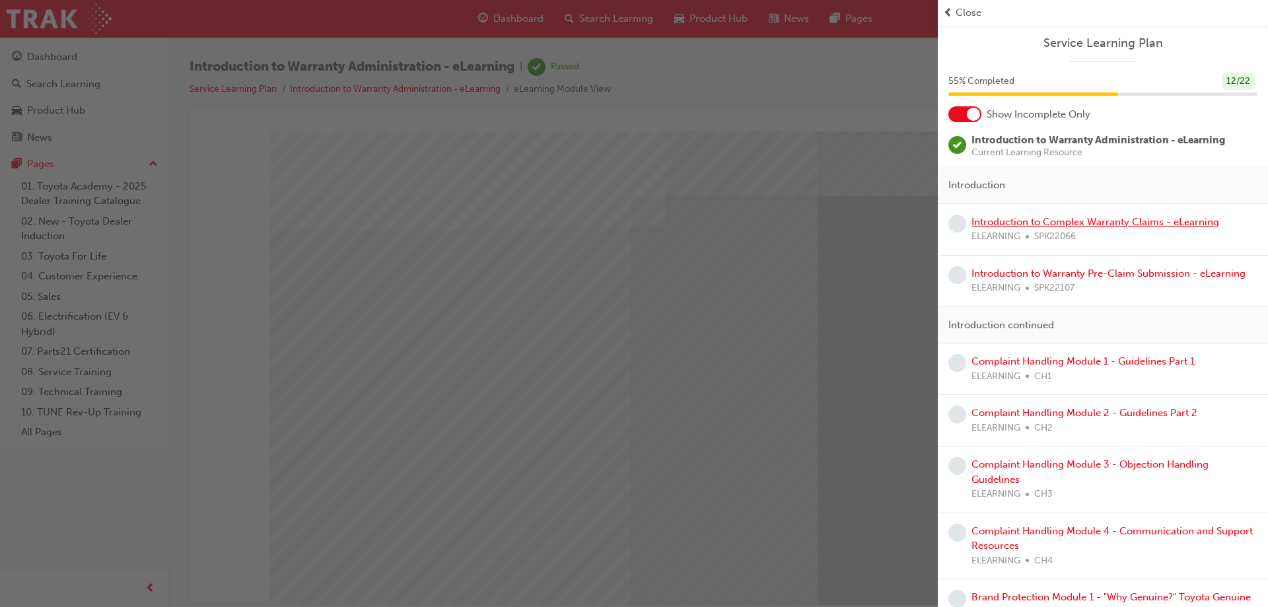
click at [1084, 217] on link "Introduction to Complex Warranty Claims - eLearning" at bounding box center [1095, 222] width 248 height 12
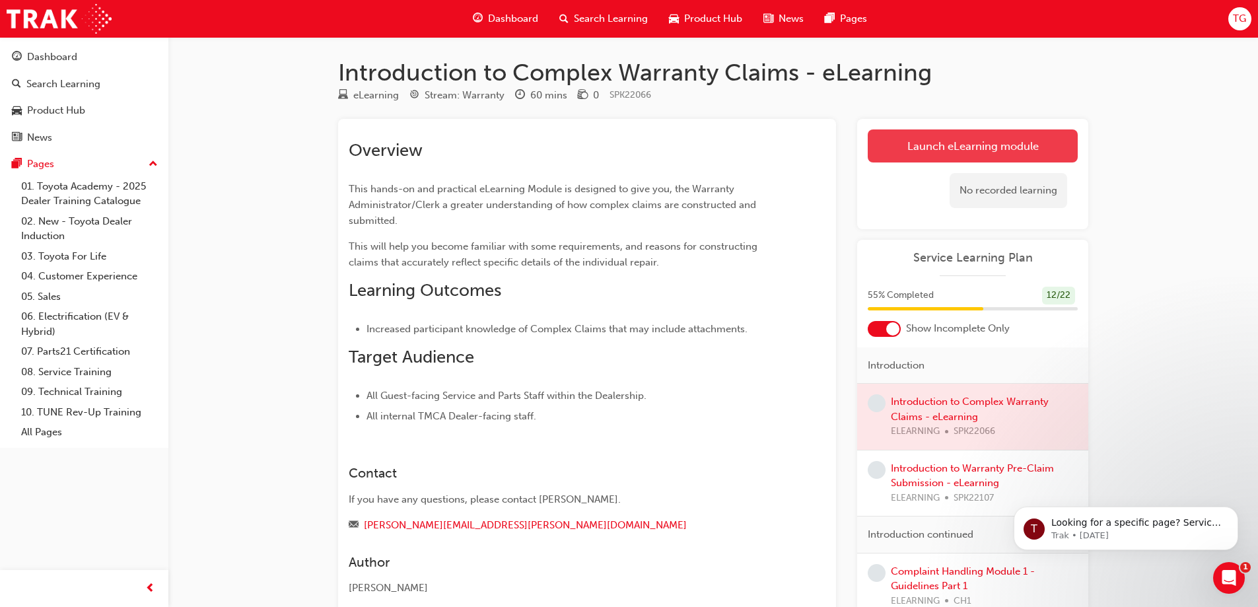
click at [950, 143] on link "Launch eLearning module" at bounding box center [973, 145] width 210 height 33
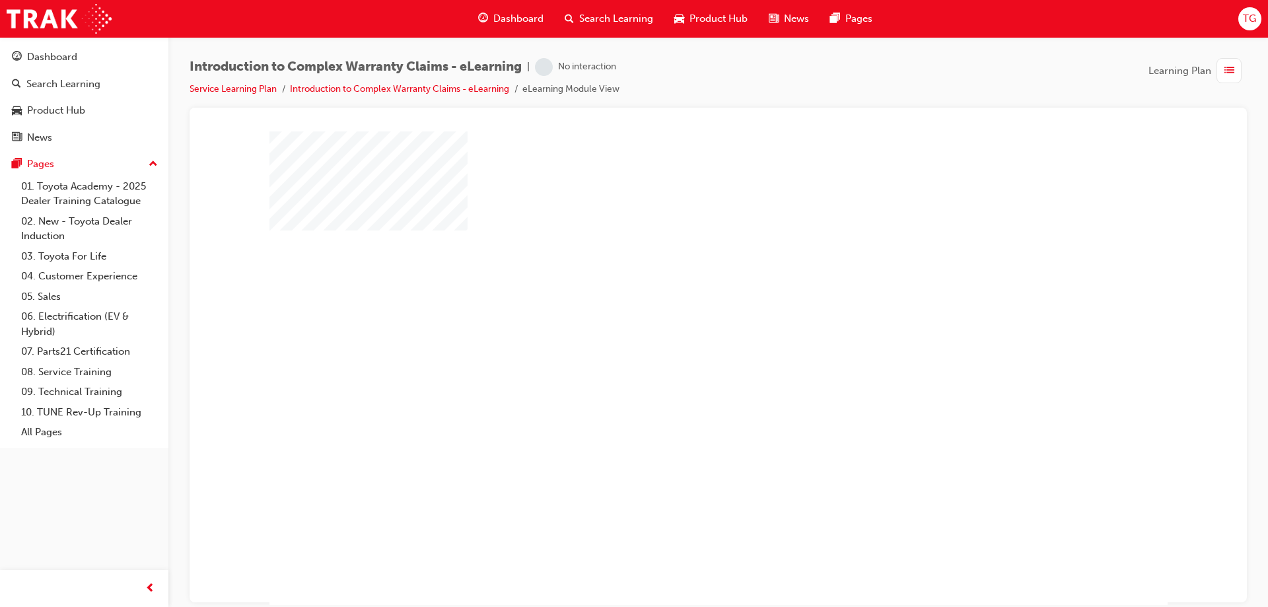
click at [680, 330] on div "play" at bounding box center [680, 330] width 0 height 0
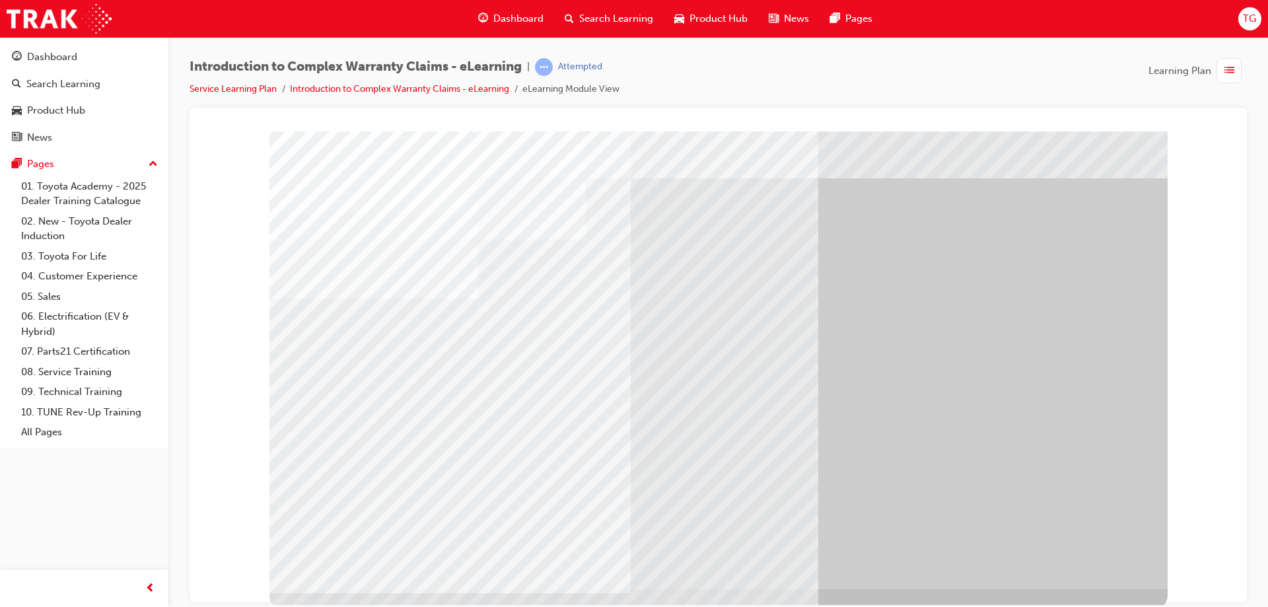
scroll to position [22, 0]
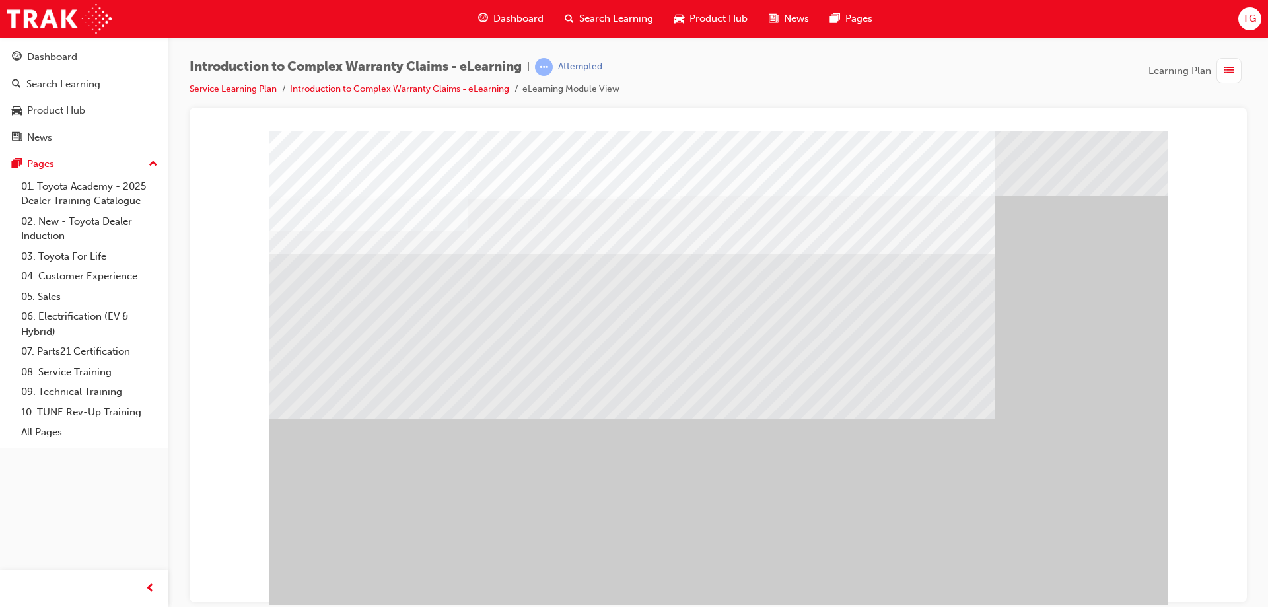
drag, startPoint x: 726, startPoint y: 170, endPoint x: 758, endPoint y: 224, distance: 62.5
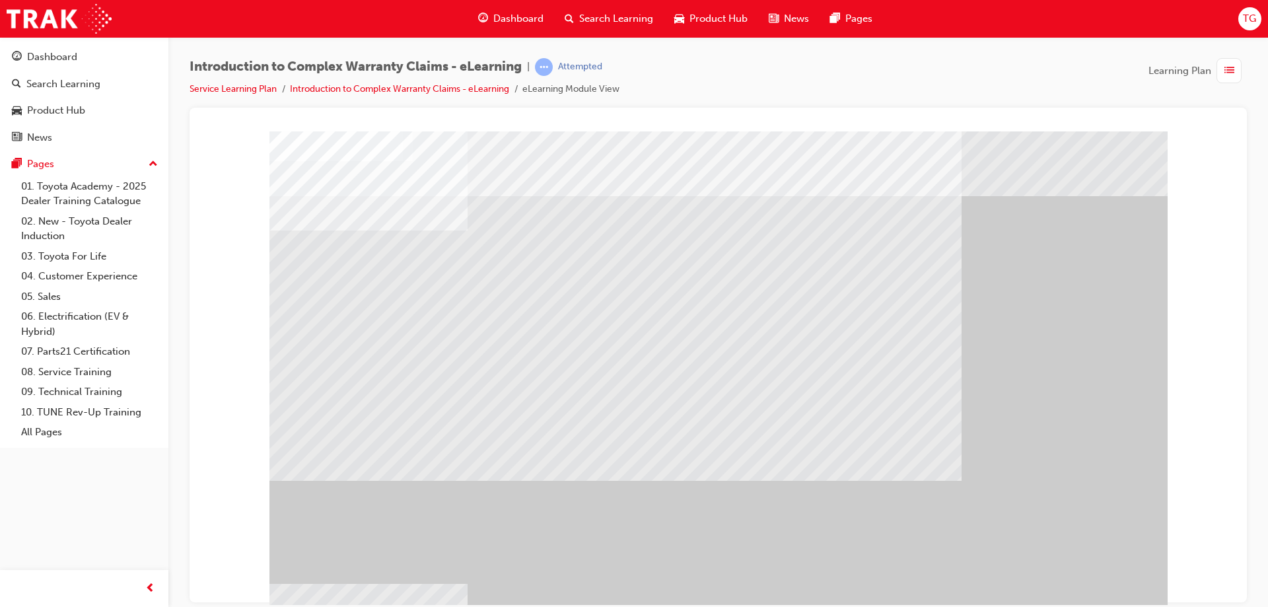
drag, startPoint x: 578, startPoint y: 421, endPoint x: 831, endPoint y: 443, distance: 253.8
drag, startPoint x: 616, startPoint y: 551, endPoint x: 679, endPoint y: 559, distance: 63.9
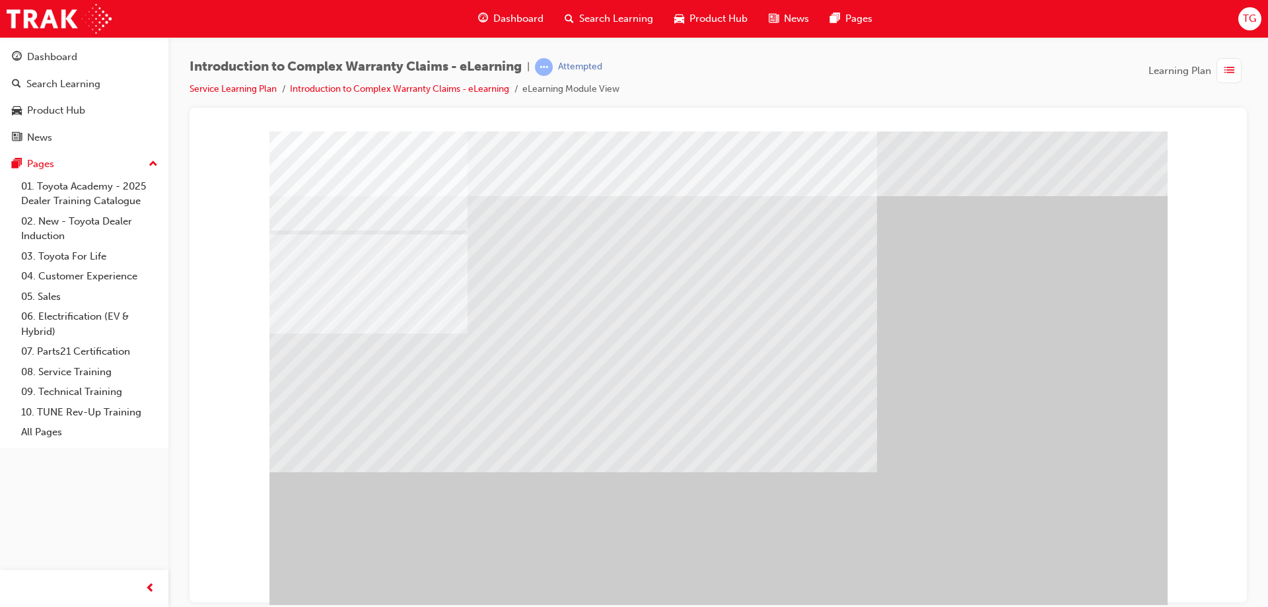
click at [1086, 577] on div "" at bounding box center [718, 368] width 898 height 475
drag, startPoint x: 613, startPoint y: 467, endPoint x: 728, endPoint y: 487, distance: 117.2
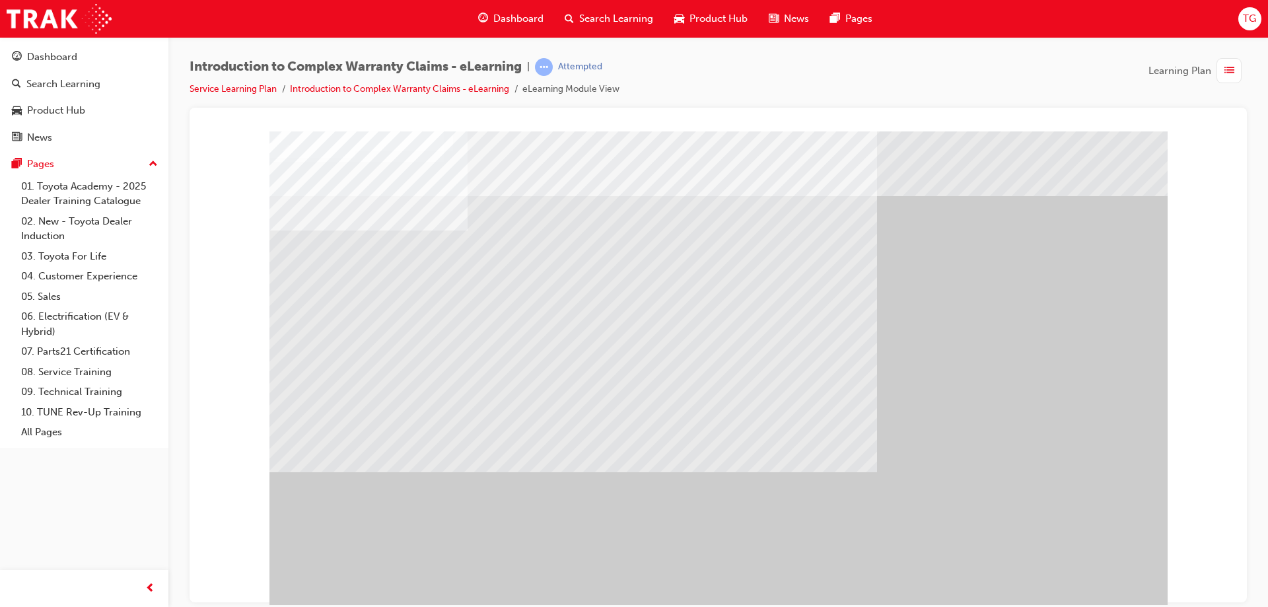
drag, startPoint x: 651, startPoint y: 353, endPoint x: 761, endPoint y: 417, distance: 127.2
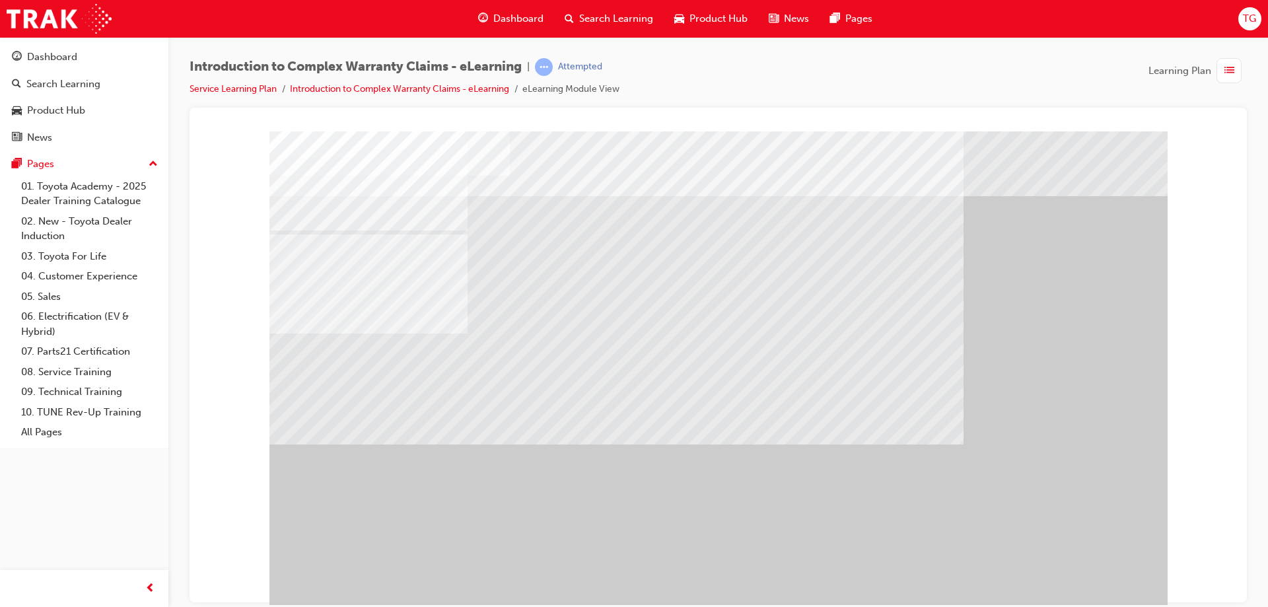
drag, startPoint x: 697, startPoint y: 346, endPoint x: 712, endPoint y: 351, distance: 15.5
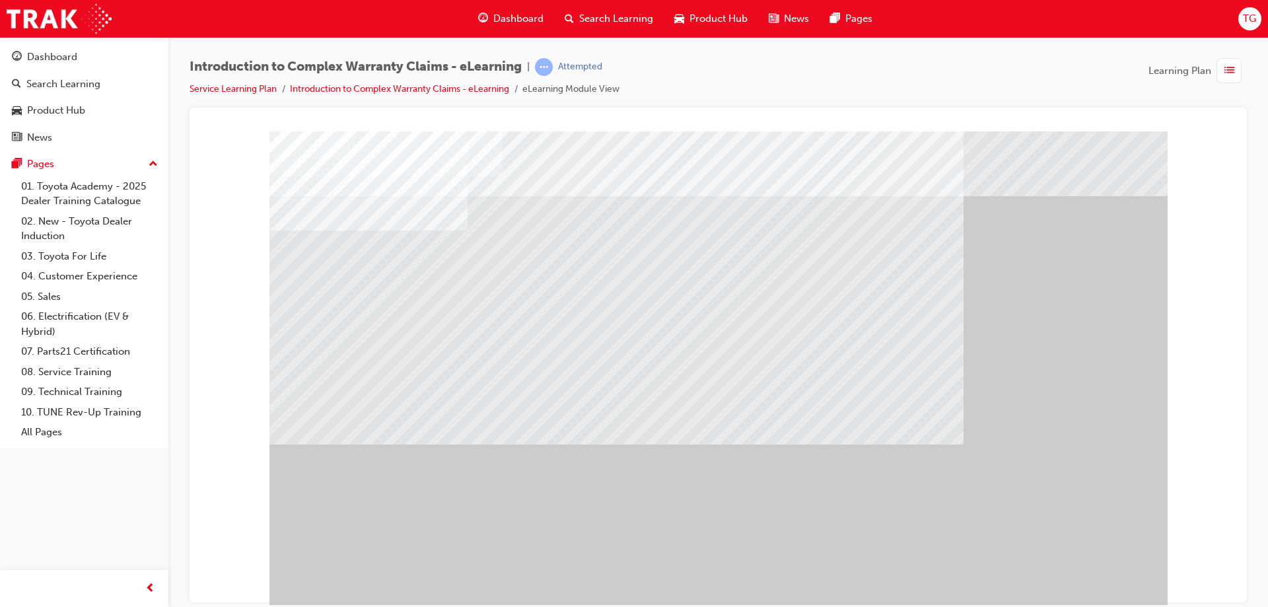
drag, startPoint x: 495, startPoint y: 520, endPoint x: 508, endPoint y: 520, distance: 12.6
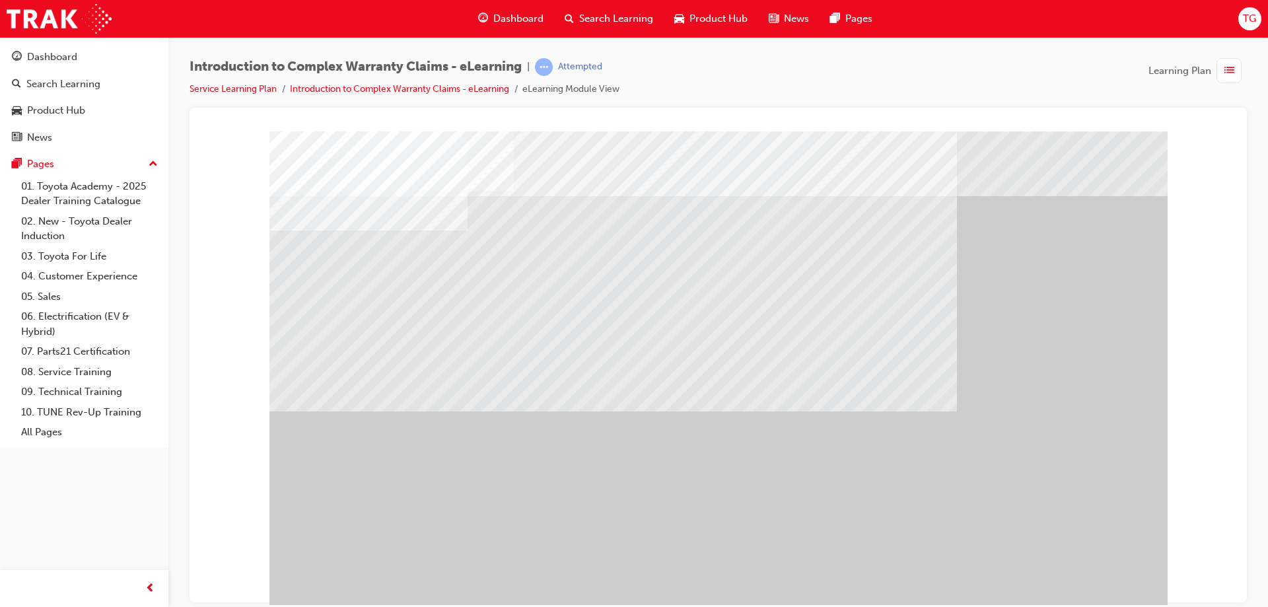
click at [1043, 576] on div at bounding box center [718, 368] width 898 height 475
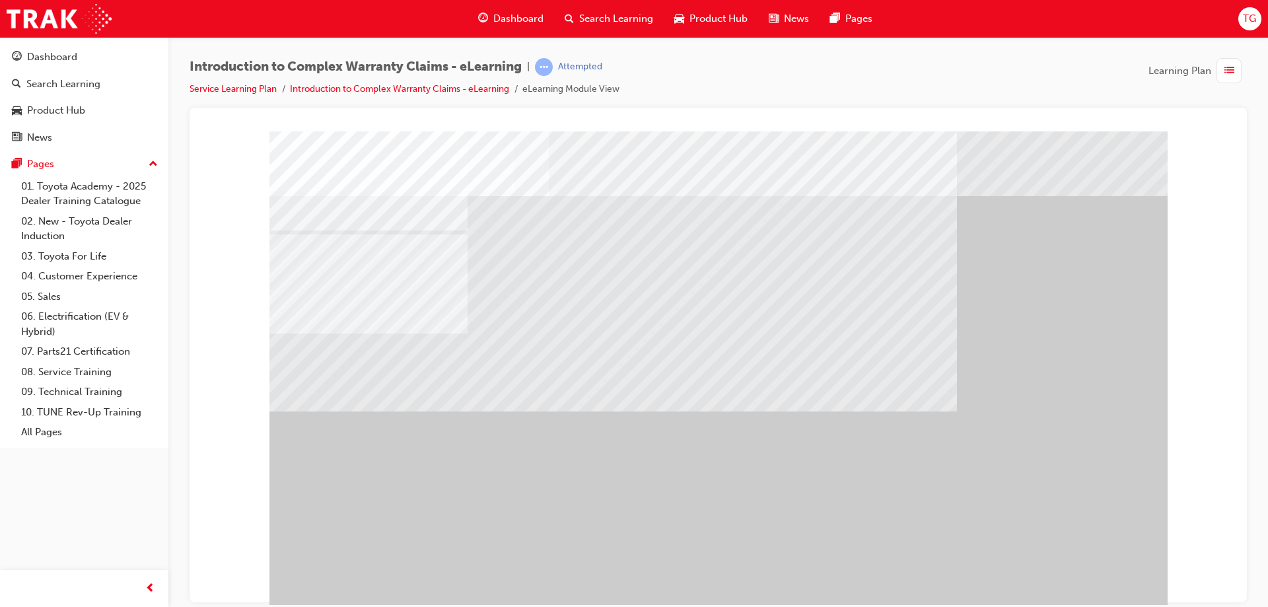
drag, startPoint x: 828, startPoint y: 469, endPoint x: 819, endPoint y: 479, distance: 13.5
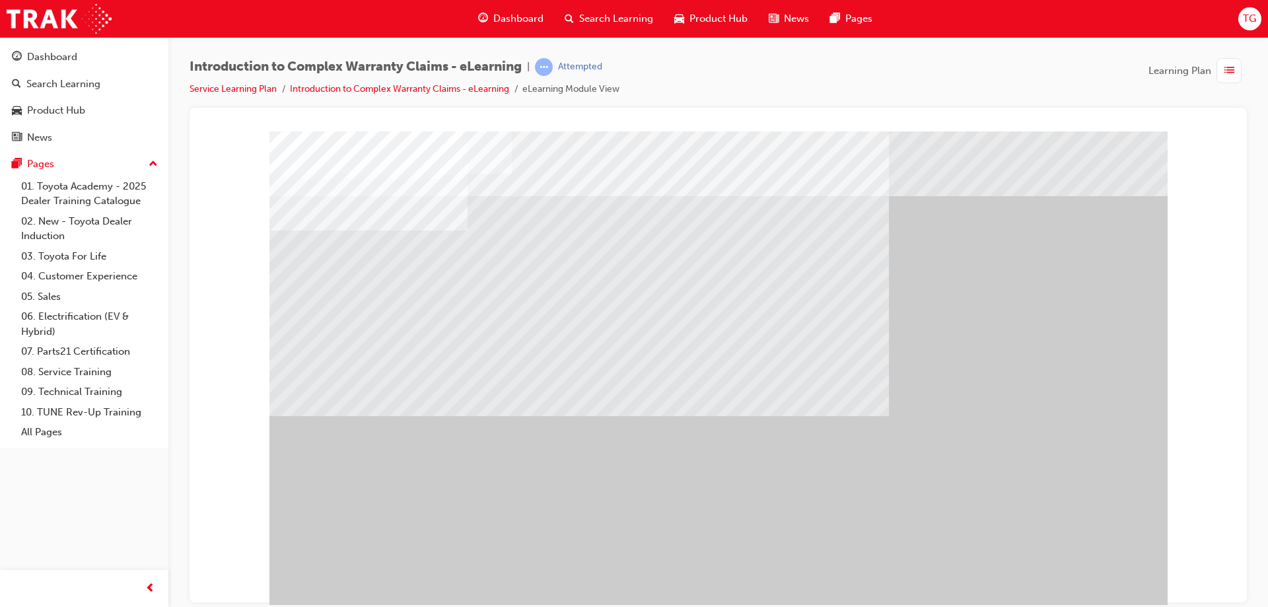
drag, startPoint x: 587, startPoint y: 590, endPoint x: 809, endPoint y: 438, distance: 268.9
click at [608, 573] on div "" at bounding box center [718, 368] width 898 height 475
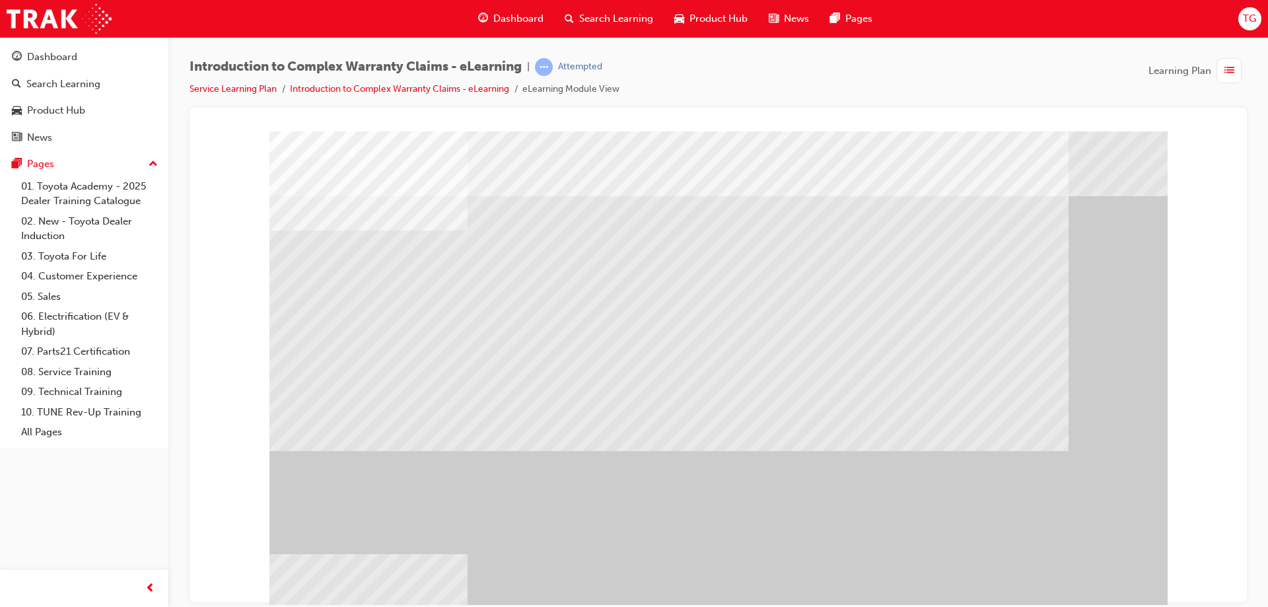
click at [1114, 573] on div "" at bounding box center [718, 368] width 898 height 475
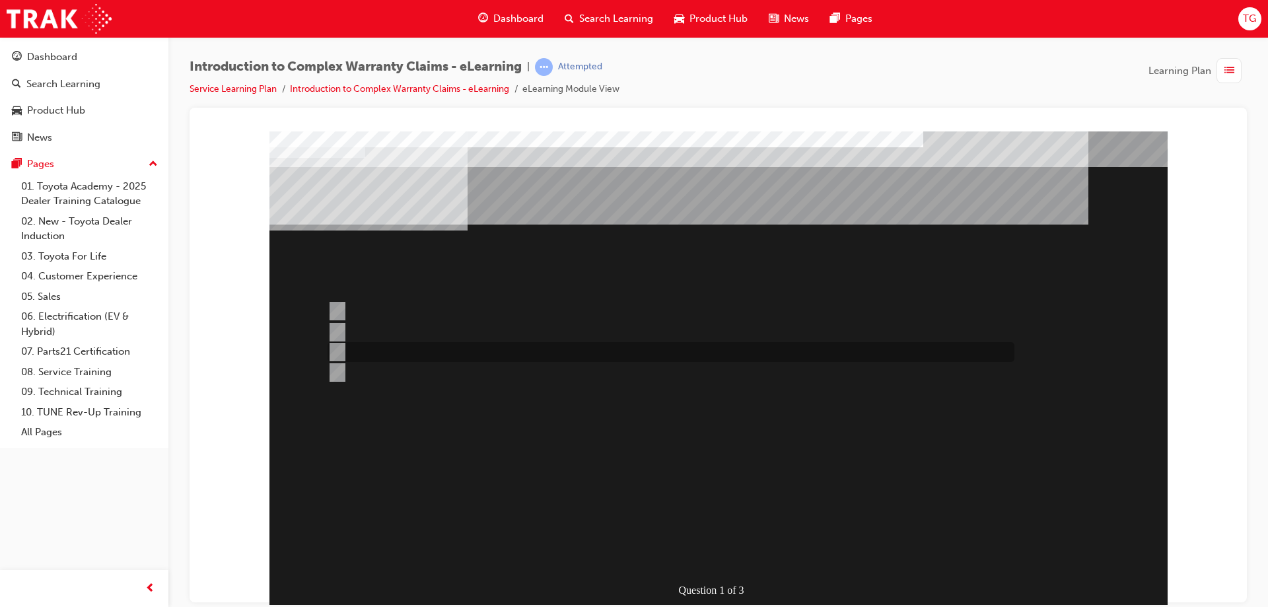
click at [553, 353] on div at bounding box center [667, 352] width 687 height 20
radio input "true"
click at [350, 332] on div at bounding box center [667, 333] width 687 height 20
radio input "true"
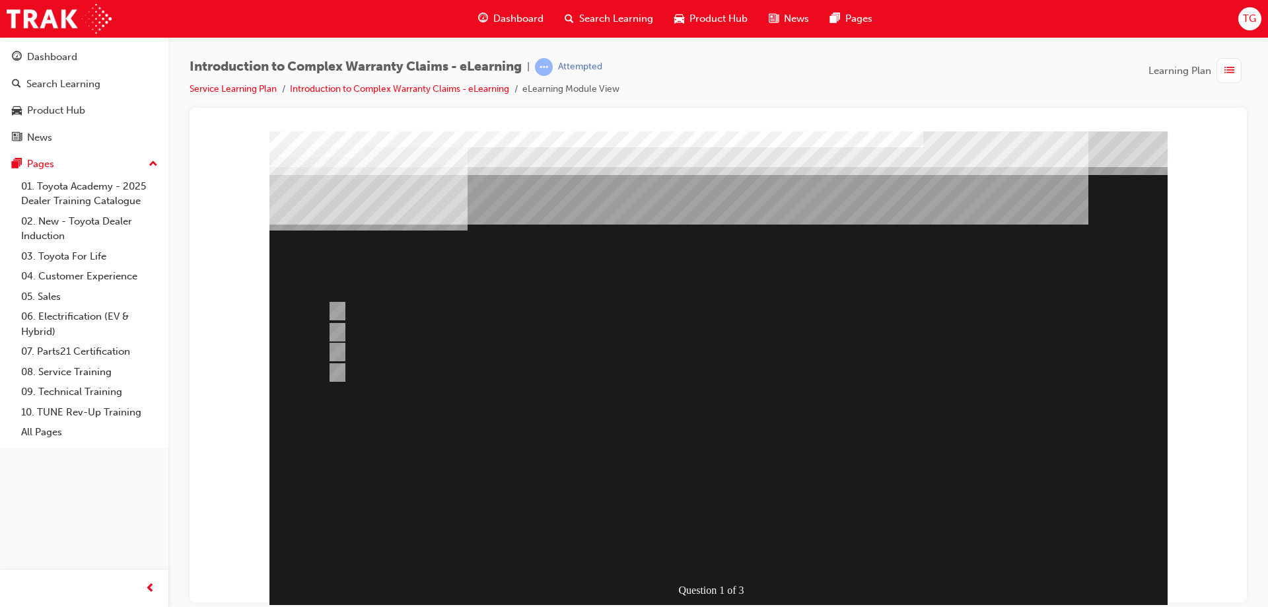
drag, startPoint x: 372, startPoint y: 371, endPoint x: 495, endPoint y: 435, distance: 137.6
click at [372, 372] on div at bounding box center [718, 368] width 898 height 475
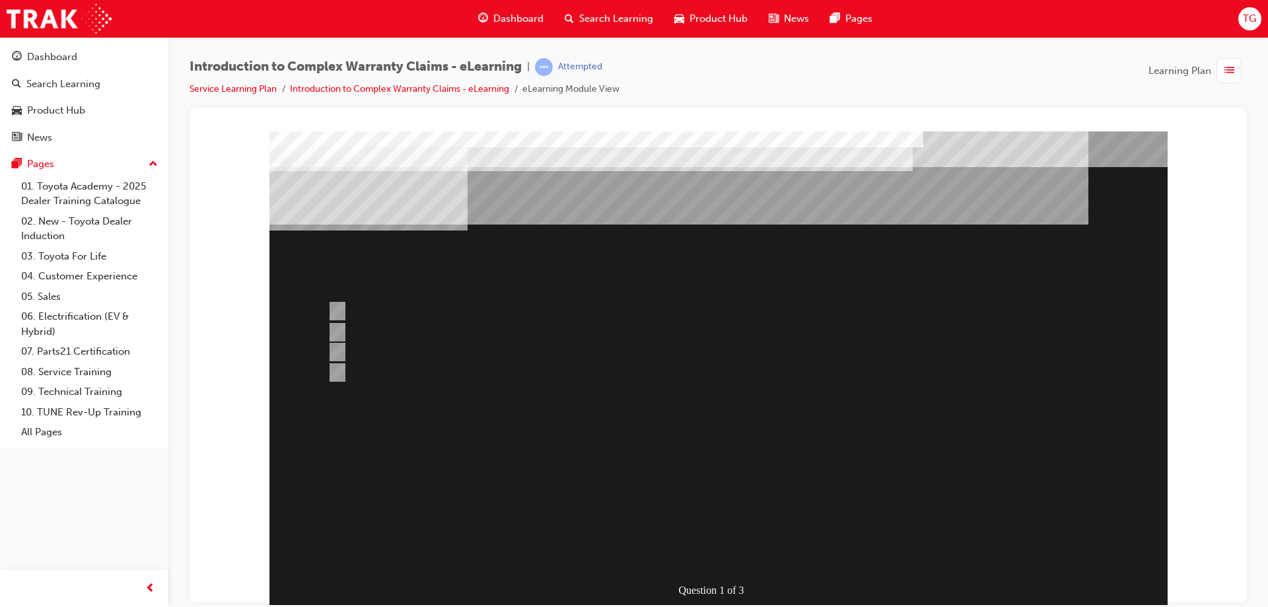
click at [479, 308] on div at bounding box center [718, 368] width 898 height 475
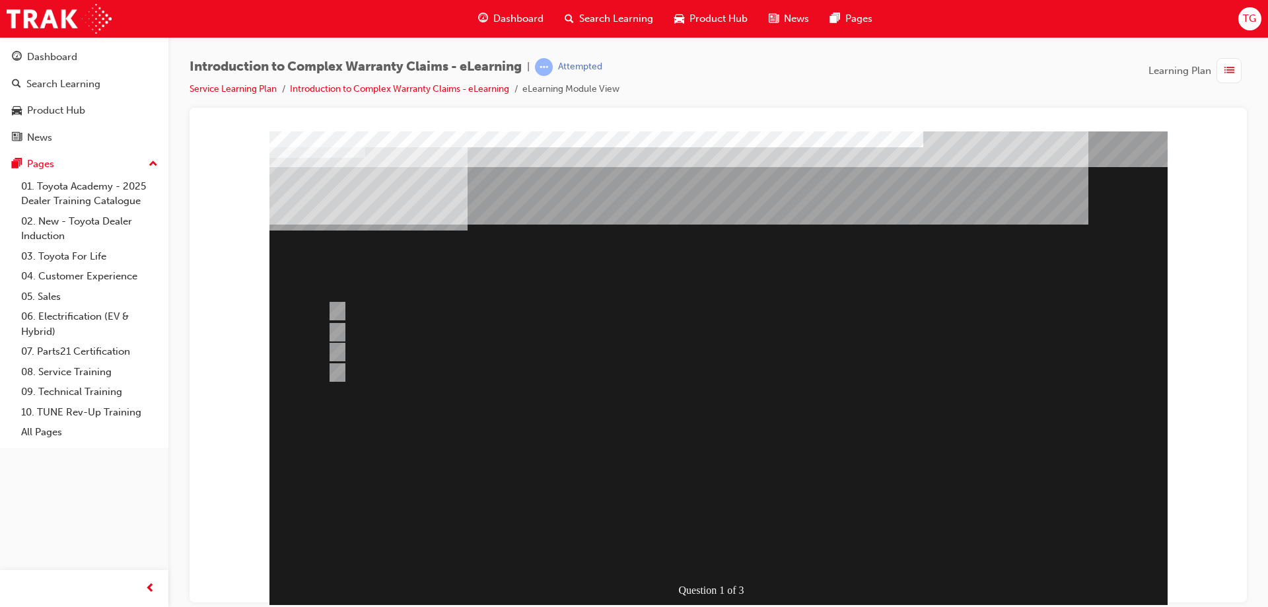
click at [387, 330] on div at bounding box center [667, 333] width 687 height 20
click at [592, 408] on div "Question 1 of 3" at bounding box center [718, 368] width 898 height 475
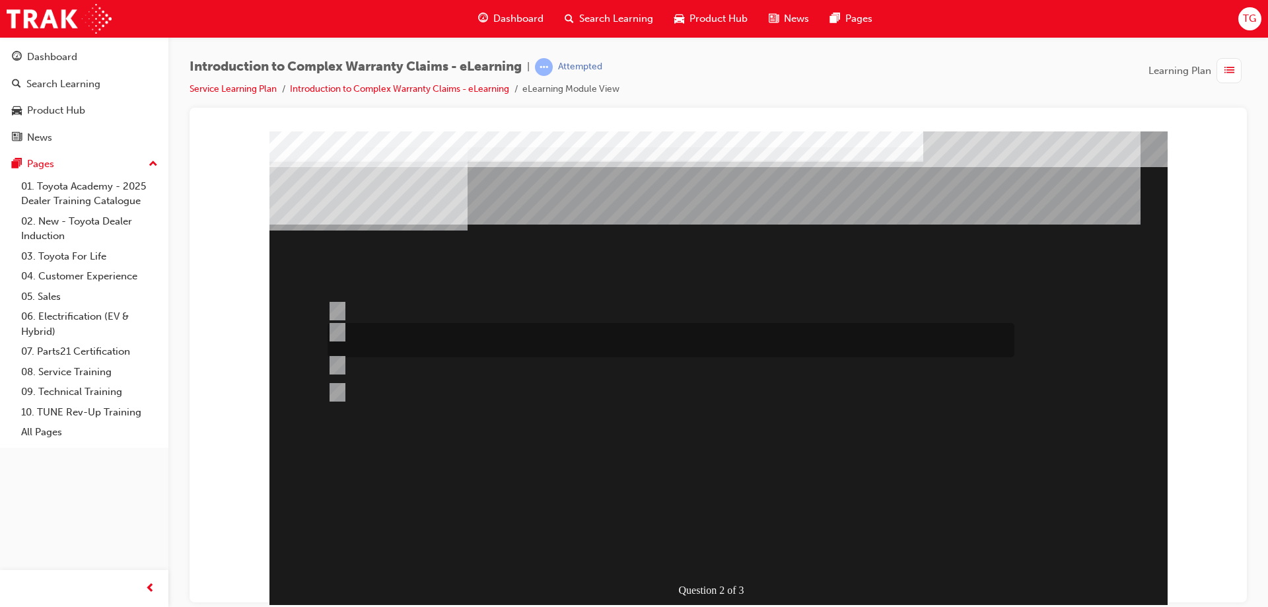
click at [429, 340] on div at bounding box center [667, 340] width 687 height 34
radio input "true"
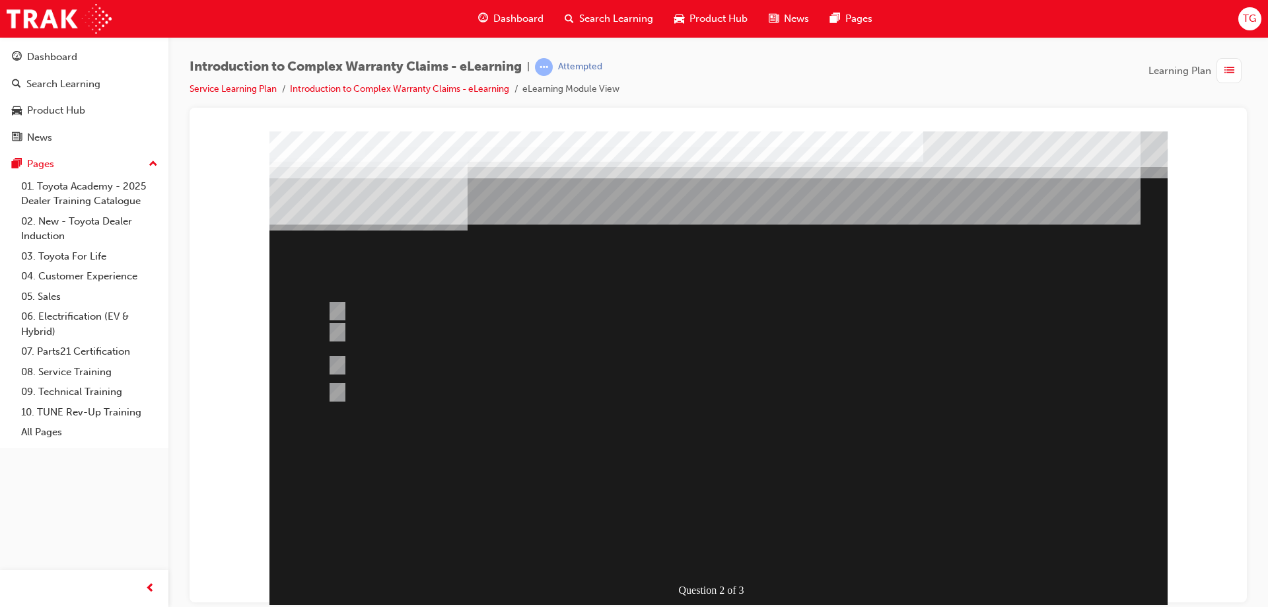
click at [708, 530] on div at bounding box center [718, 368] width 898 height 475
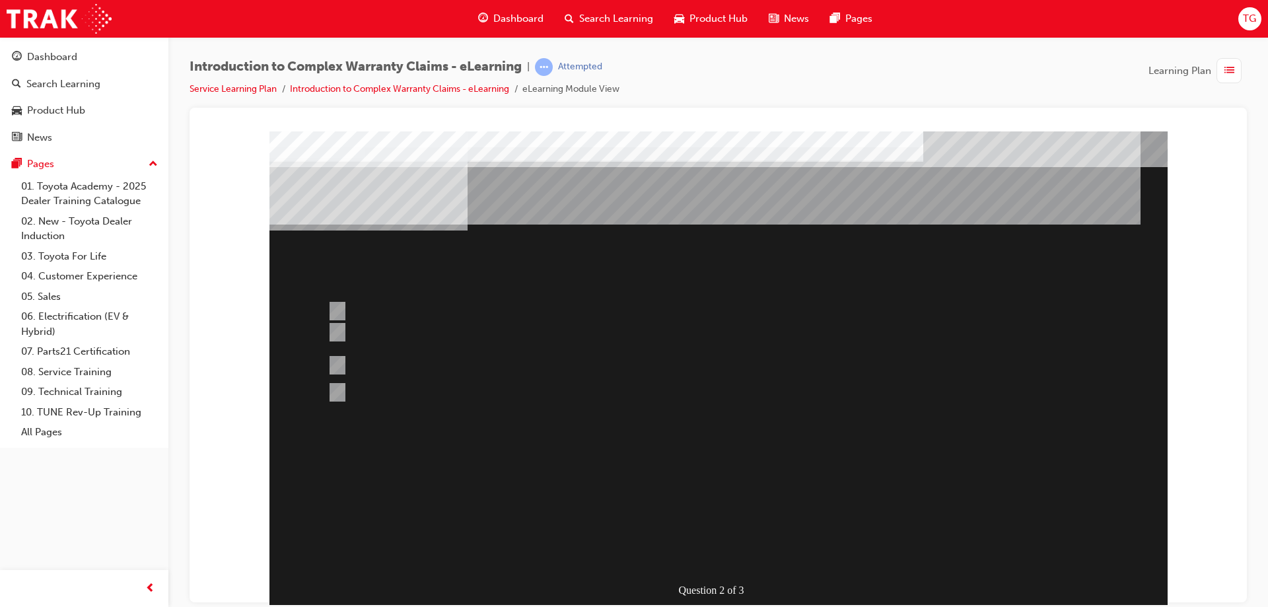
click at [701, 567] on div "Question 2 of 3" at bounding box center [718, 368] width 898 height 475
click at [708, 542] on div "" at bounding box center [718, 564] width 898 height 44
click at [530, 393] on div at bounding box center [667, 386] width 687 height 36
radio input "true"
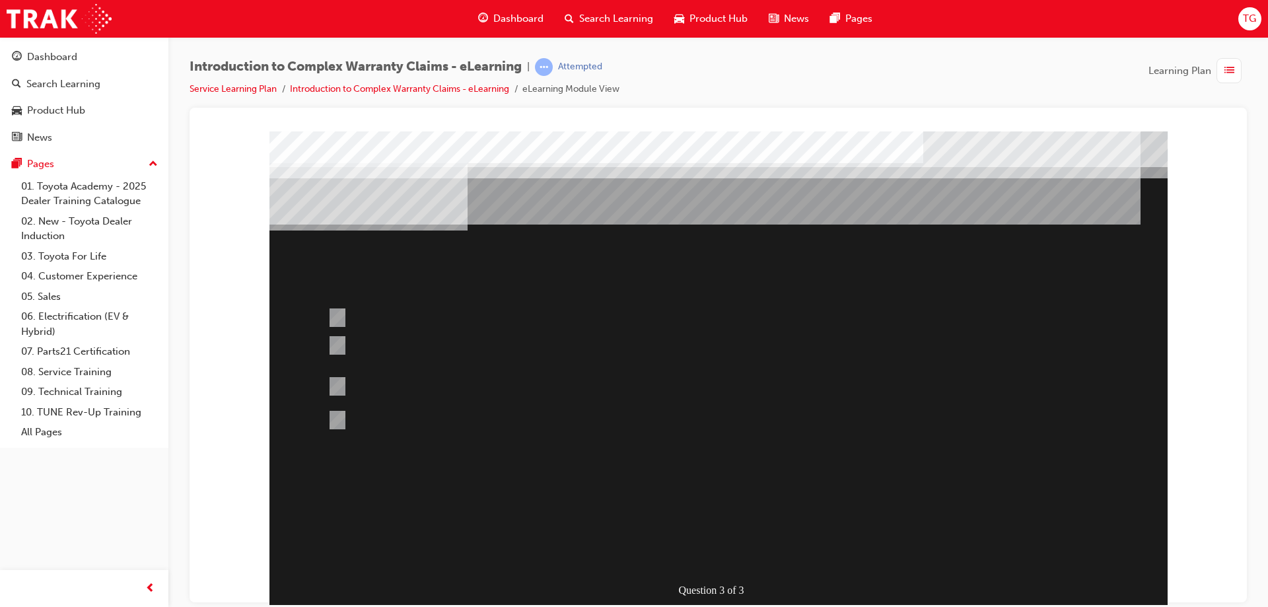
click at [716, 518] on div at bounding box center [718, 368] width 898 height 475
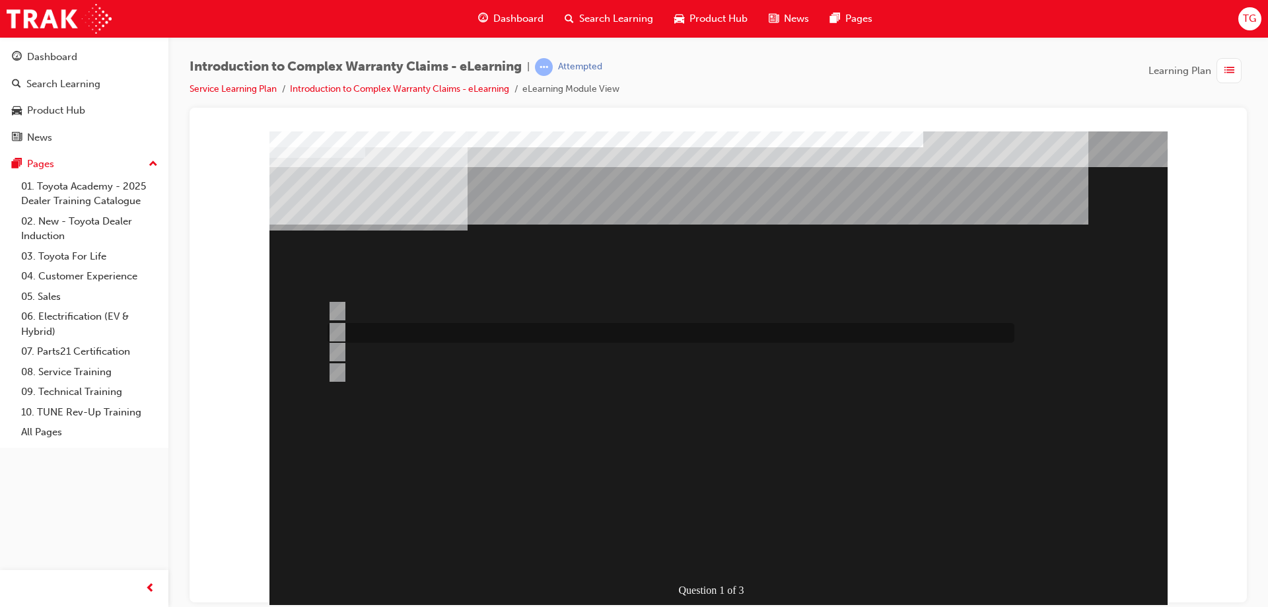
click at [405, 334] on div at bounding box center [667, 333] width 687 height 20
radio input "true"
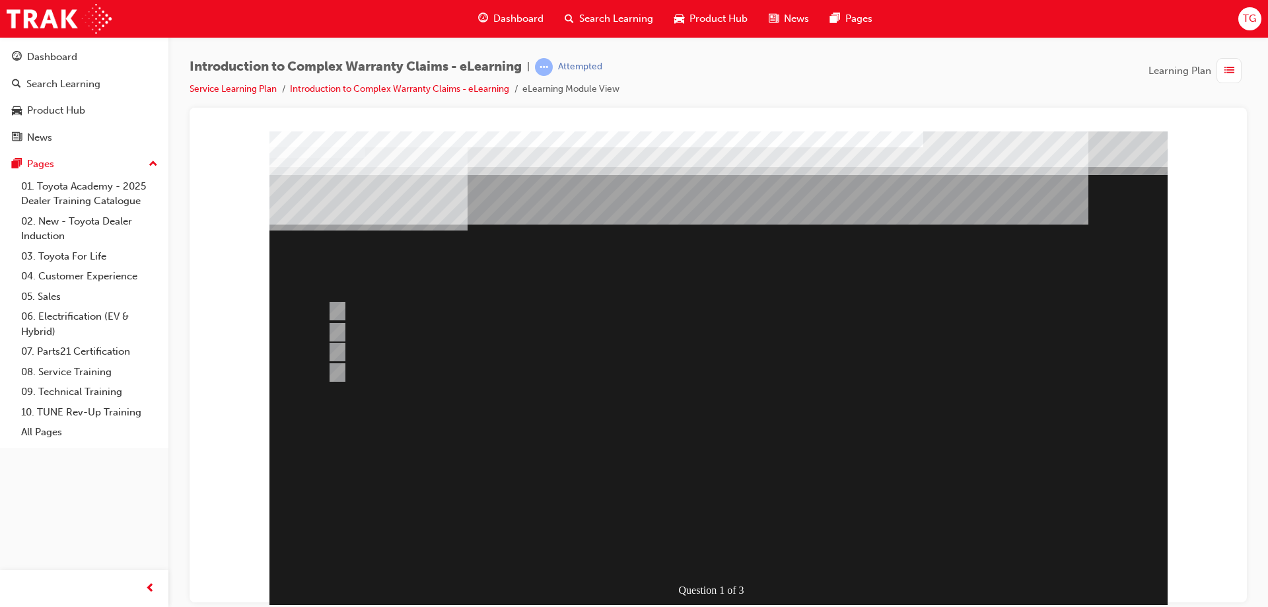
click at [406, 359] on div at bounding box center [718, 368] width 898 height 475
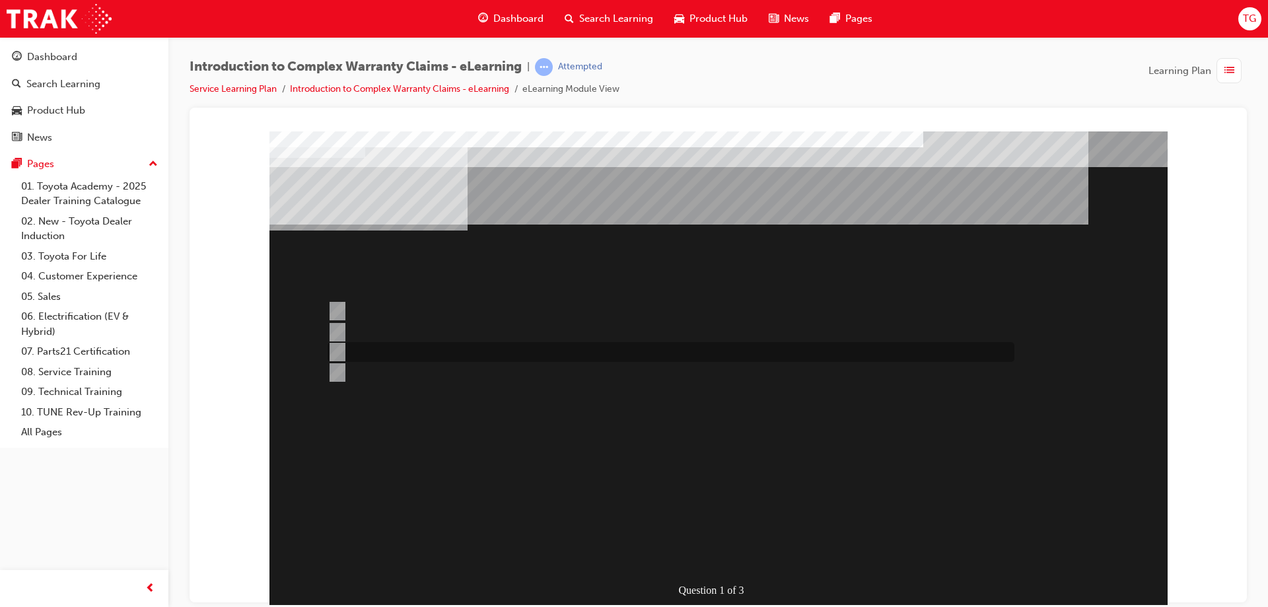
click at [331, 346] on input "Claim entry details are important to ensure costs are recovered from the correc…" at bounding box center [335, 352] width 15 height 15
radio input "true"
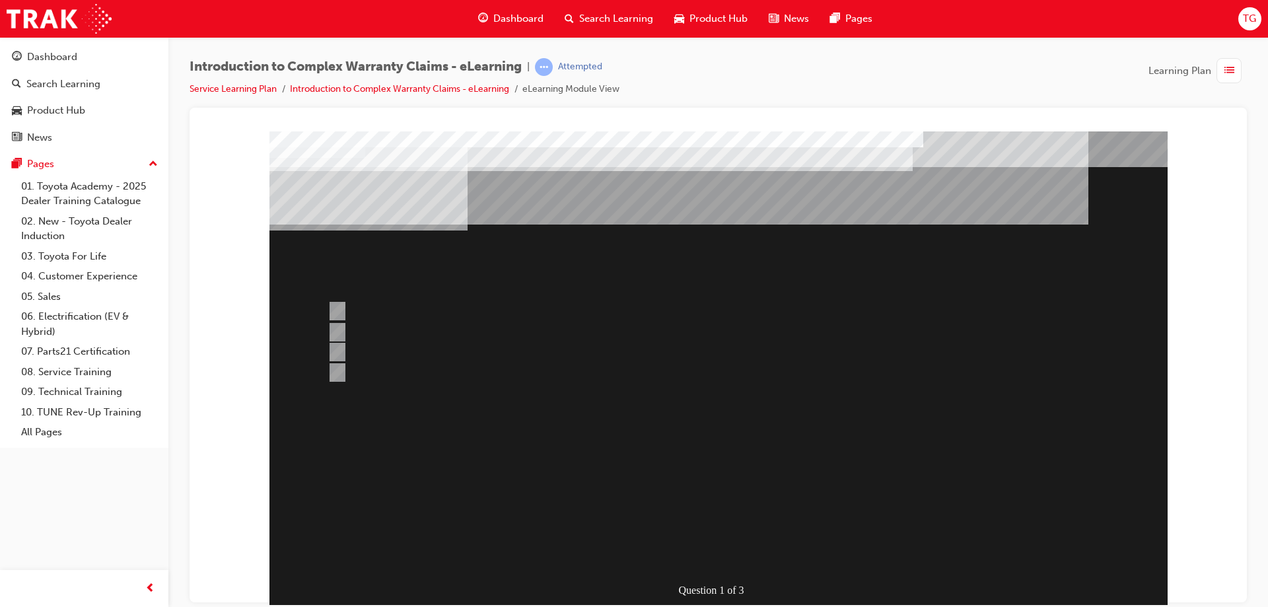
click at [735, 513] on div at bounding box center [718, 368] width 898 height 475
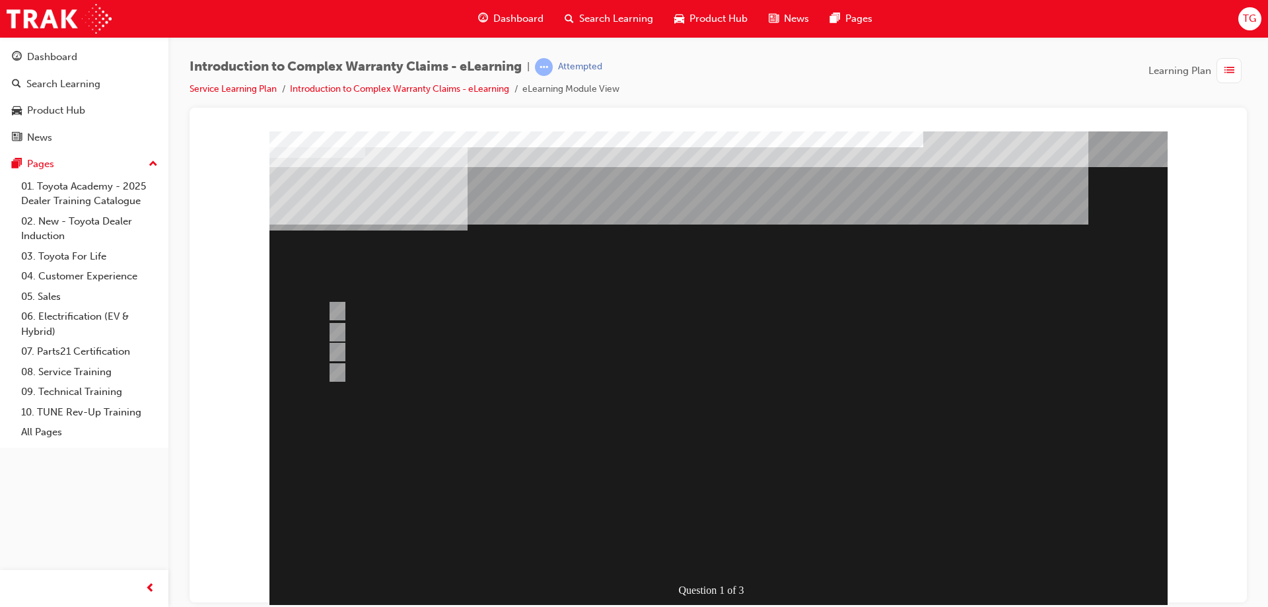
click at [440, 363] on div at bounding box center [667, 373] width 687 height 20
click at [438, 372] on div at bounding box center [667, 373] width 687 height 20
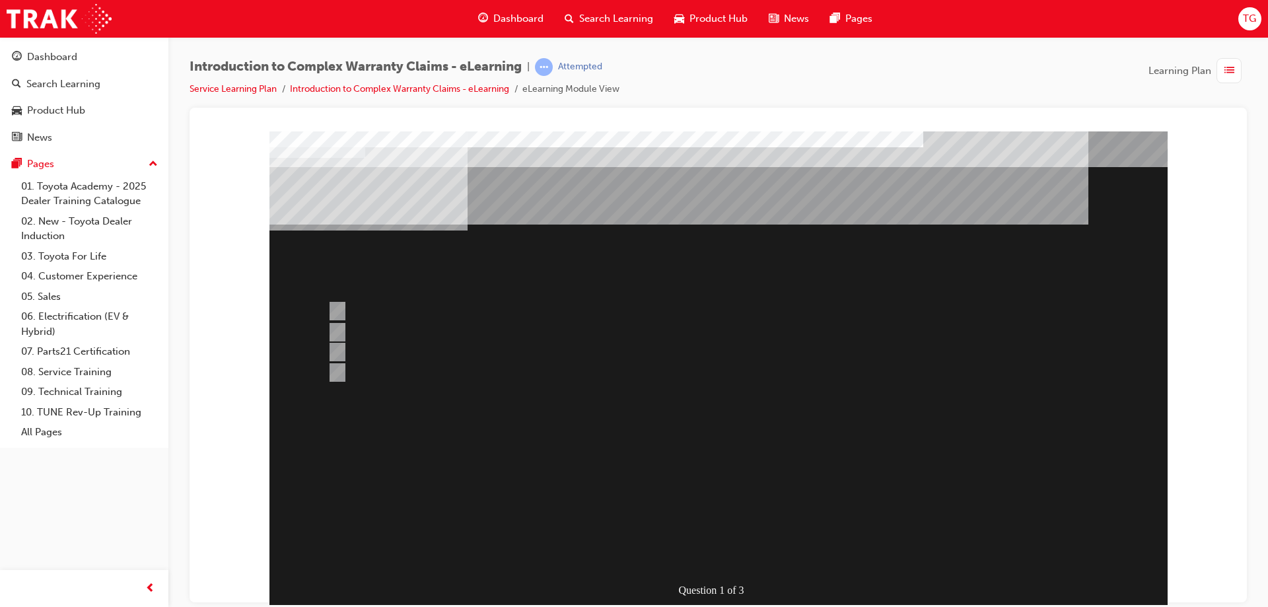
click at [437, 373] on div at bounding box center [667, 373] width 687 height 20
click at [437, 376] on div at bounding box center [667, 373] width 687 height 20
drag, startPoint x: 520, startPoint y: 306, endPoint x: 505, endPoint y: 335, distance: 33.7
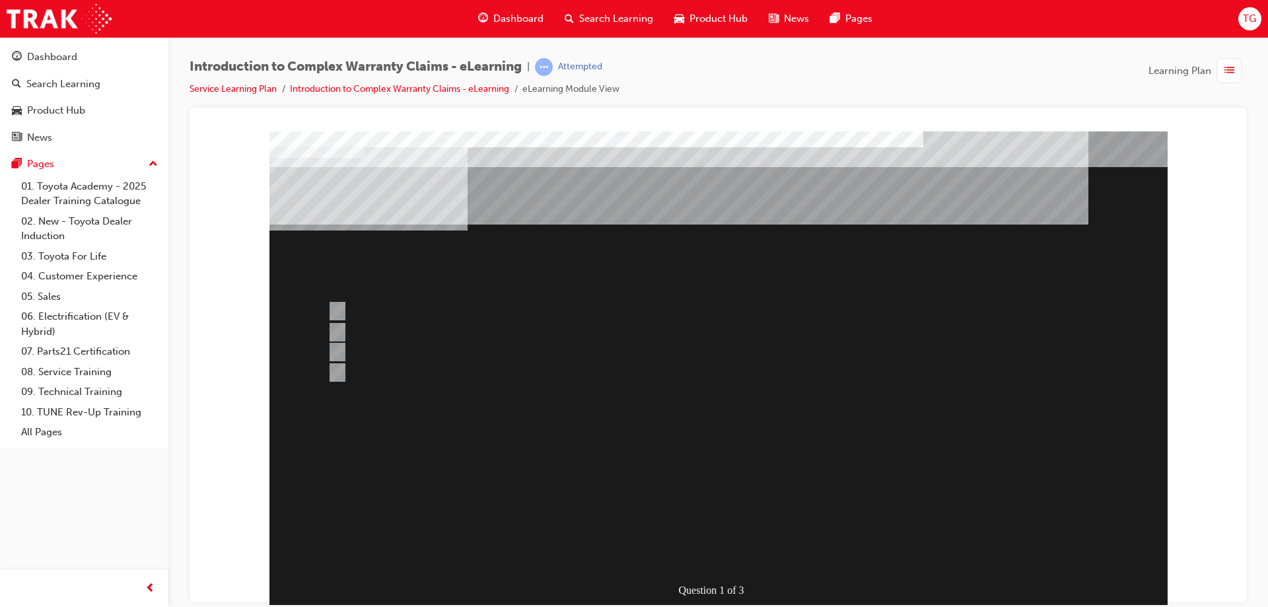
click at [520, 306] on div at bounding box center [667, 311] width 687 height 20
drag, startPoint x: 489, startPoint y: 370, endPoint x: 500, endPoint y: 338, distance: 34.2
click at [489, 367] on div at bounding box center [667, 373] width 687 height 20
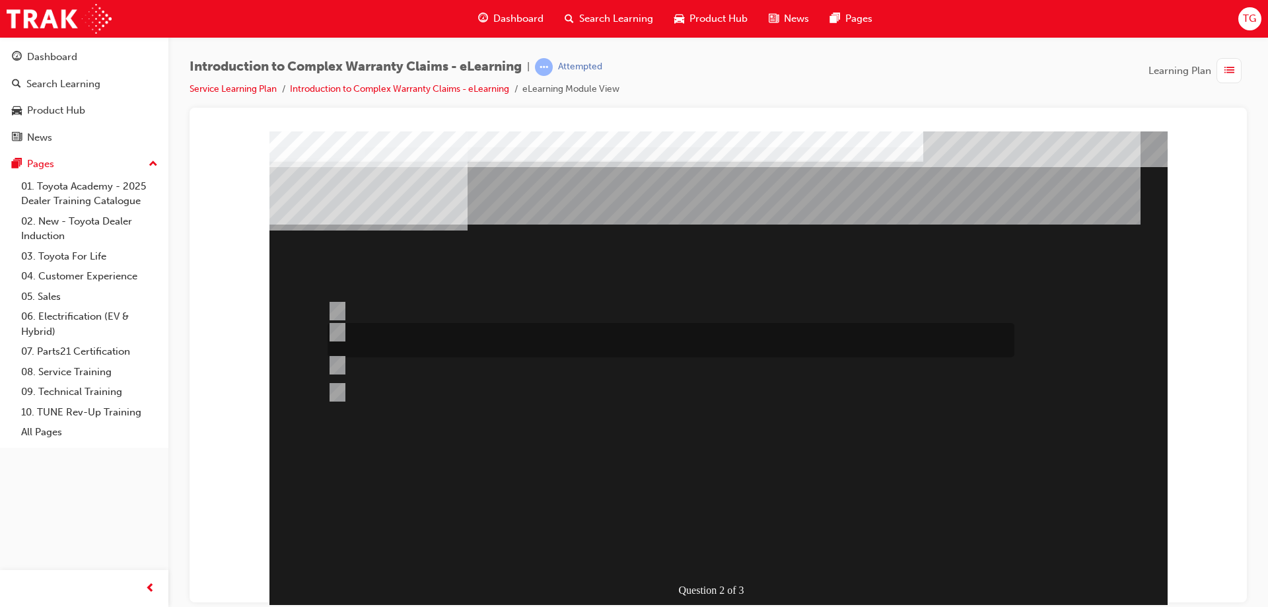
click at [500, 337] on div at bounding box center [667, 340] width 687 height 34
radio input "true"
click at [470, 343] on div at bounding box center [667, 340] width 687 height 34
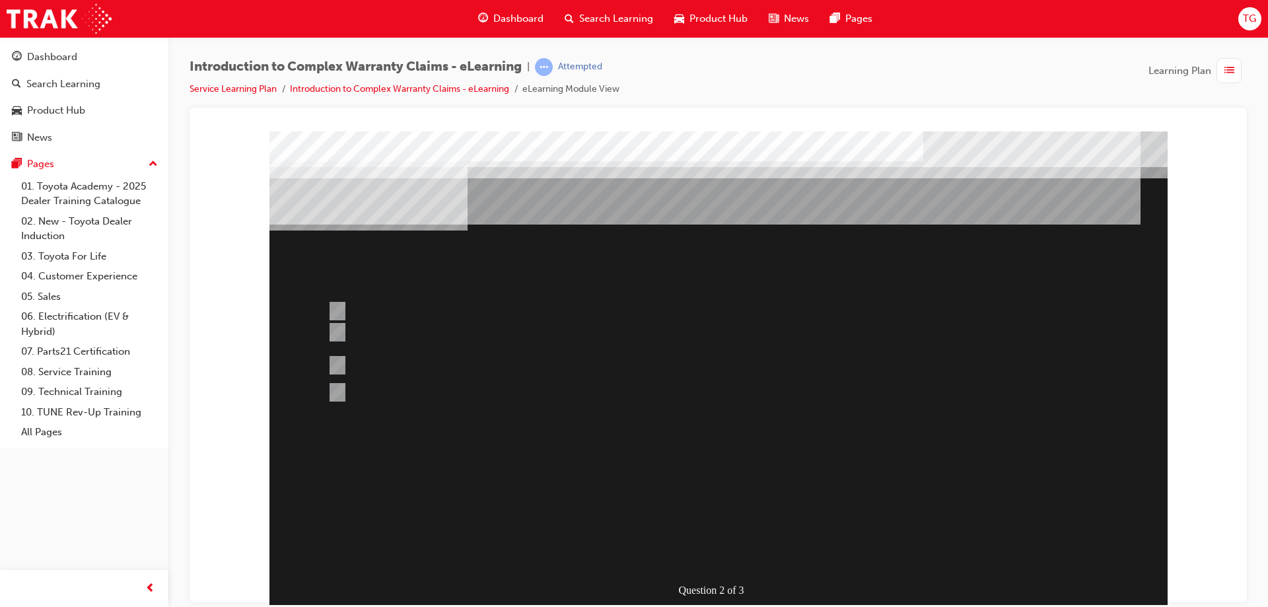
click at [695, 511] on div at bounding box center [718, 368] width 898 height 475
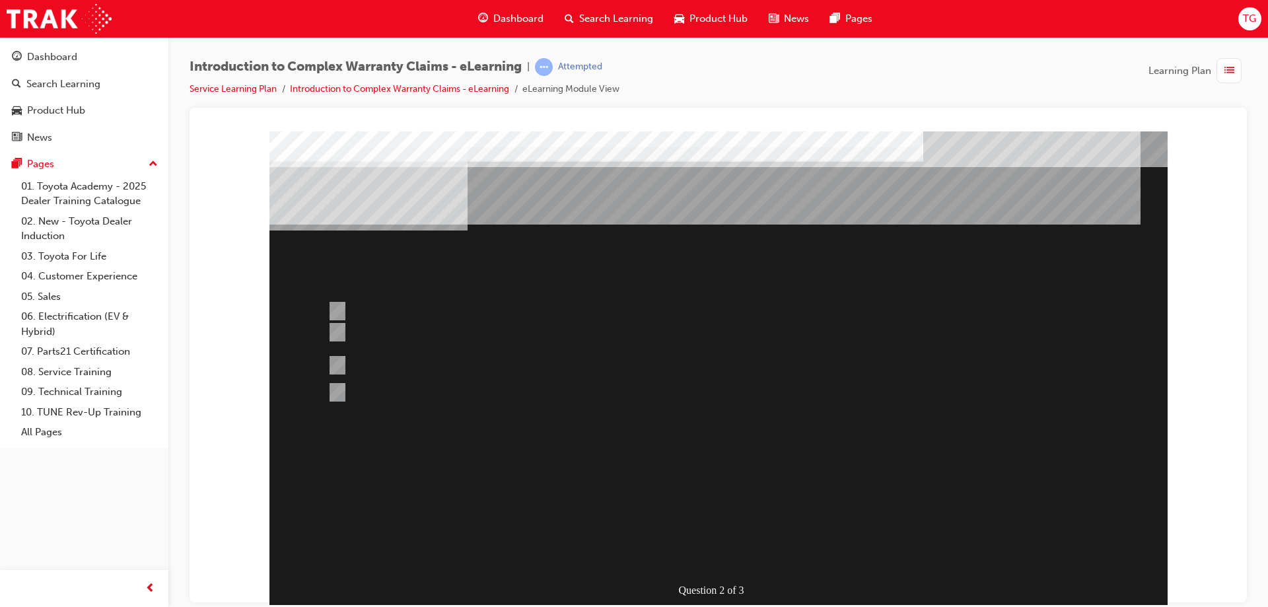
click at [347, 368] on div at bounding box center [667, 386] width 687 height 36
radio input "true"
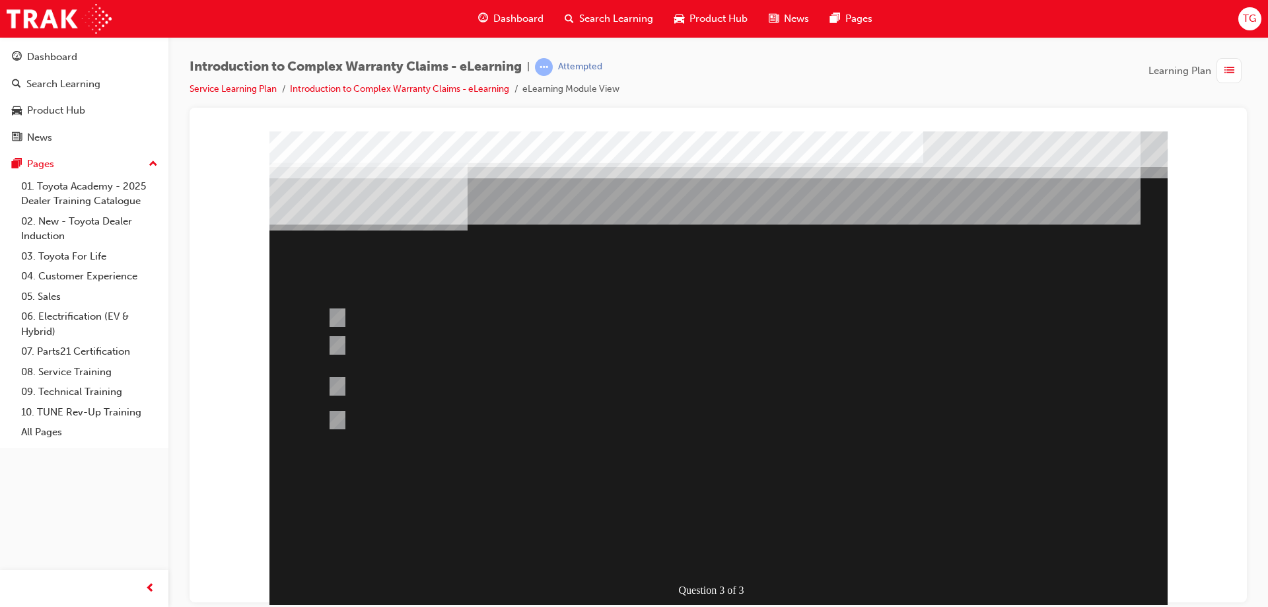
click at [700, 522] on div at bounding box center [718, 368] width 898 height 475
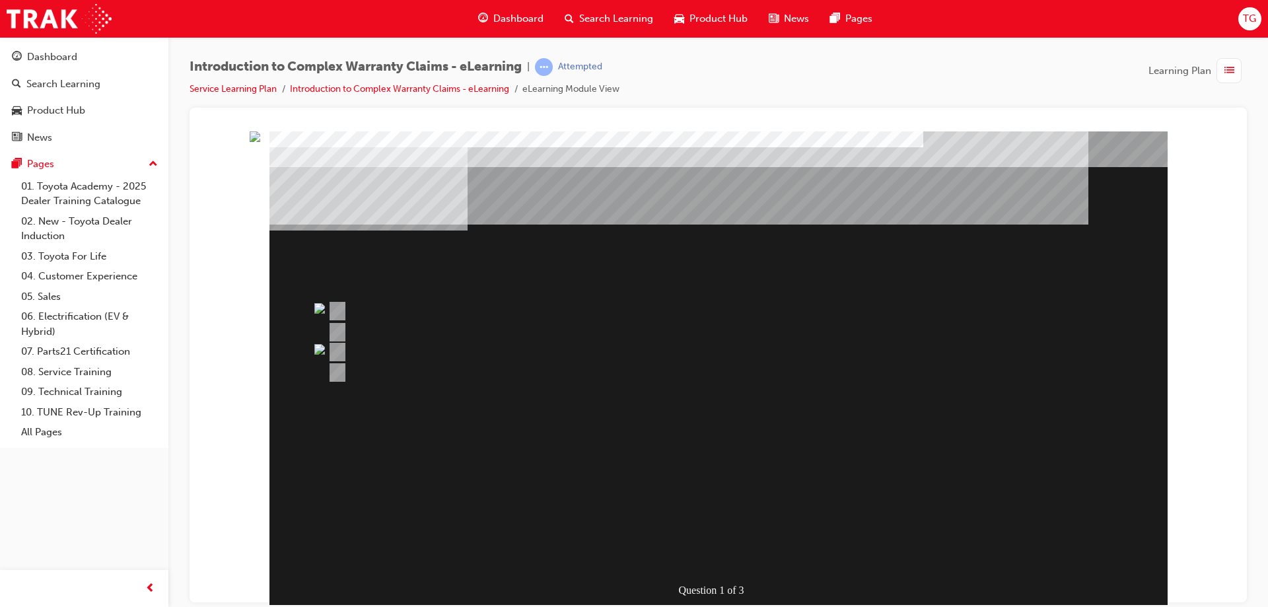
click at [880, 561] on div "" at bounding box center [718, 583] width 898 height 44
click at [260, 141] on img "" at bounding box center [255, 136] width 11 height 11
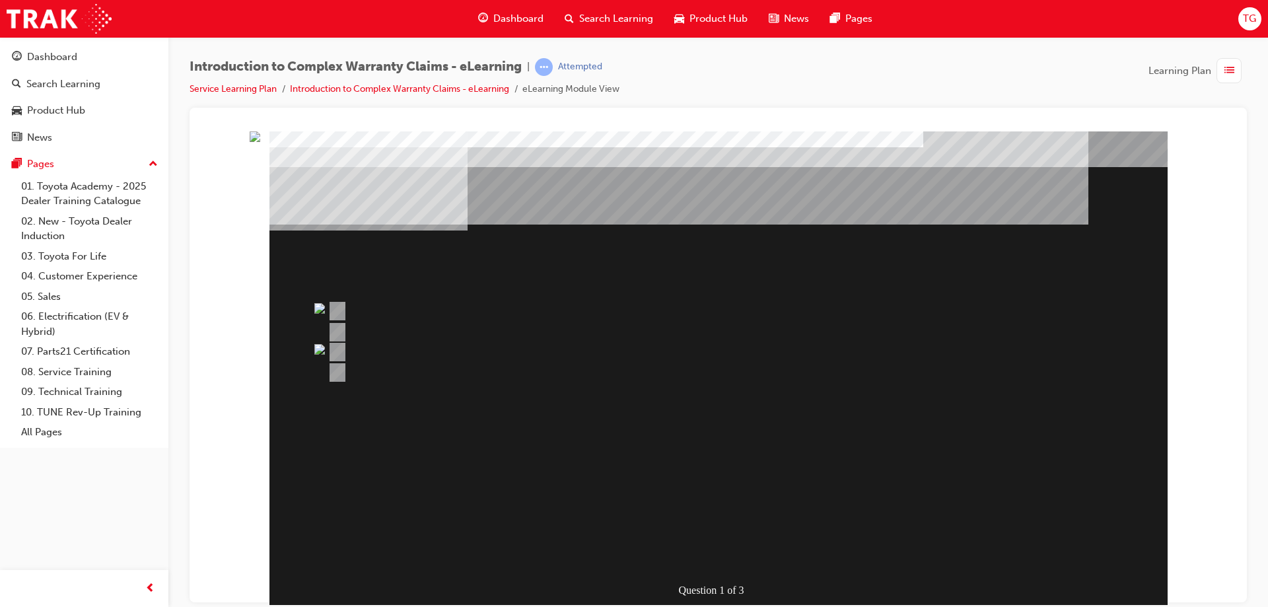
click at [260, 141] on img "" at bounding box center [255, 136] width 11 height 11
click at [689, 333] on div at bounding box center [667, 333] width 687 height 20
click at [698, 408] on div "Question 1 of 3" at bounding box center [718, 368] width 898 height 475
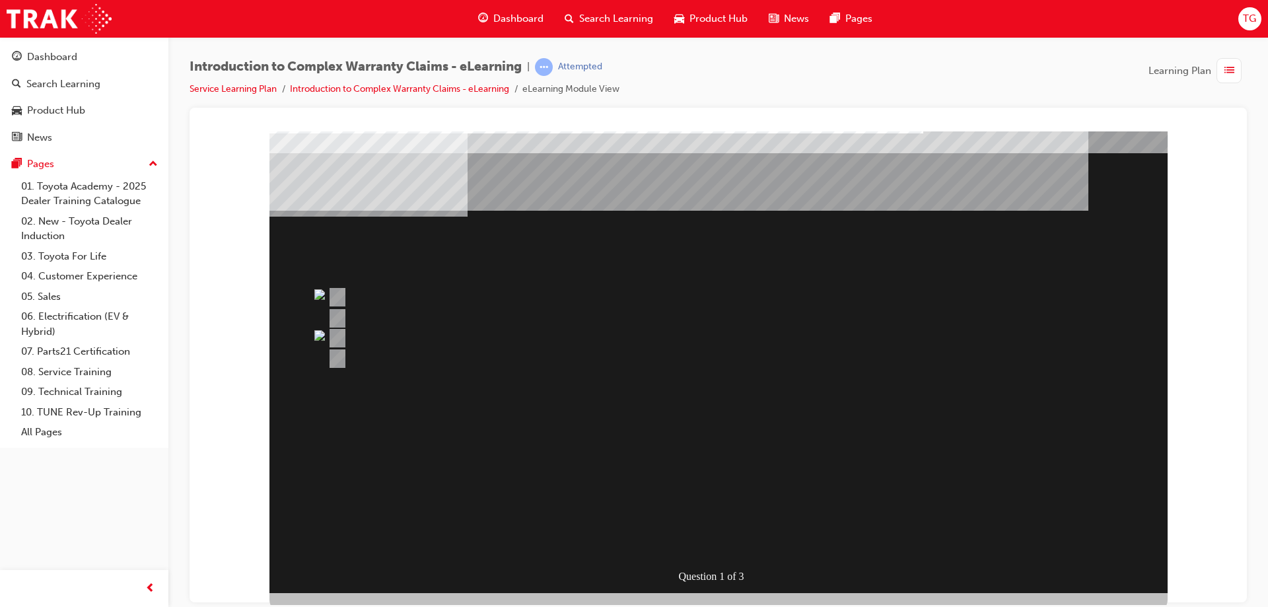
scroll to position [22, 0]
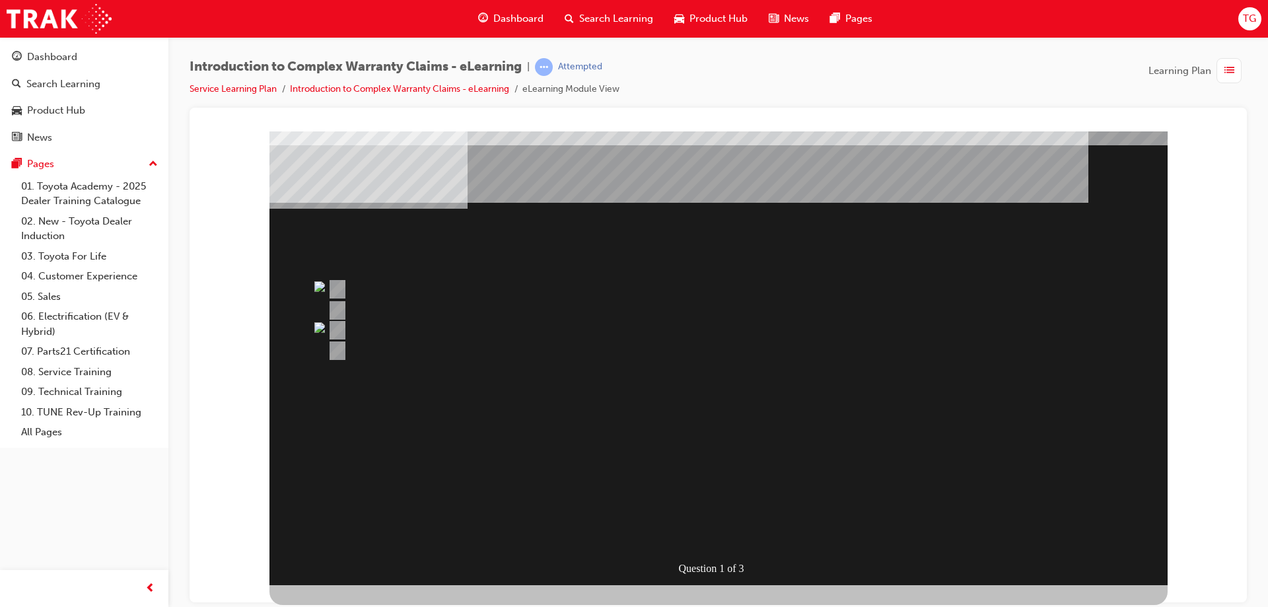
click at [698, 393] on div "Question 1 of 3" at bounding box center [718, 346] width 898 height 475
click at [697, 392] on div "Question 1 of 3" at bounding box center [718, 346] width 898 height 475
click at [1143, 594] on div at bounding box center [718, 356] width 898 height 495
click at [1143, 593] on div at bounding box center [718, 356] width 898 height 495
click at [1125, 563] on div "Question 1 of 3" at bounding box center [718, 346] width 898 height 475
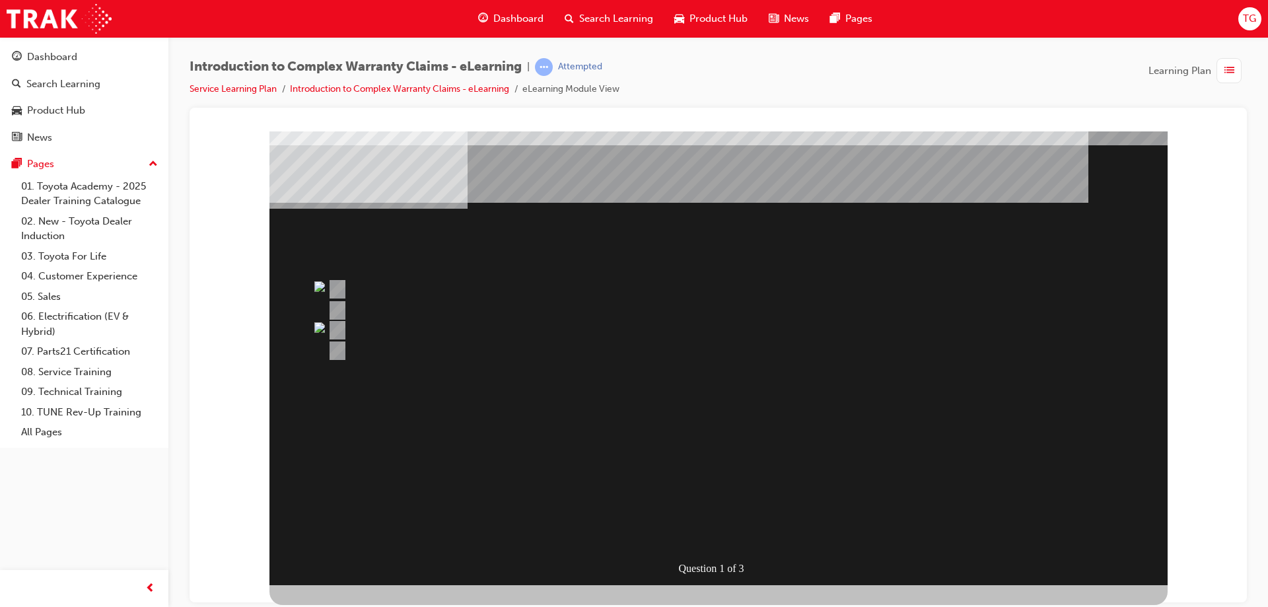
click at [1125, 563] on div "Question 1 of 3" at bounding box center [718, 346] width 898 height 475
drag, startPoint x: 969, startPoint y: 562, endPoint x: 752, endPoint y: 427, distance: 255.1
click at [949, 551] on div "Question 1 of 3" at bounding box center [718, 346] width 898 height 475
drag, startPoint x: 725, startPoint y: 413, endPoint x: 587, endPoint y: 366, distance: 146.0
click at [701, 403] on div "Question 1 of 3" at bounding box center [718, 346] width 898 height 475
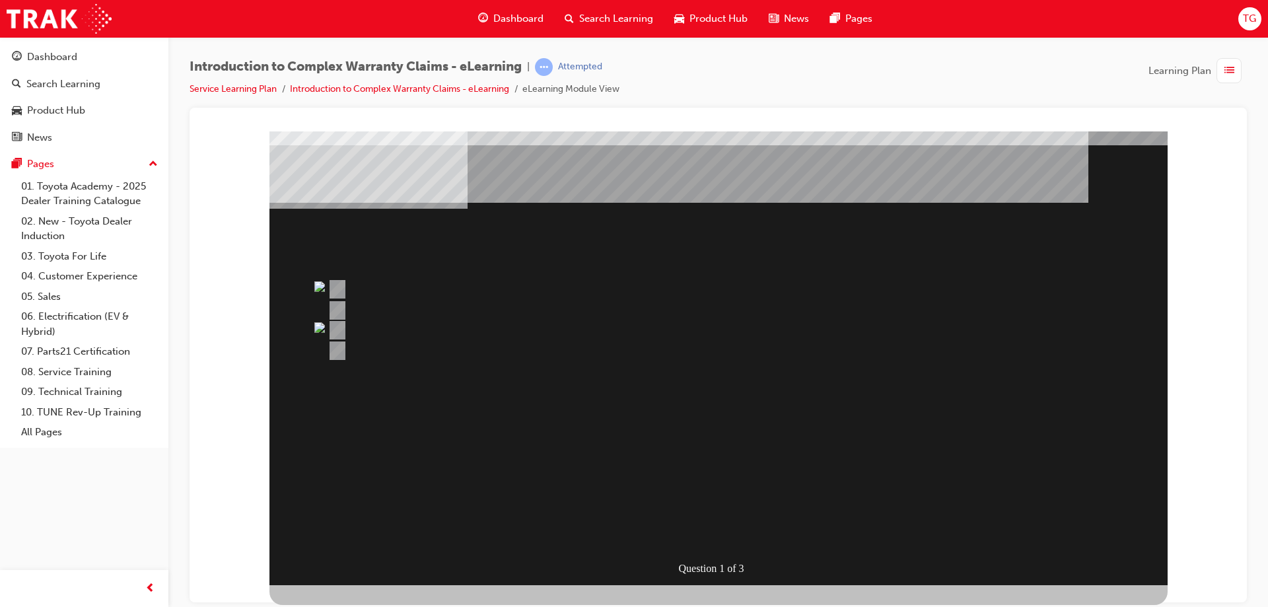
click at [282, 293] on div "Question 1 of 3" at bounding box center [718, 346] width 898 height 475
drag, startPoint x: 264, startPoint y: 185, endPoint x: 298, endPoint y: 192, distance: 34.5
click at [264, 114] on div "Question 1 of 3" at bounding box center [718, 114] width 1026 height 0
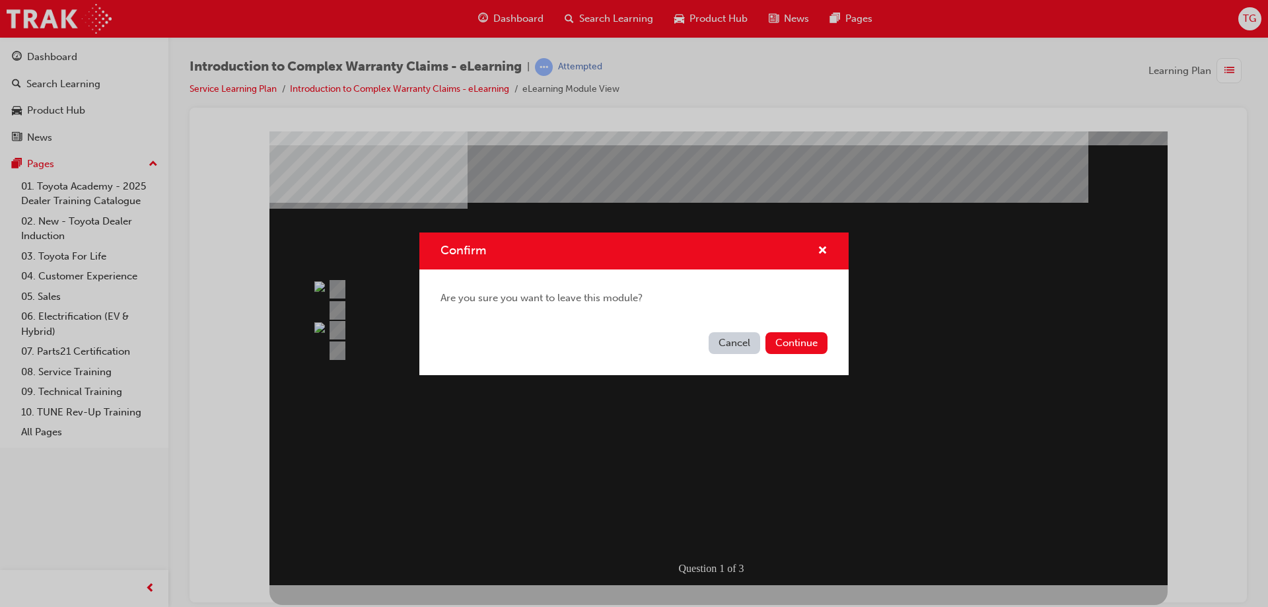
click at [731, 341] on button "Cancel" at bounding box center [735, 343] width 52 height 22
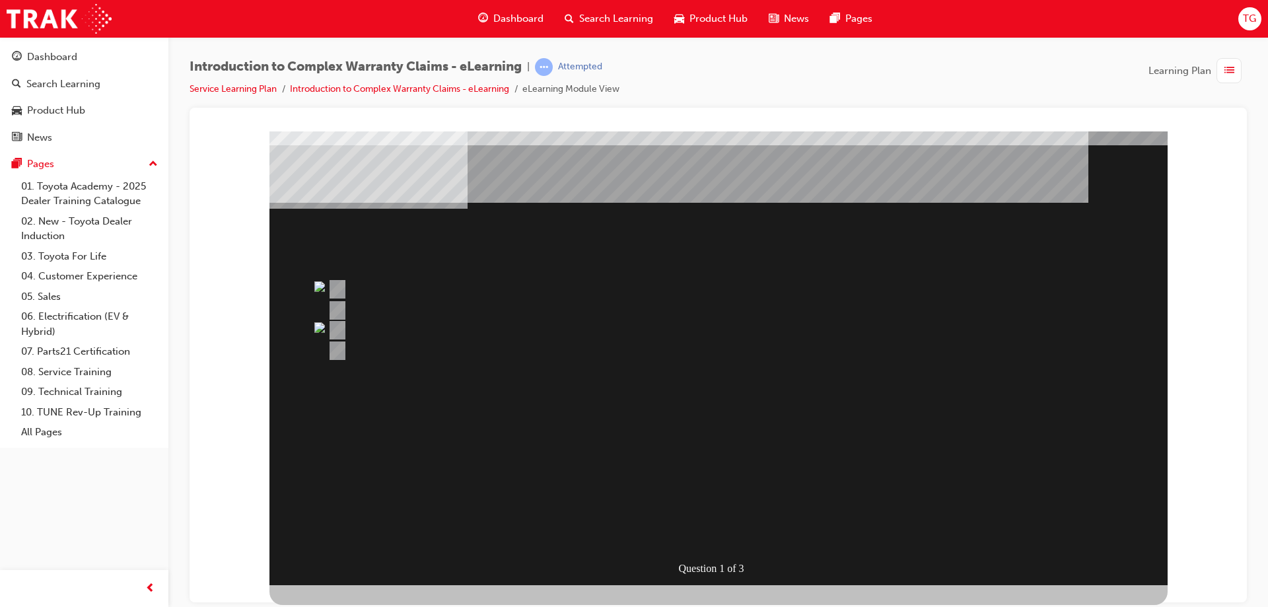
click at [260, 120] on img "" at bounding box center [255, 114] width 11 height 11
click at [321, 322] on img at bounding box center [319, 327] width 11 height 11
click at [310, 287] on div "Question 1 of 3" at bounding box center [718, 346] width 898 height 475
drag, startPoint x: 708, startPoint y: 225, endPoint x: 746, endPoint y: 204, distance: 43.2
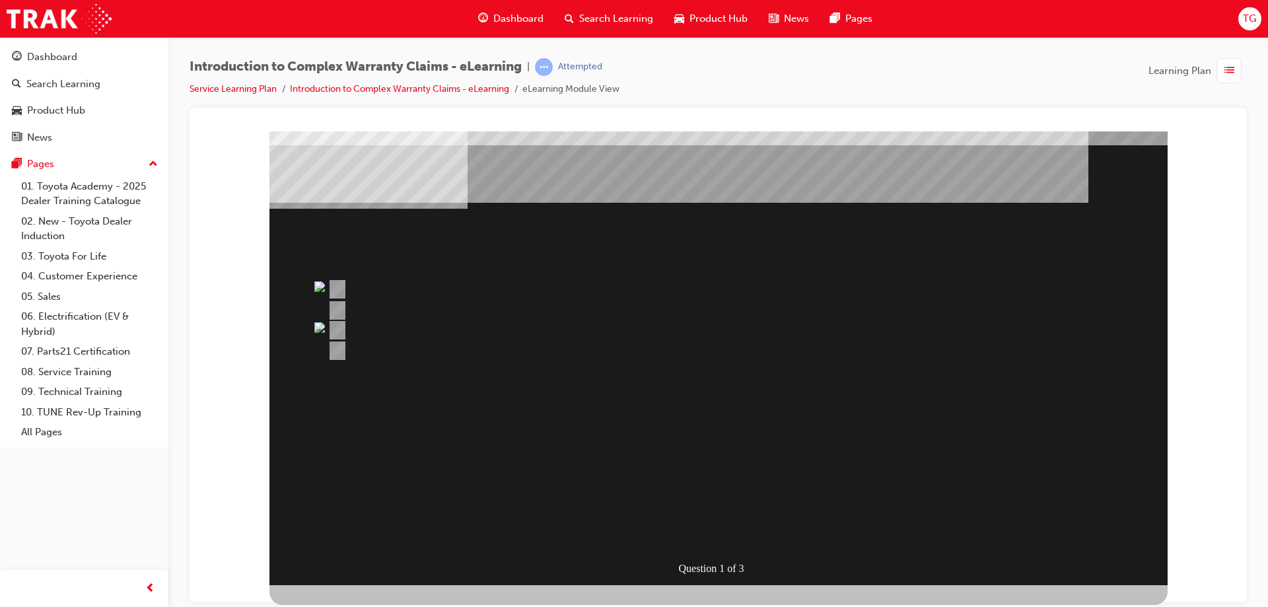
click at [1236, 71] on div "button" at bounding box center [1228, 70] width 25 height 25
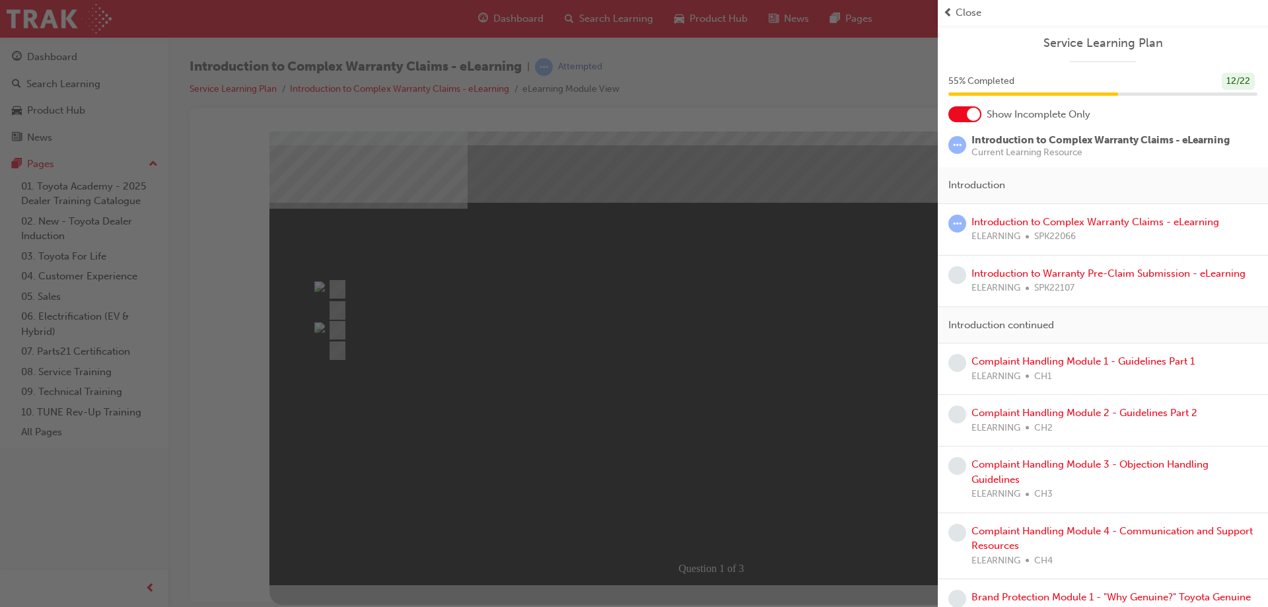
click at [836, 196] on div "button" at bounding box center [469, 303] width 938 height 607
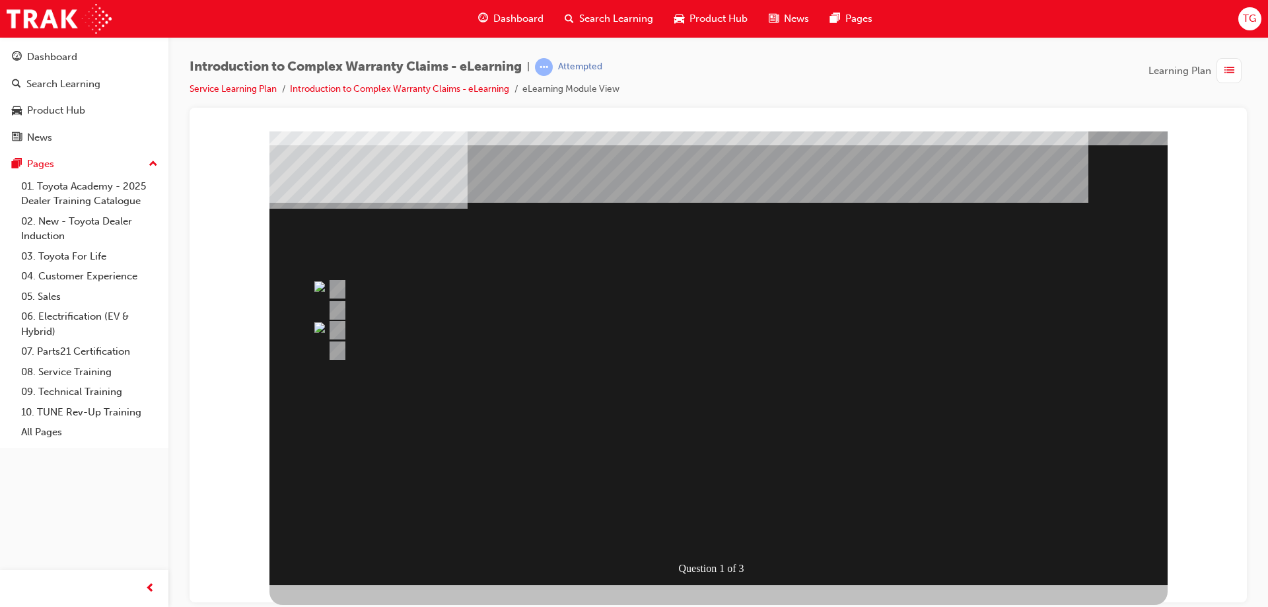
drag, startPoint x: 354, startPoint y: 320, endPoint x: 505, endPoint y: 431, distance: 187.9
click at [360, 324] on div at bounding box center [667, 330] width 687 height 20
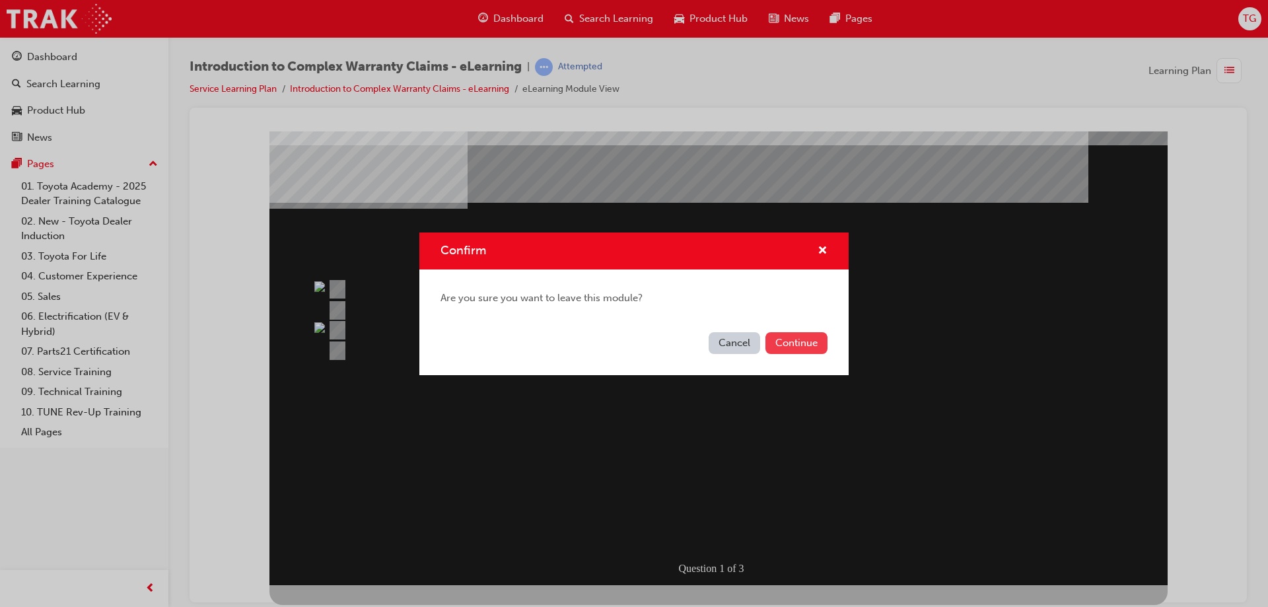
click at [774, 347] on button "Continue" at bounding box center [796, 343] width 62 height 22
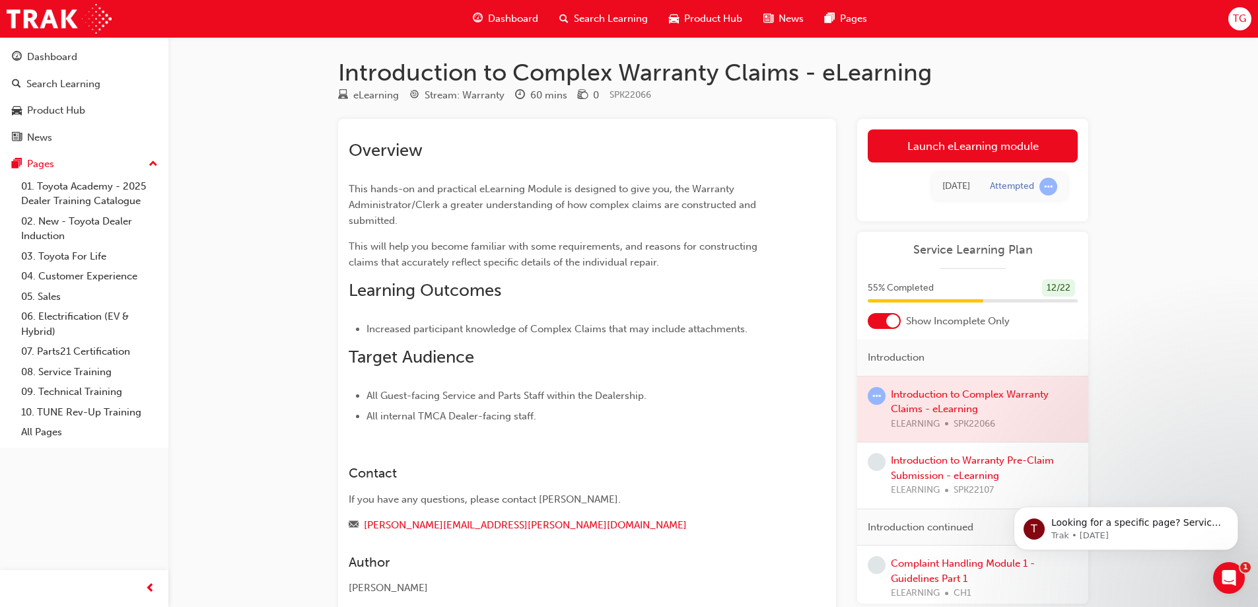
click at [970, 407] on div at bounding box center [972, 409] width 231 height 66
click at [936, 151] on link "Launch eLearning module" at bounding box center [973, 145] width 210 height 33
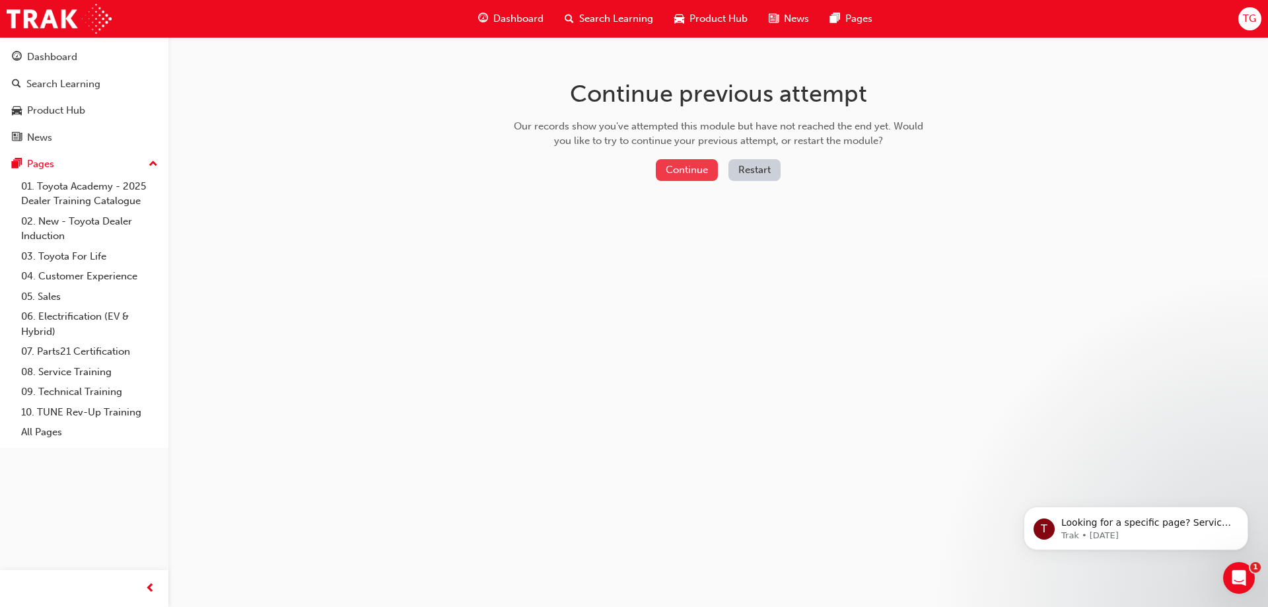
click at [672, 163] on button "Continue" at bounding box center [687, 170] width 62 height 22
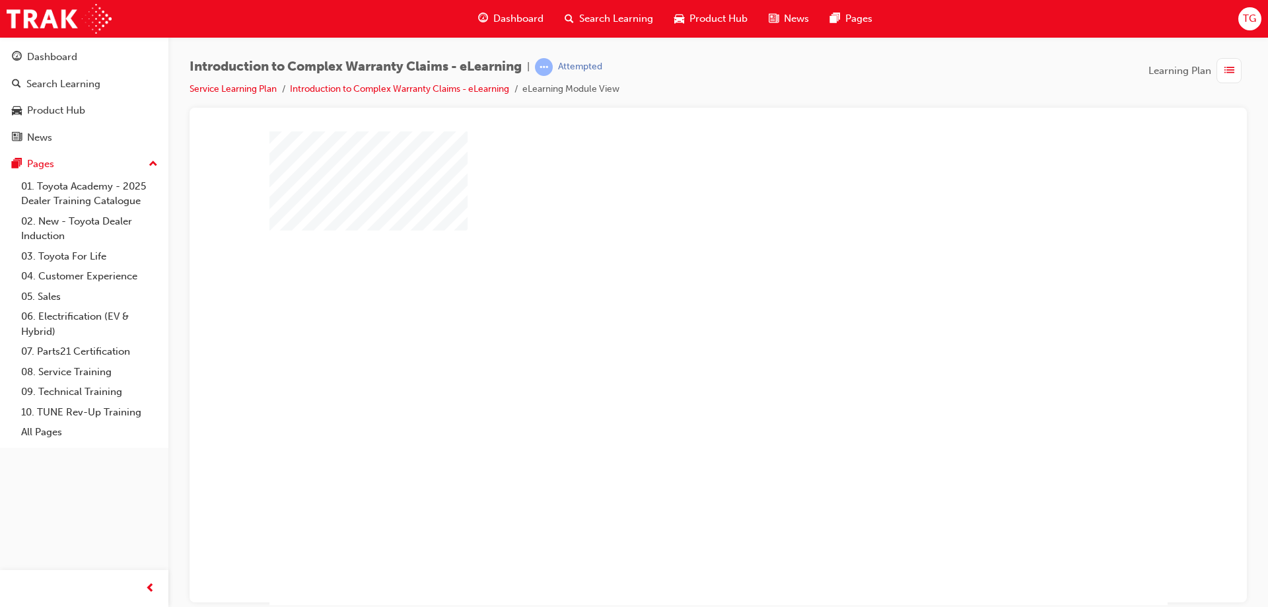
click at [680, 330] on div "play" at bounding box center [680, 330] width 0 height 0
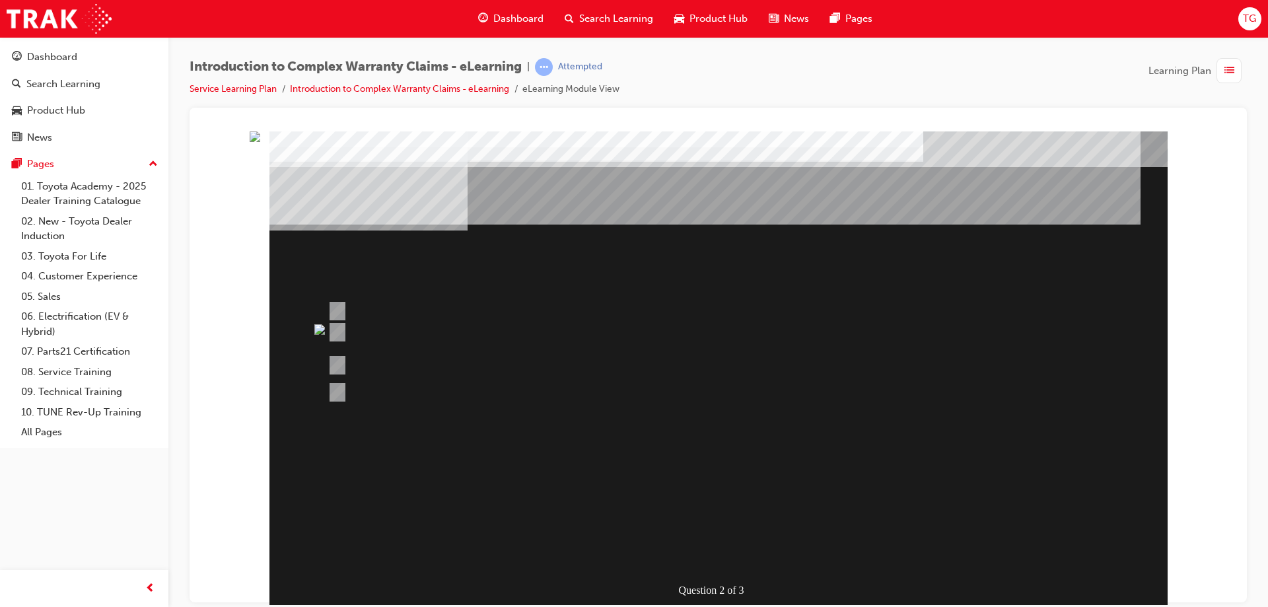
click at [384, 382] on div at bounding box center [667, 392] width 687 height 33
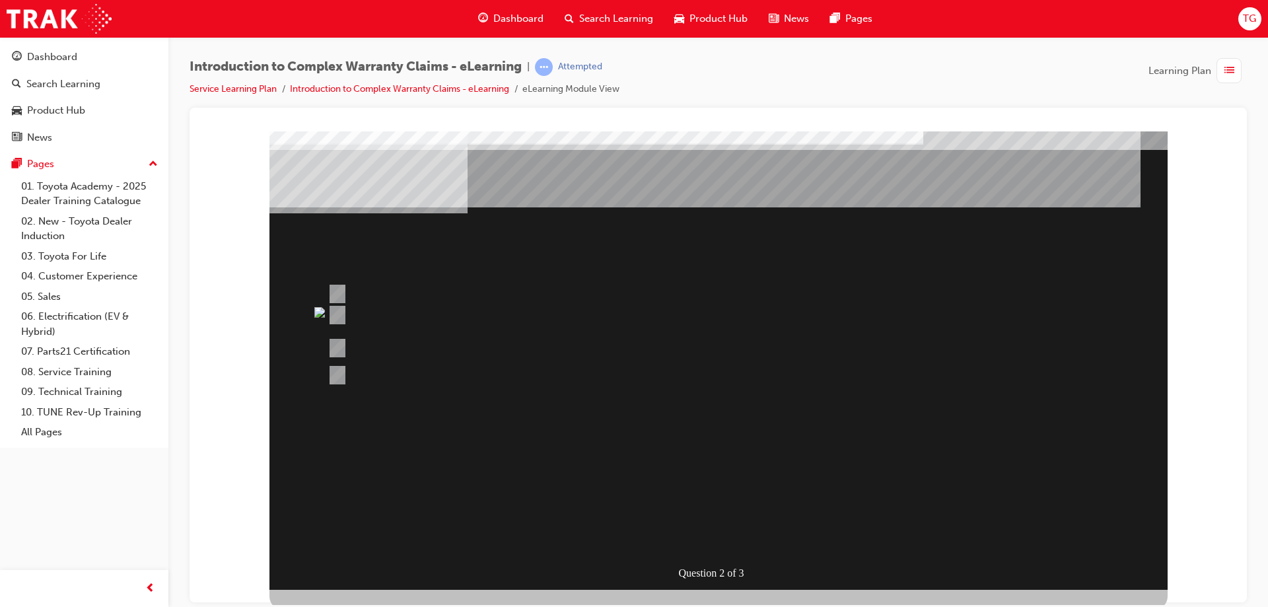
scroll to position [22, 0]
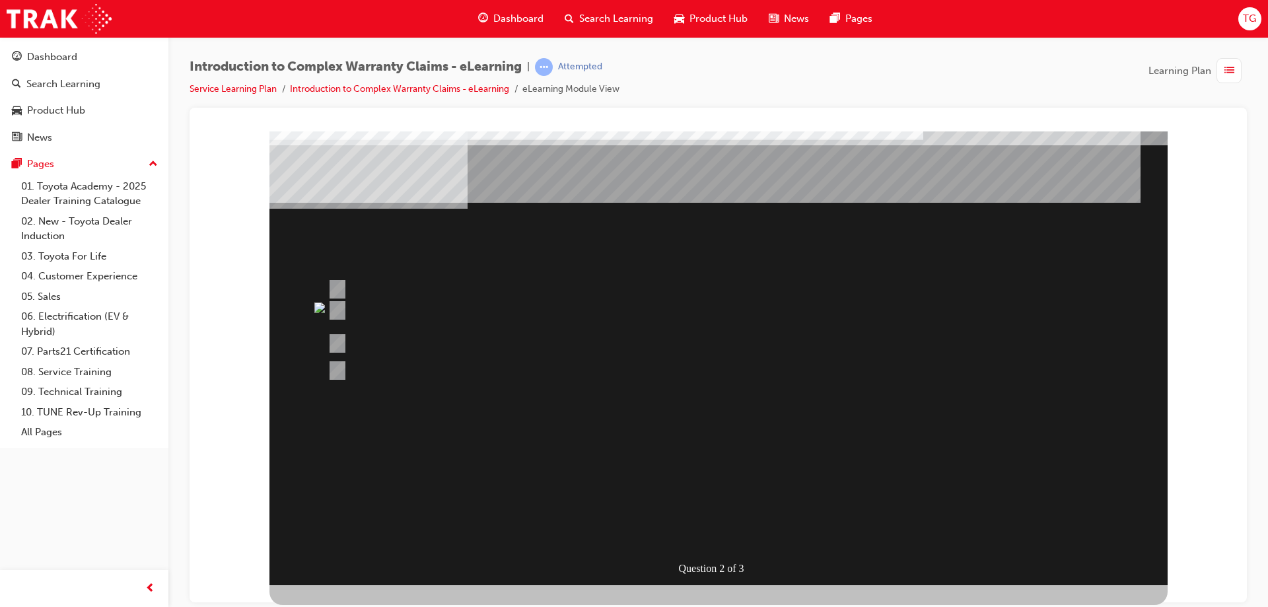
drag, startPoint x: 1145, startPoint y: 594, endPoint x: 1046, endPoint y: 592, distance: 99.1
click at [1135, 594] on div at bounding box center [718, 356] width 898 height 495
click at [365, 425] on div "" at bounding box center [317, 412] width 96 height 26
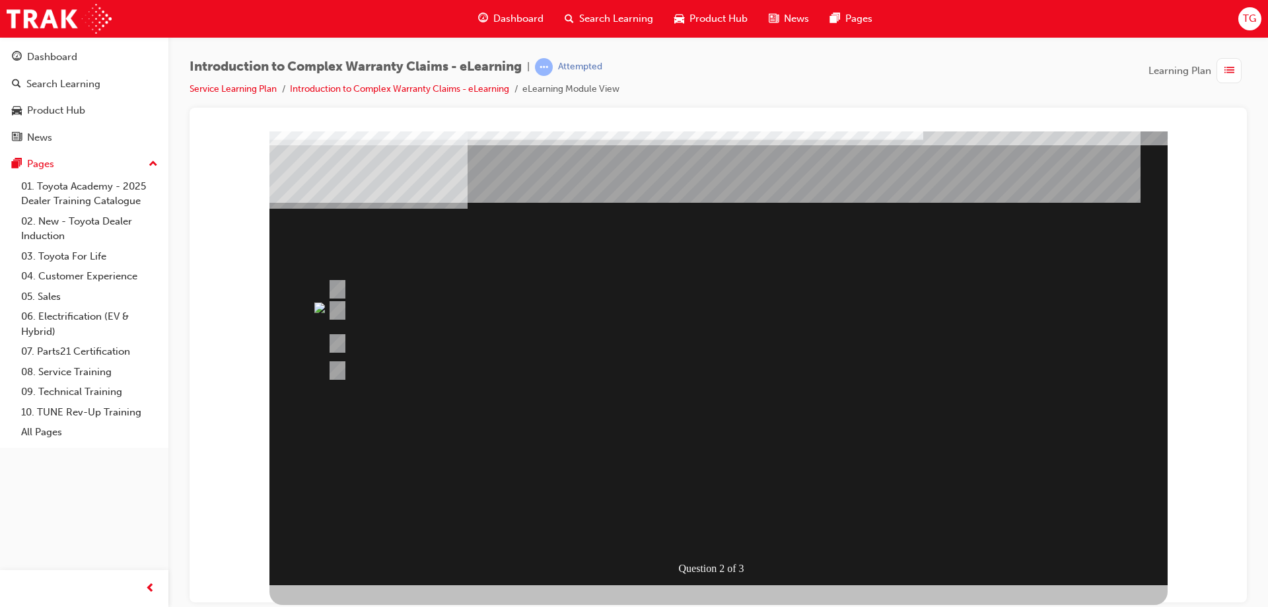
click at [365, 425] on div "" at bounding box center [317, 412] width 96 height 26
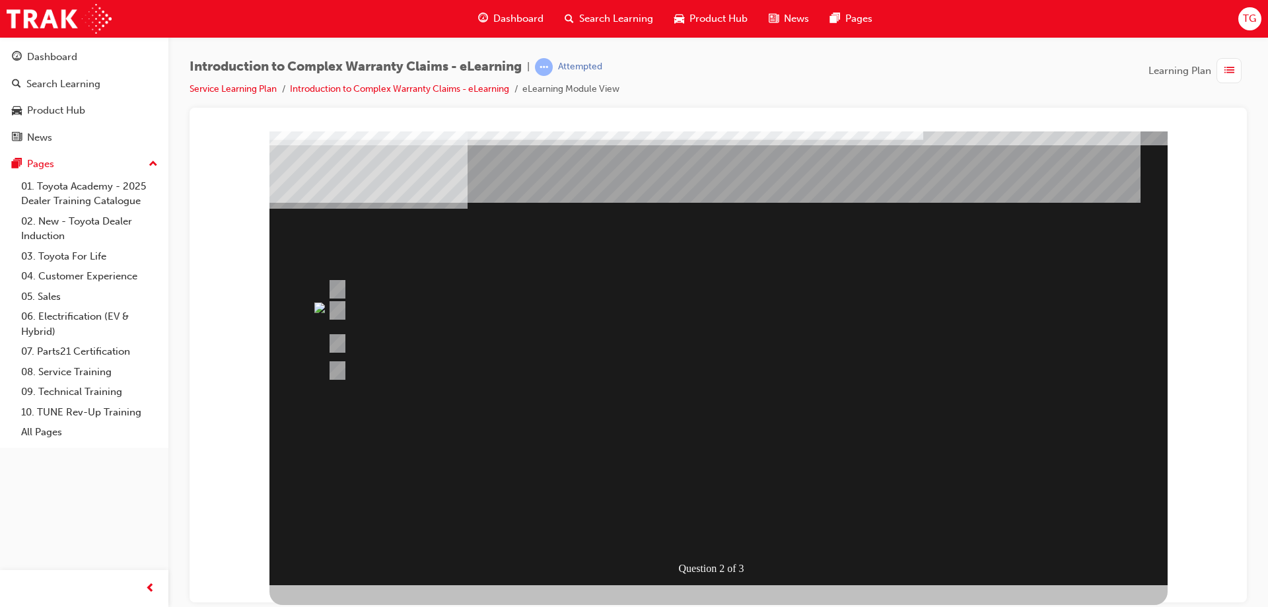
click at [365, 425] on div "" at bounding box center [317, 412] width 96 height 26
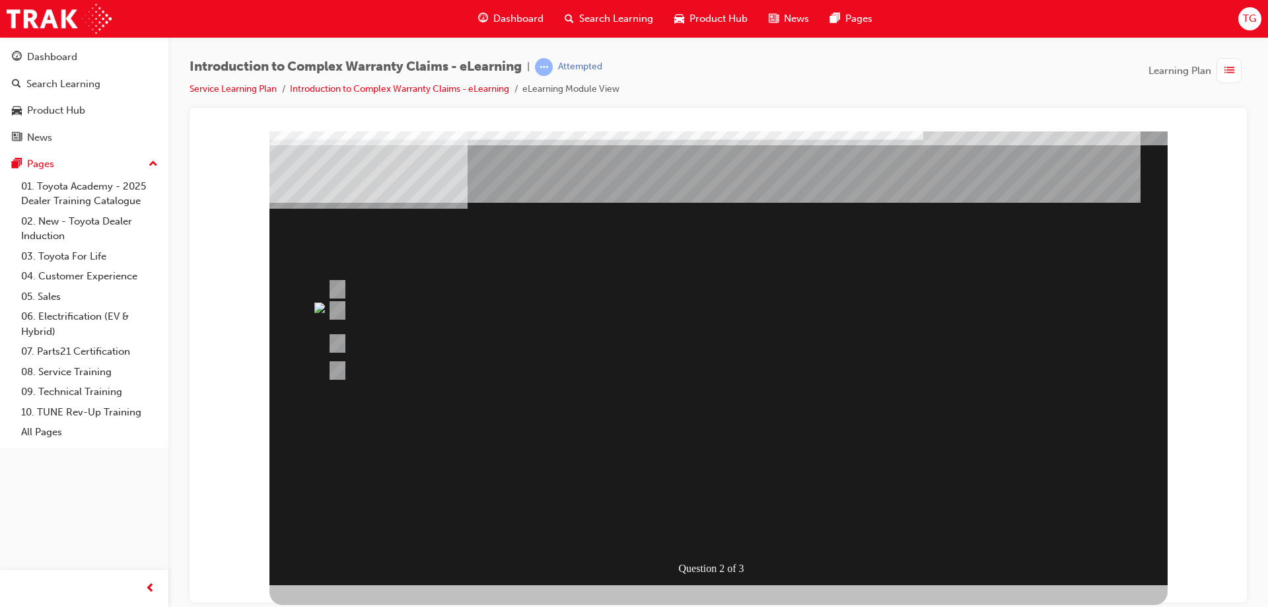
click at [365, 425] on div "" at bounding box center [317, 412] width 96 height 26
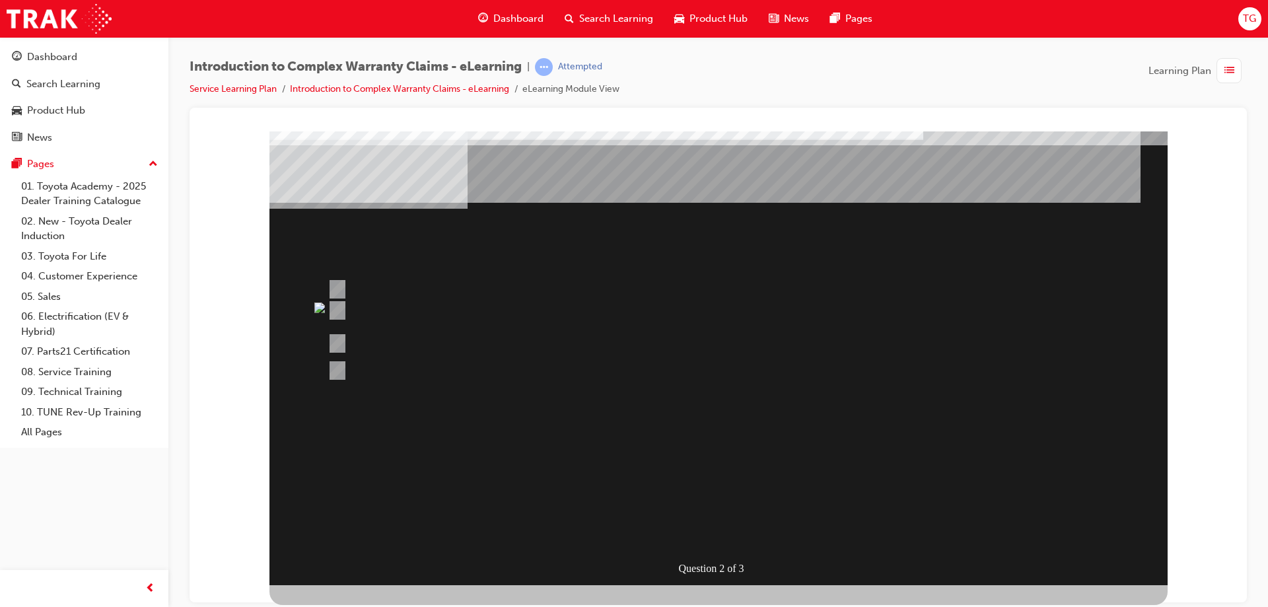
click at [365, 425] on div "" at bounding box center [317, 412] width 96 height 26
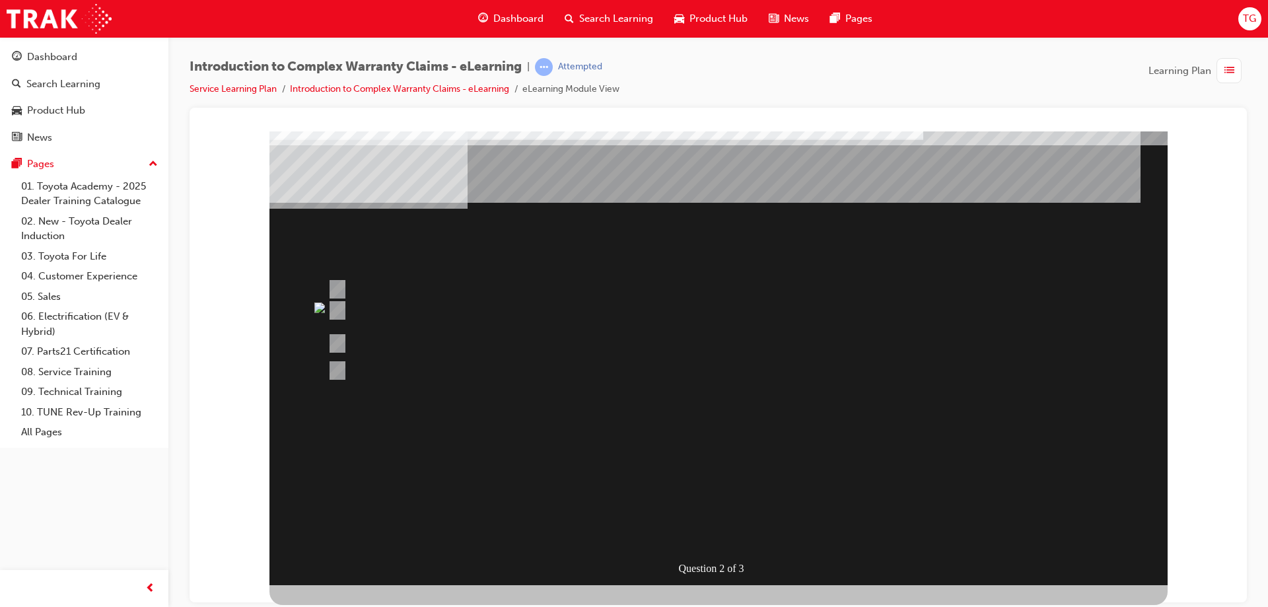
click at [365, 425] on div "" at bounding box center [317, 412] width 96 height 26
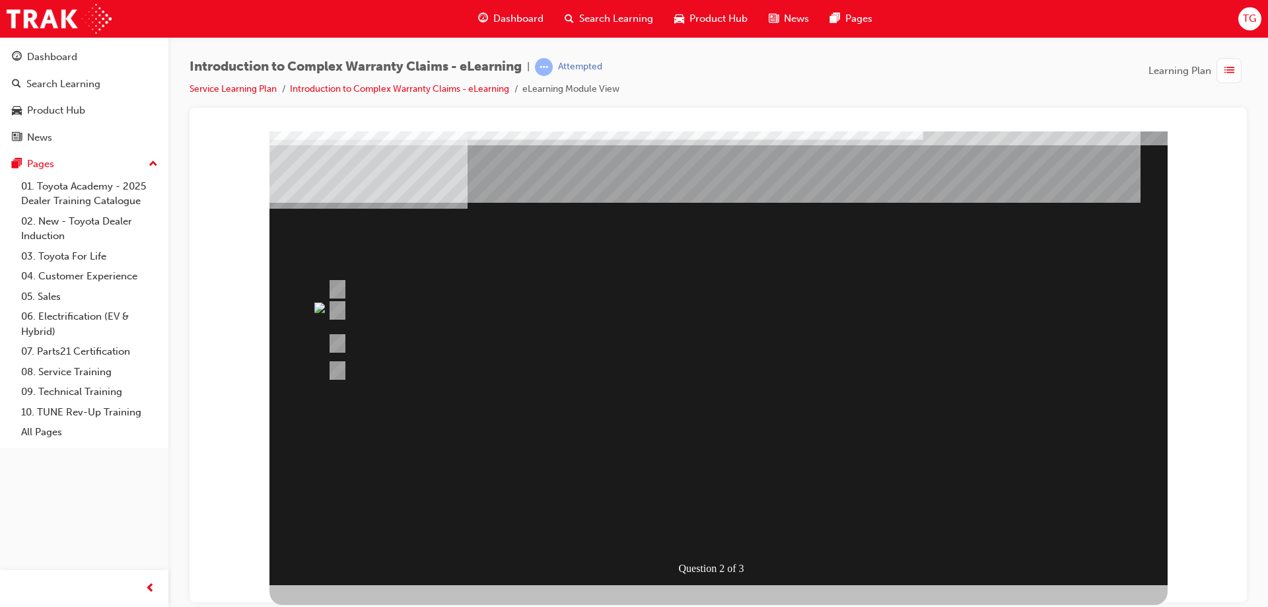
click at [365, 425] on div "" at bounding box center [317, 412] width 96 height 26
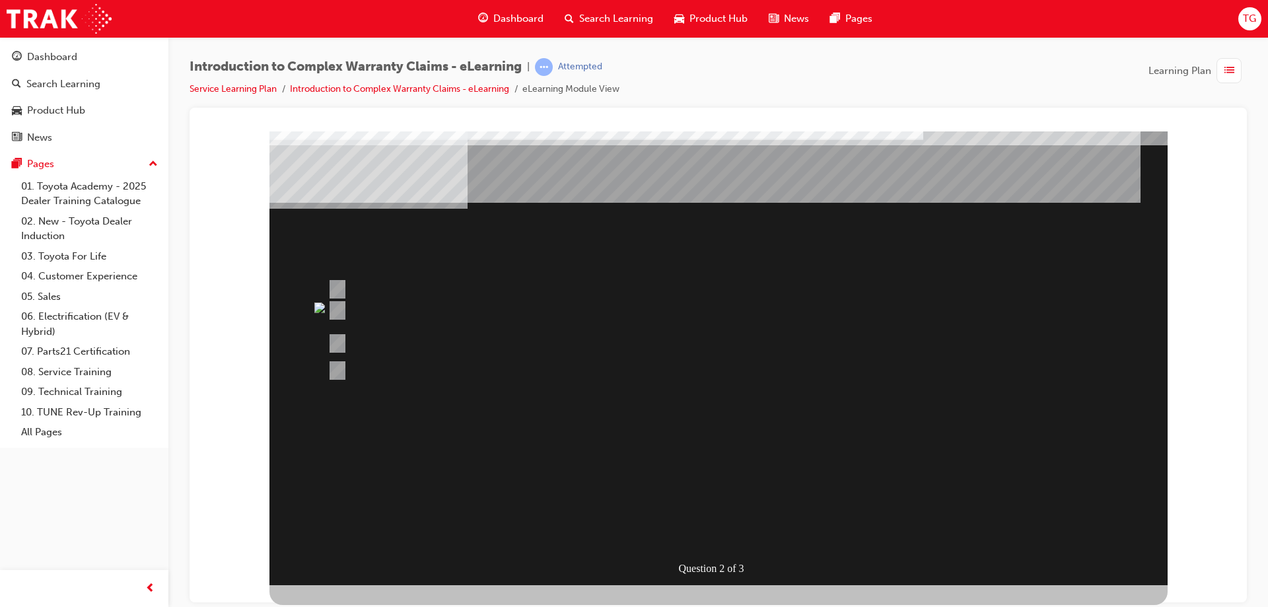
click at [365, 425] on div "" at bounding box center [317, 412] width 96 height 26
drag, startPoint x: 309, startPoint y: 306, endPoint x: 318, endPoint y: 262, distance: 45.2
click at [311, 304] on div "Question 2 of 3" at bounding box center [718, 346] width 898 height 475
click at [260, 120] on img "" at bounding box center [255, 114] width 11 height 11
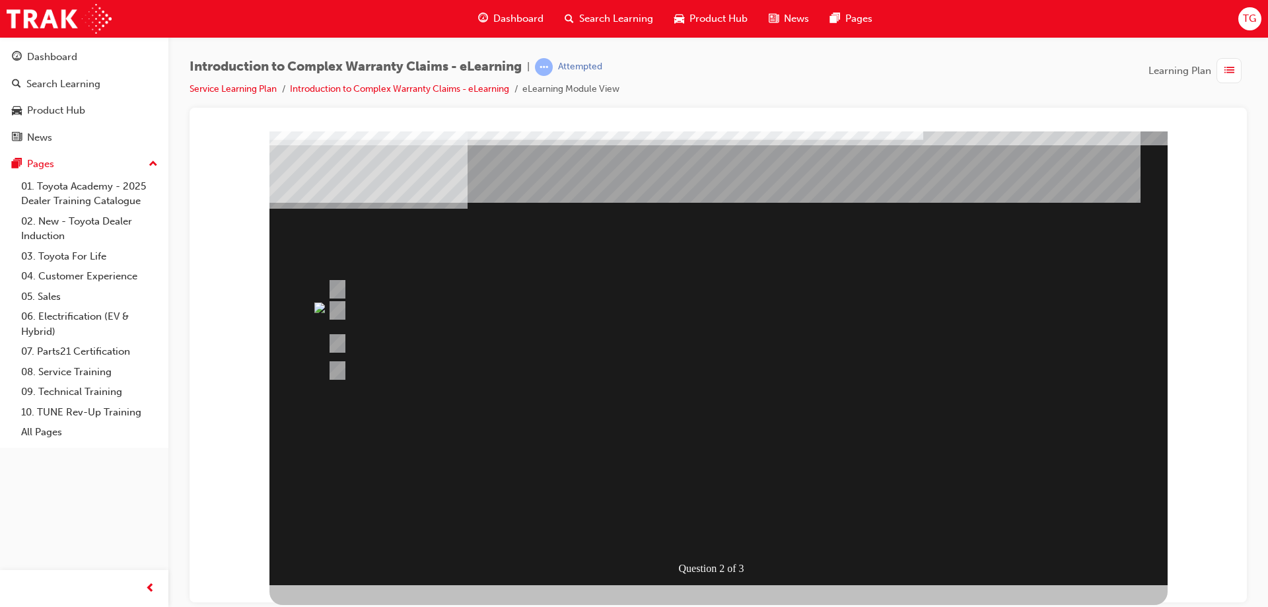
click at [260, 120] on img "" at bounding box center [255, 114] width 11 height 11
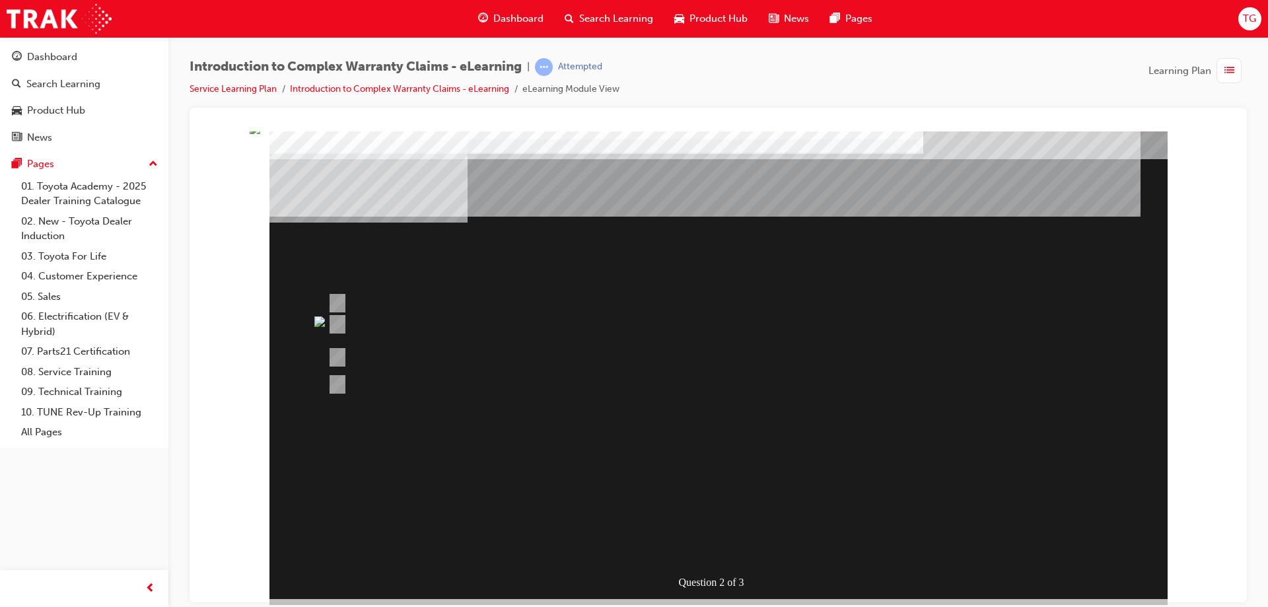
scroll to position [0, 0]
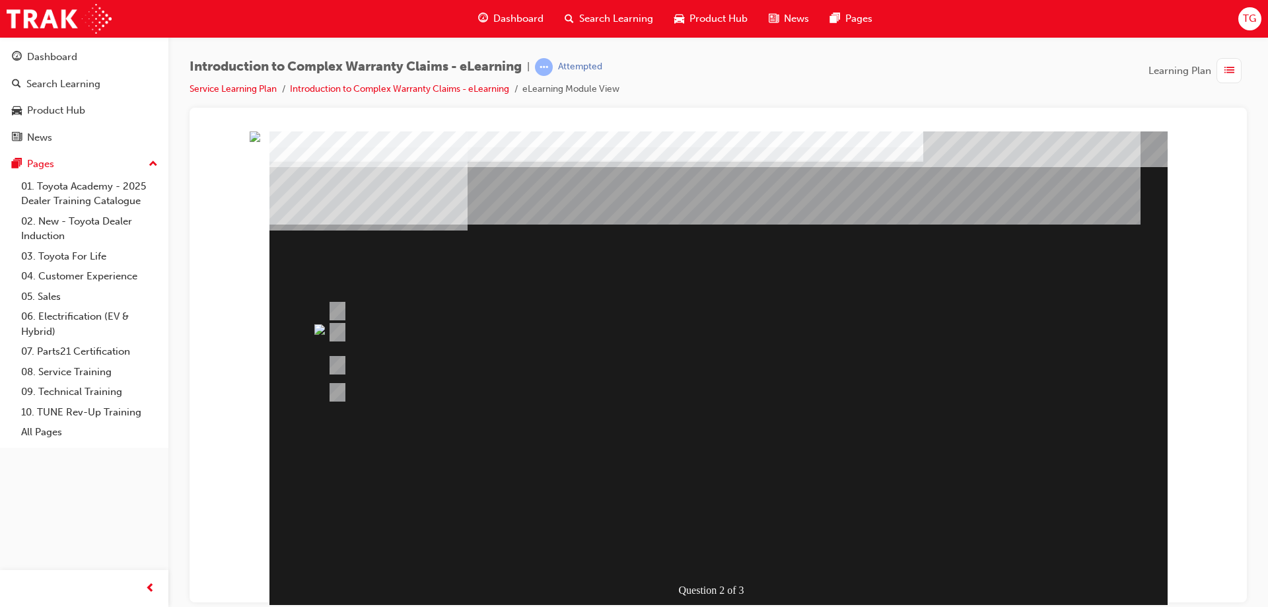
drag, startPoint x: 623, startPoint y: 365, endPoint x: 643, endPoint y: 485, distance: 121.9
click at [623, 370] on div at bounding box center [667, 365] width 687 height 20
drag, startPoint x: 678, startPoint y: 554, endPoint x: 729, endPoint y: 479, distance: 90.7
click at [365, 447] on div "" at bounding box center [317, 434] width 96 height 26
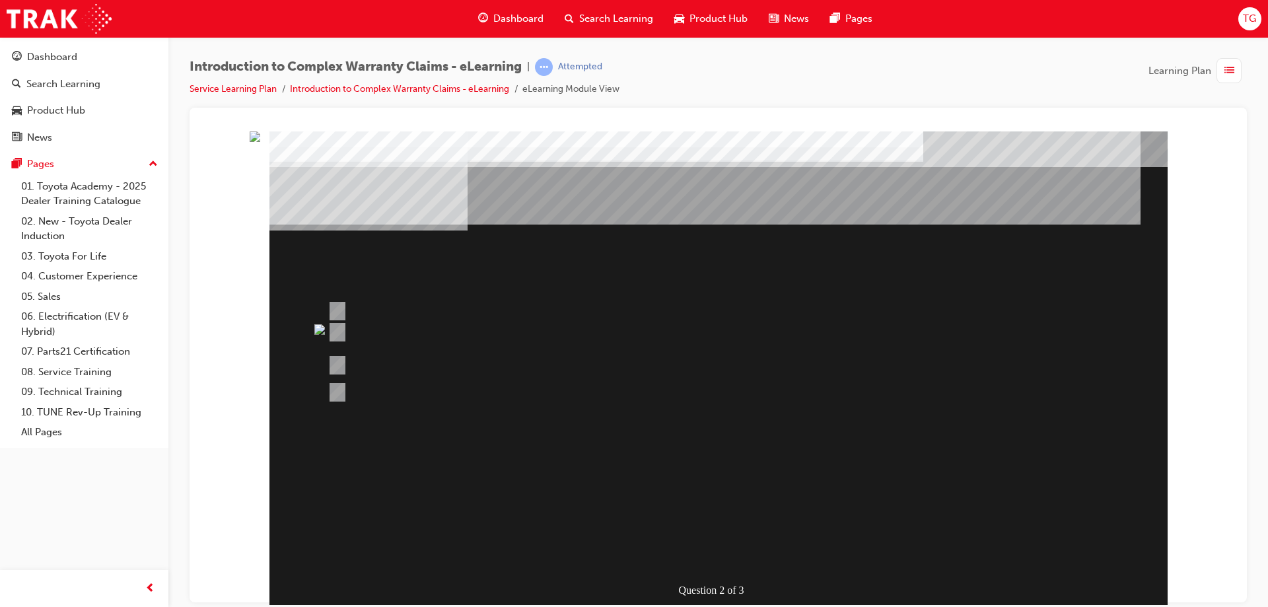
drag, startPoint x: 777, startPoint y: 417, endPoint x: 781, endPoint y: 423, distance: 7.4
click at [778, 419] on div "Question 2 of 3" at bounding box center [718, 368] width 898 height 475
drag, startPoint x: 975, startPoint y: 590, endPoint x: 1026, endPoint y: 563, distance: 57.6
click at [994, 580] on div "Question 2 of 3" at bounding box center [718, 368] width 898 height 475
drag, startPoint x: 1090, startPoint y: 458, endPoint x: 1061, endPoint y: 410, distance: 56.3
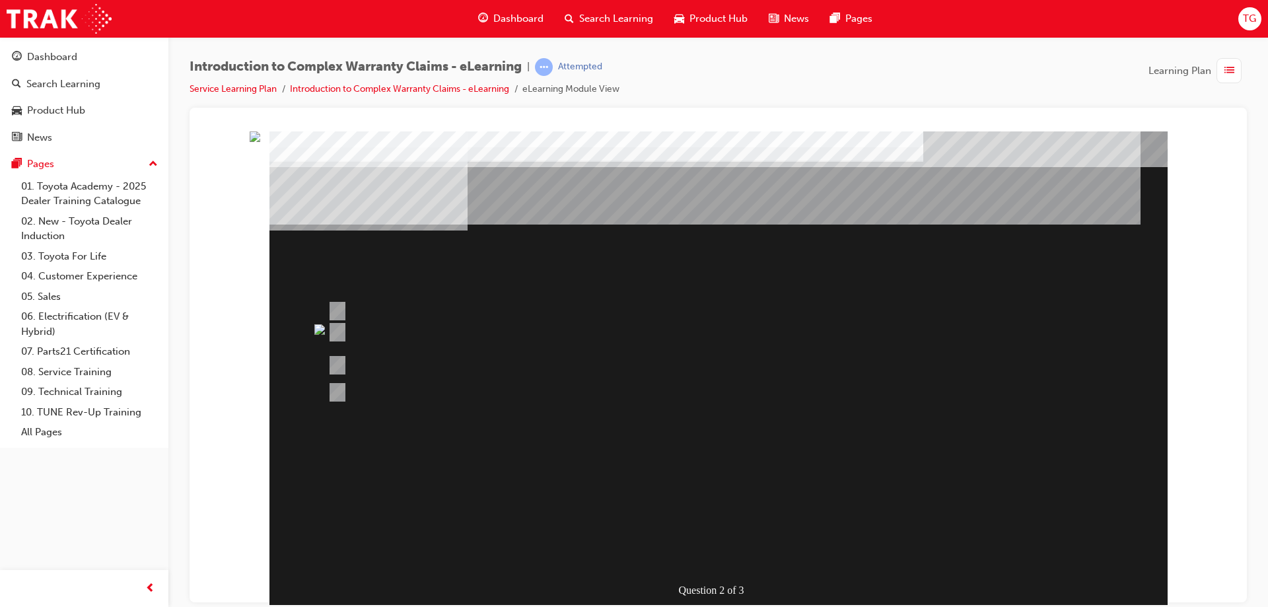
click at [1068, 422] on div "Question 2 of 3" at bounding box center [718, 368] width 898 height 475
drag, startPoint x: 1022, startPoint y: 346, endPoint x: 799, endPoint y: 136, distance: 306.0
click at [991, 298] on div "Question 2 of 3" at bounding box center [718, 368] width 898 height 475
drag, startPoint x: 719, startPoint y: 119, endPoint x: 559, endPoint y: 100, distance: 160.9
click at [692, 120] on div at bounding box center [718, 355] width 1057 height 495
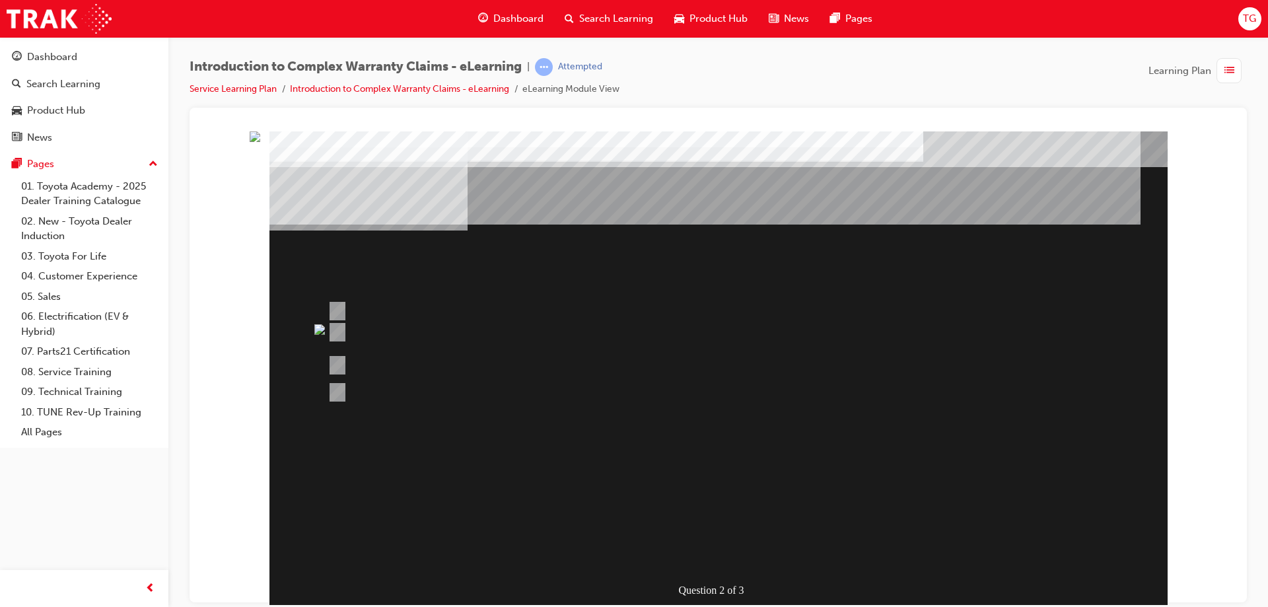
drag, startPoint x: 676, startPoint y: 261, endPoint x: 417, endPoint y: 199, distance: 266.2
drag, startPoint x: 410, startPoint y: 353, endPoint x: 483, endPoint y: 446, distance: 118.5
click at [456, 424] on div "Question 2 of 3" at bounding box center [718, 368] width 898 height 475
drag, startPoint x: 615, startPoint y: 508, endPoint x: 722, endPoint y: 429, distance: 133.1
click at [681, 464] on div "Question 2 of 3" at bounding box center [718, 368] width 898 height 475
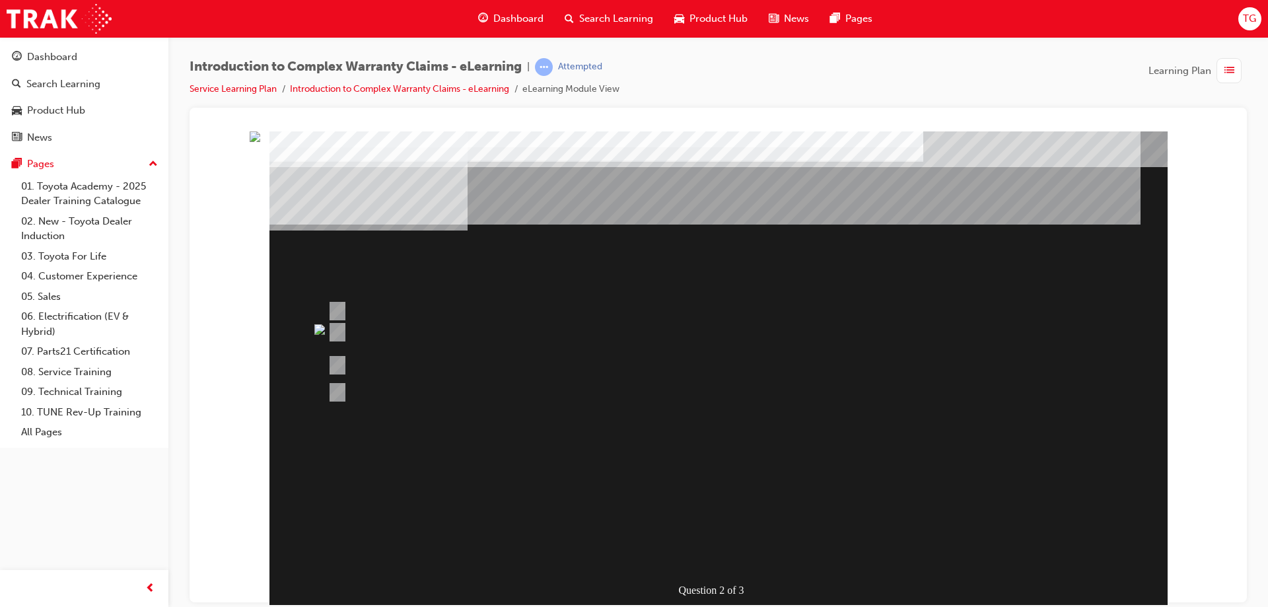
click at [1111, 144] on div "Question 2 of 3" at bounding box center [718, 368] width 898 height 475
click at [1224, 71] on span "list-icon" at bounding box center [1229, 71] width 10 height 17
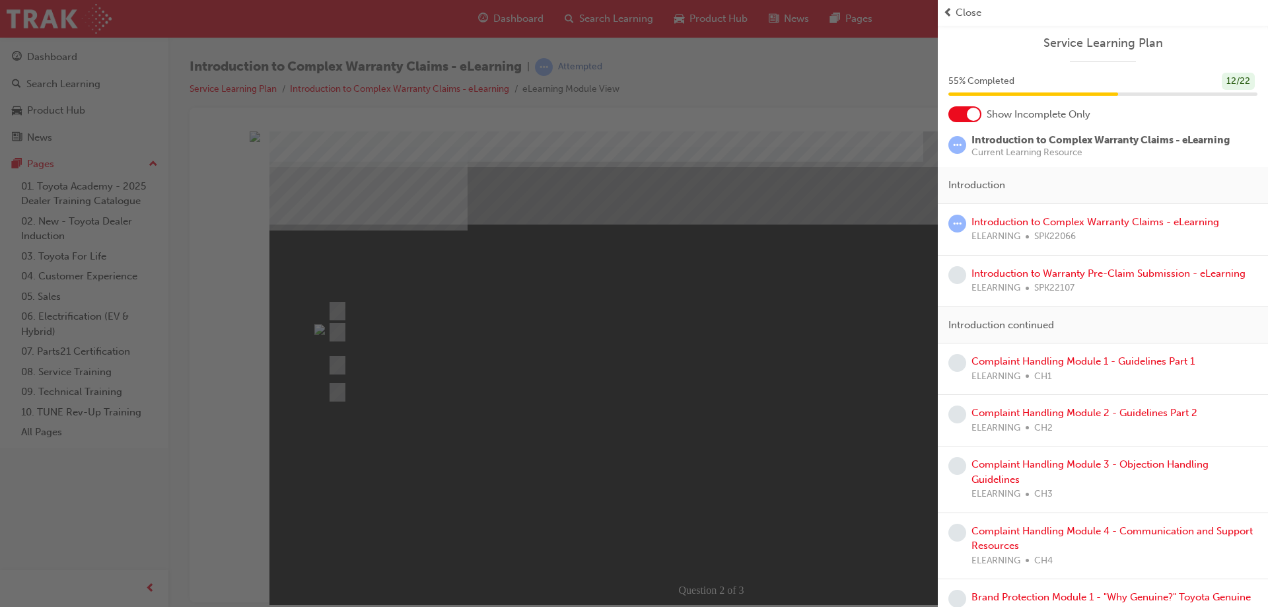
click at [1020, 148] on span "Current Learning Resource" at bounding box center [1100, 152] width 258 height 9
drag, startPoint x: 592, startPoint y: 147, endPoint x: 383, endPoint y: 93, distance: 216.1
click at [588, 145] on div "button" at bounding box center [469, 303] width 938 height 607
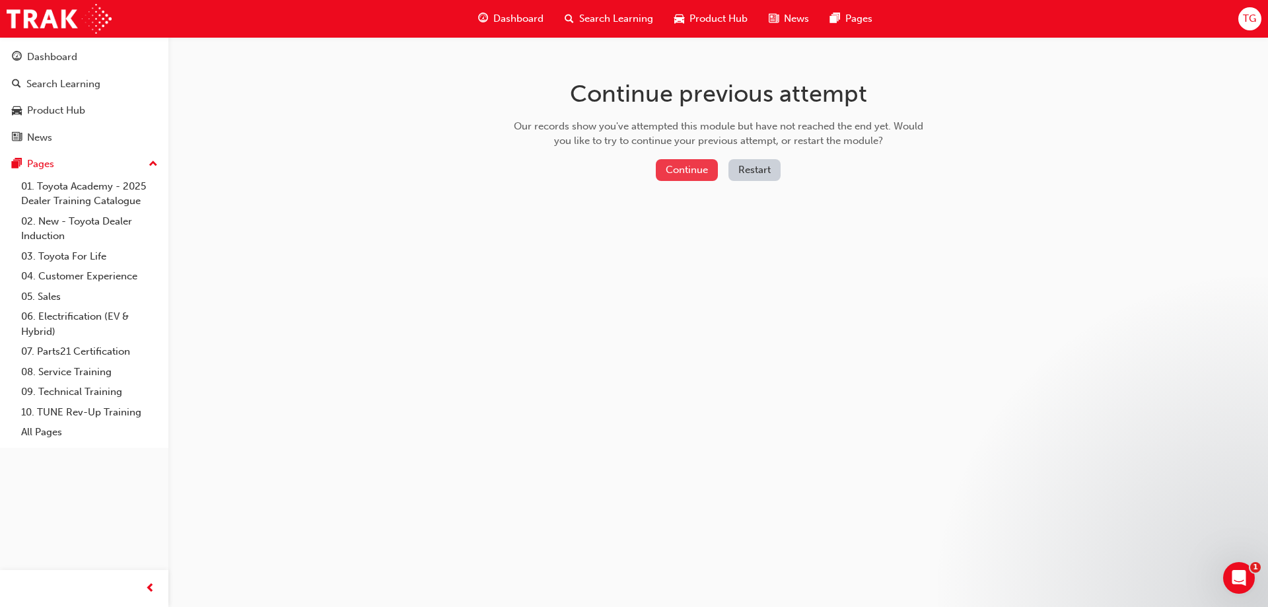
click at [678, 172] on button "Continue" at bounding box center [687, 170] width 62 height 22
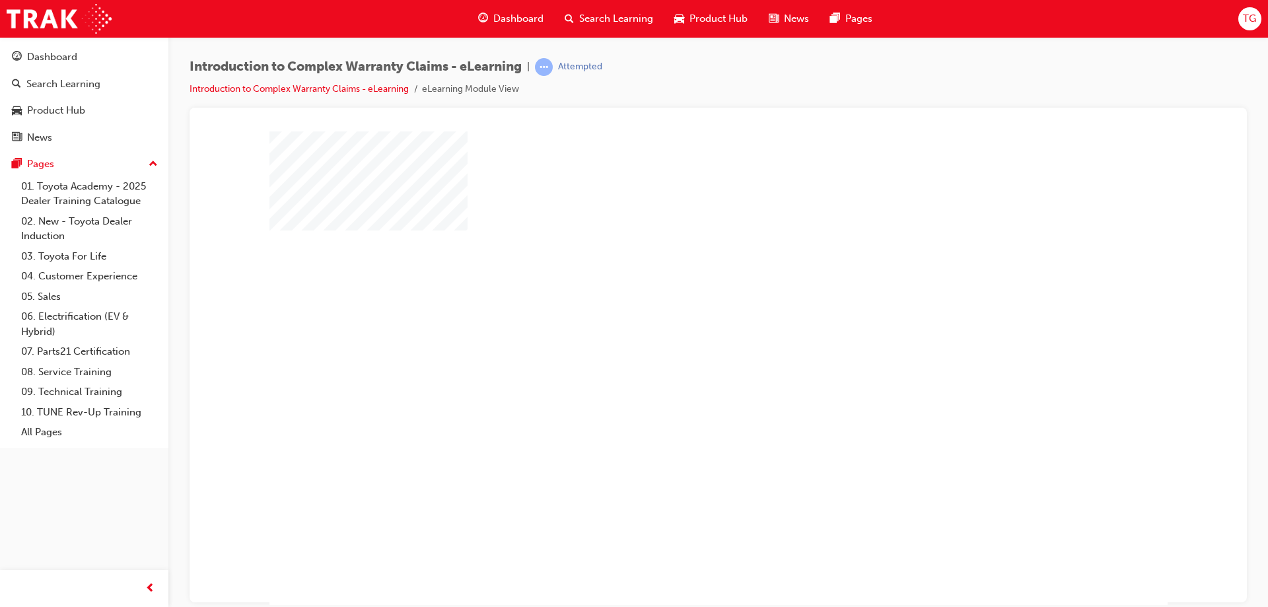
click at [680, 330] on div "play" at bounding box center [680, 330] width 0 height 0
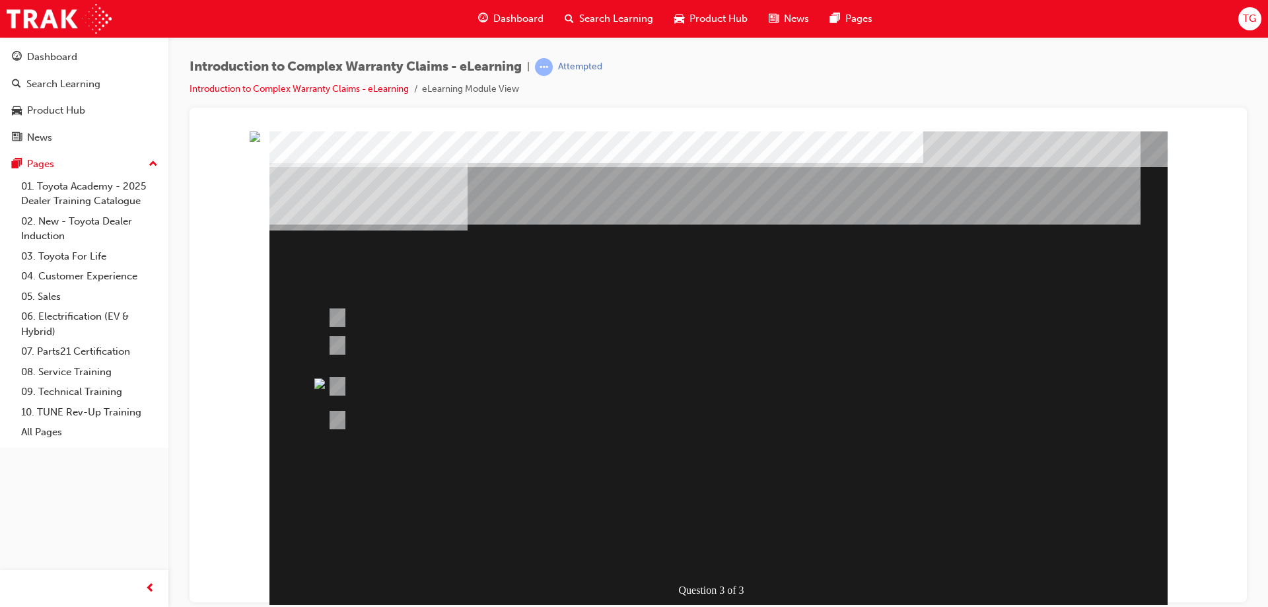
scroll to position [22, 0]
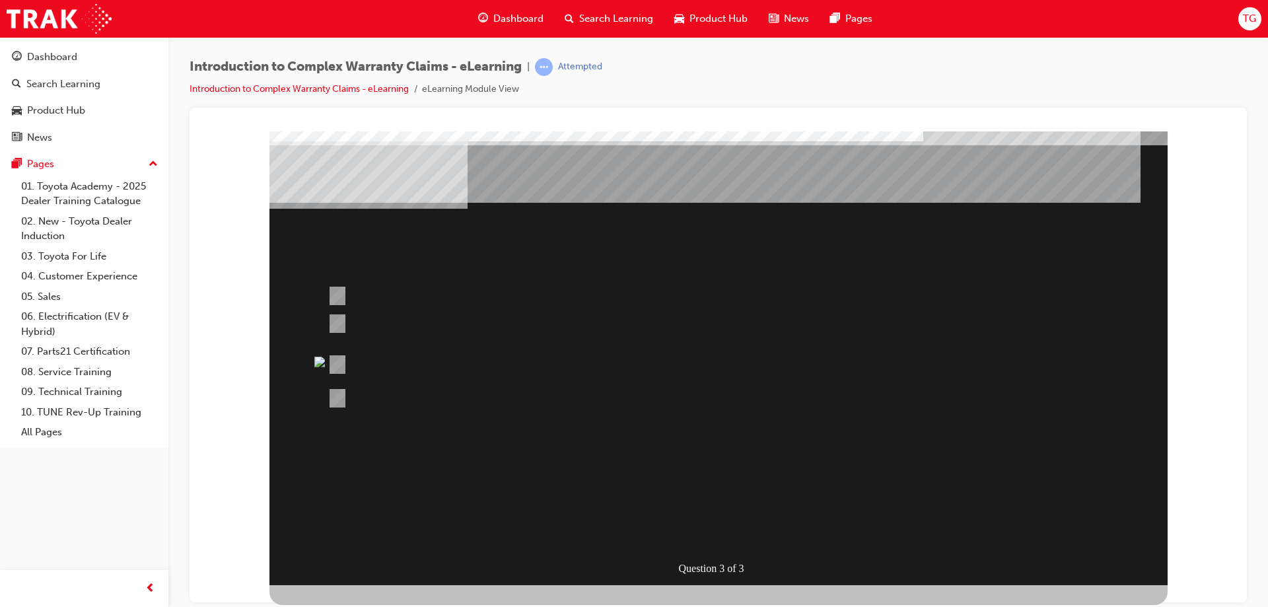
drag, startPoint x: 537, startPoint y: 395, endPoint x: 401, endPoint y: 297, distance: 167.5
click at [533, 390] on div at bounding box center [667, 398] width 687 height 36
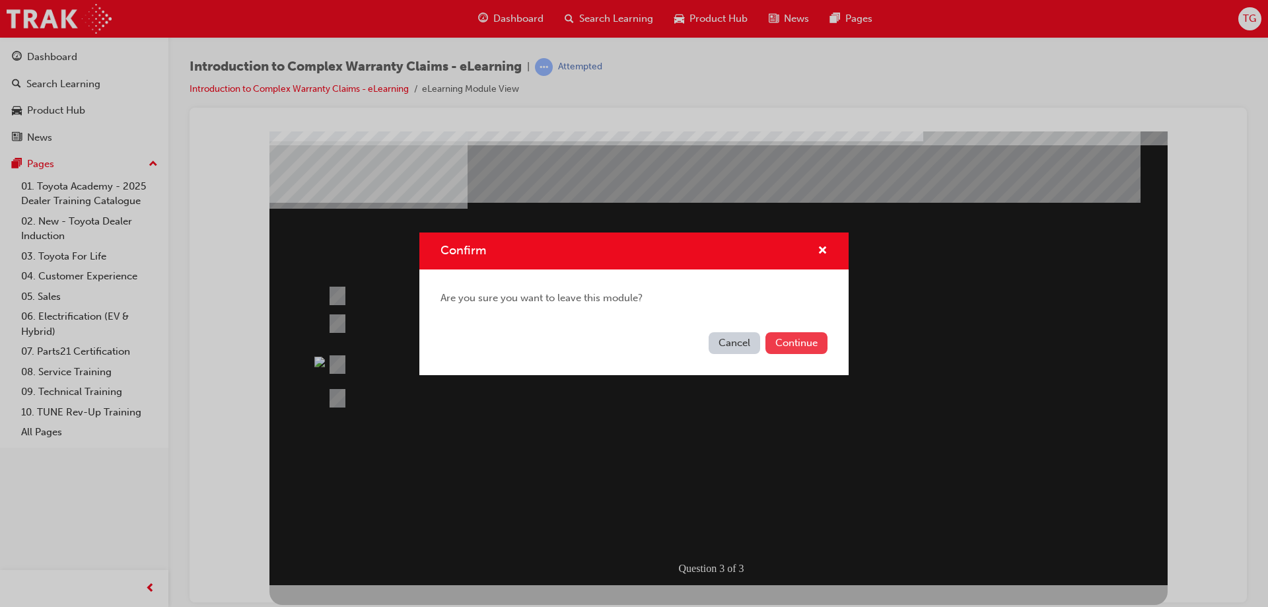
click at [787, 337] on button "Continue" at bounding box center [796, 343] width 62 height 22
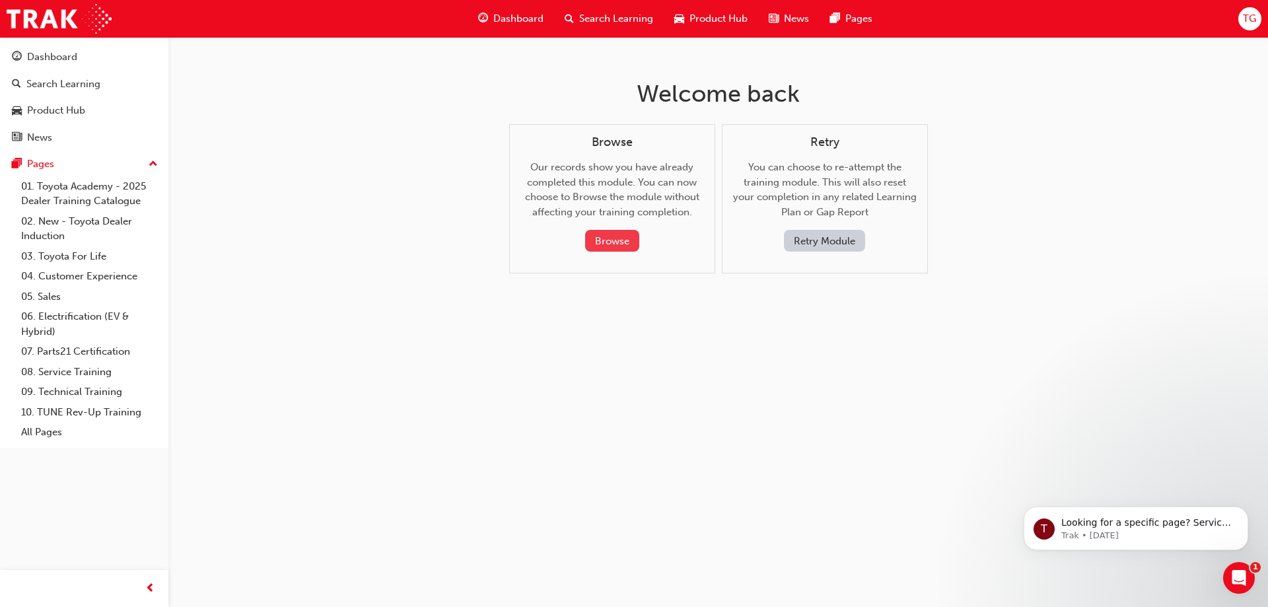
click at [609, 234] on button "Browse" at bounding box center [612, 241] width 54 height 22
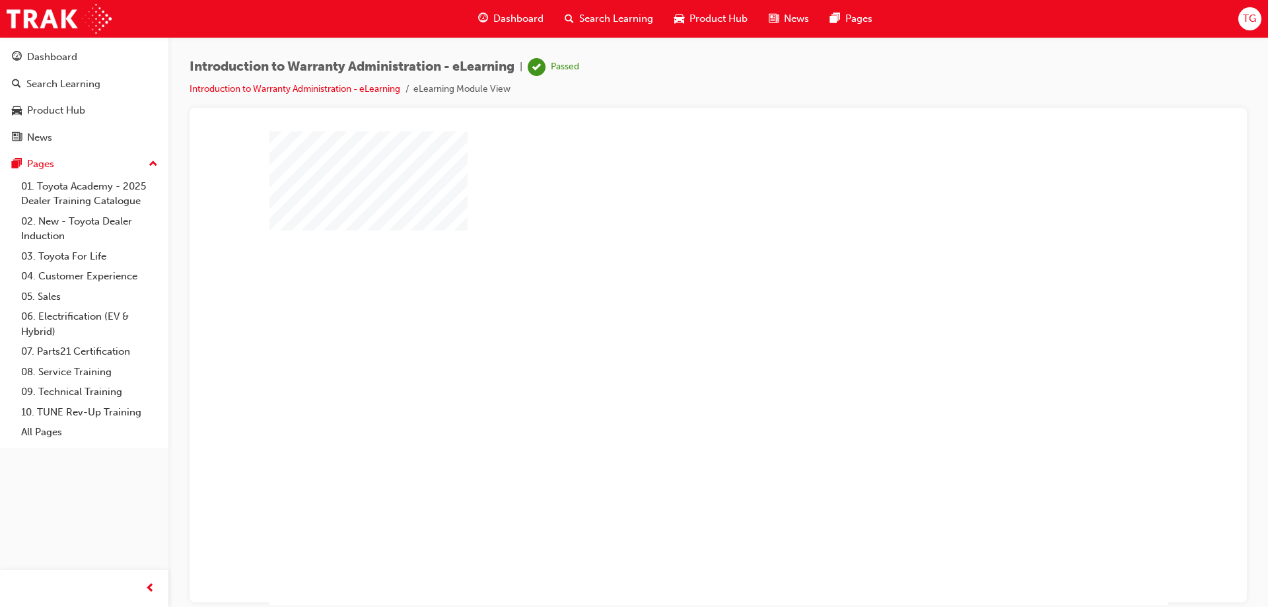
click at [680, 330] on div "play" at bounding box center [680, 330] width 0 height 0
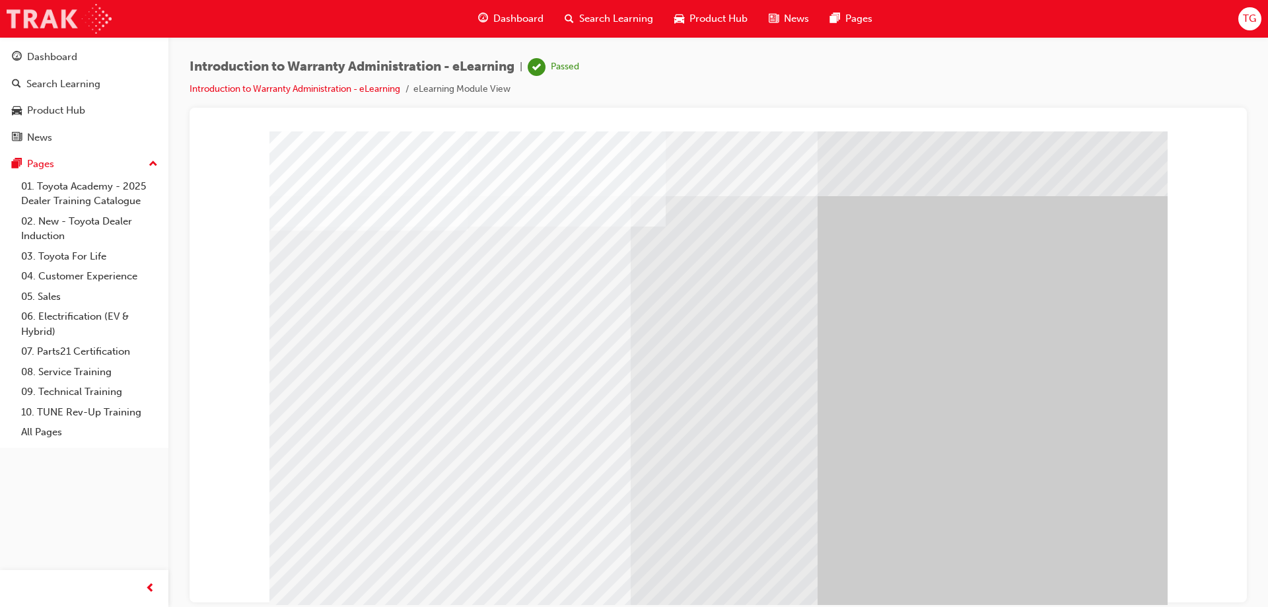
click at [54, 11] on img at bounding box center [59, 19] width 105 height 30
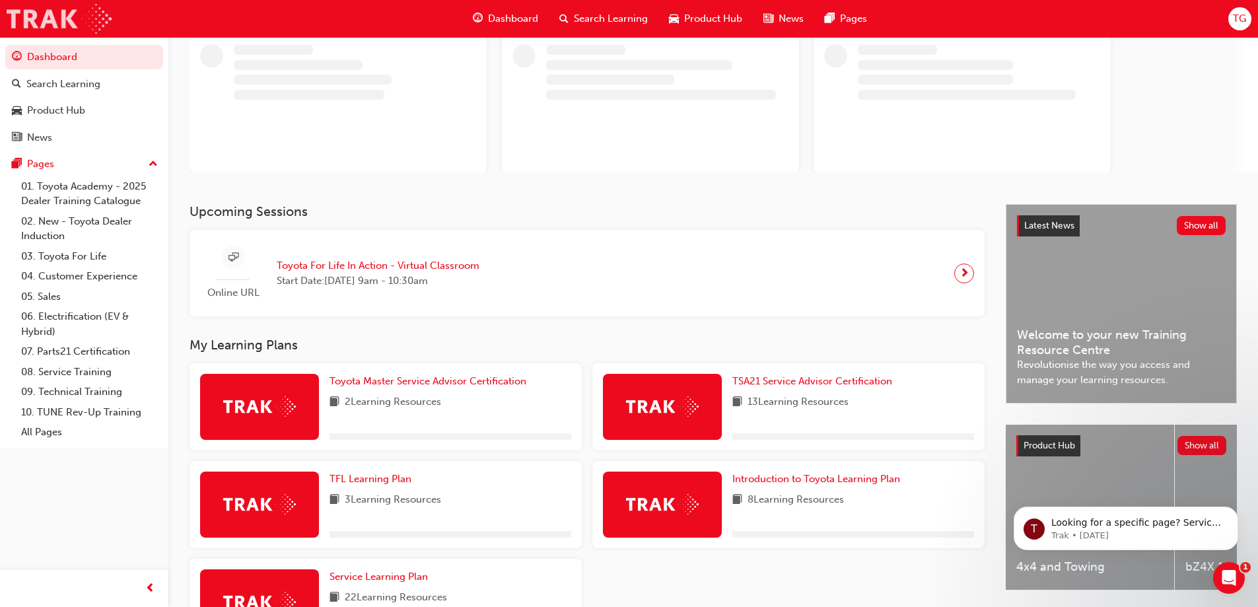
scroll to position [189, 0]
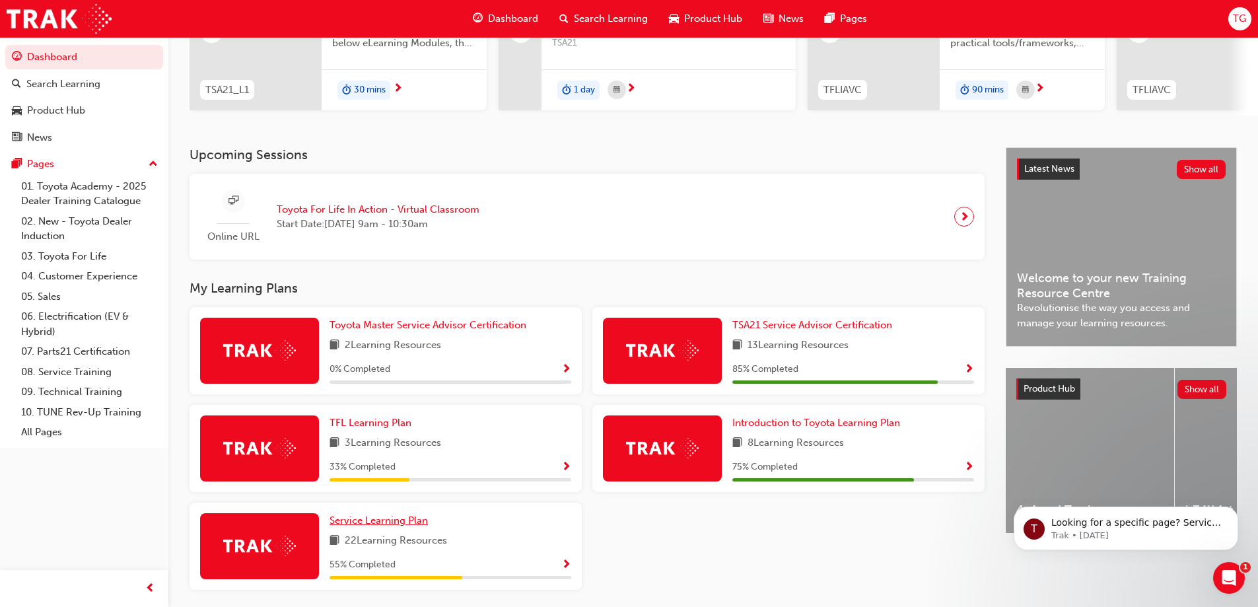
click at [392, 526] on span "Service Learning Plan" at bounding box center [379, 520] width 98 height 12
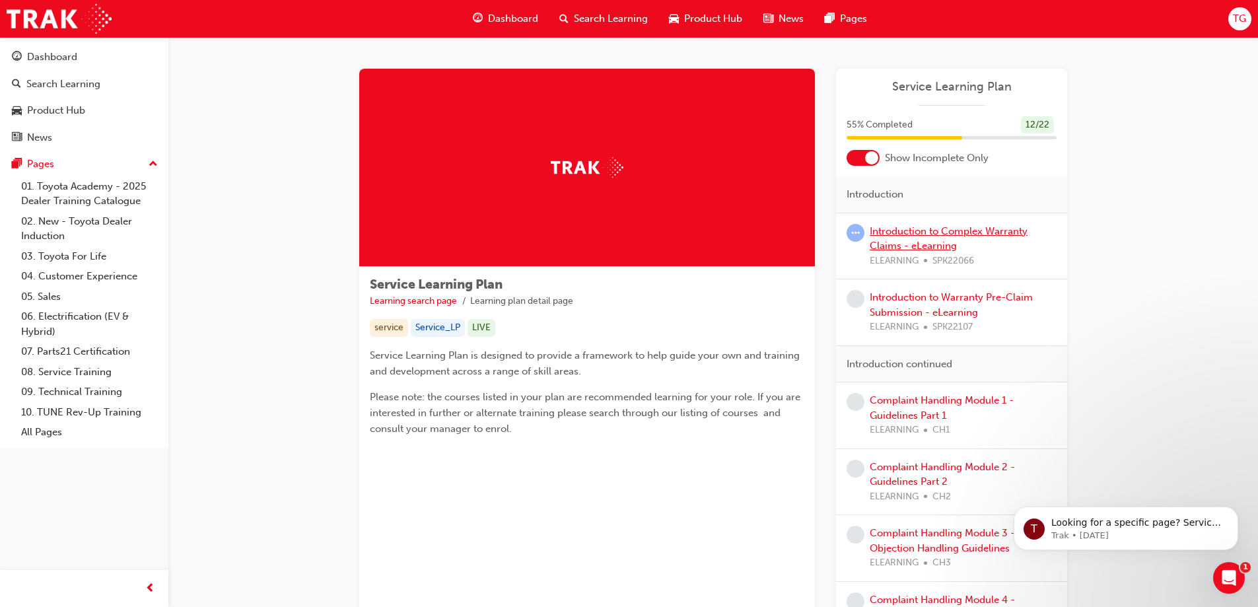
click at [941, 246] on link "Introduction to Complex Warranty Claims - eLearning" at bounding box center [949, 238] width 158 height 27
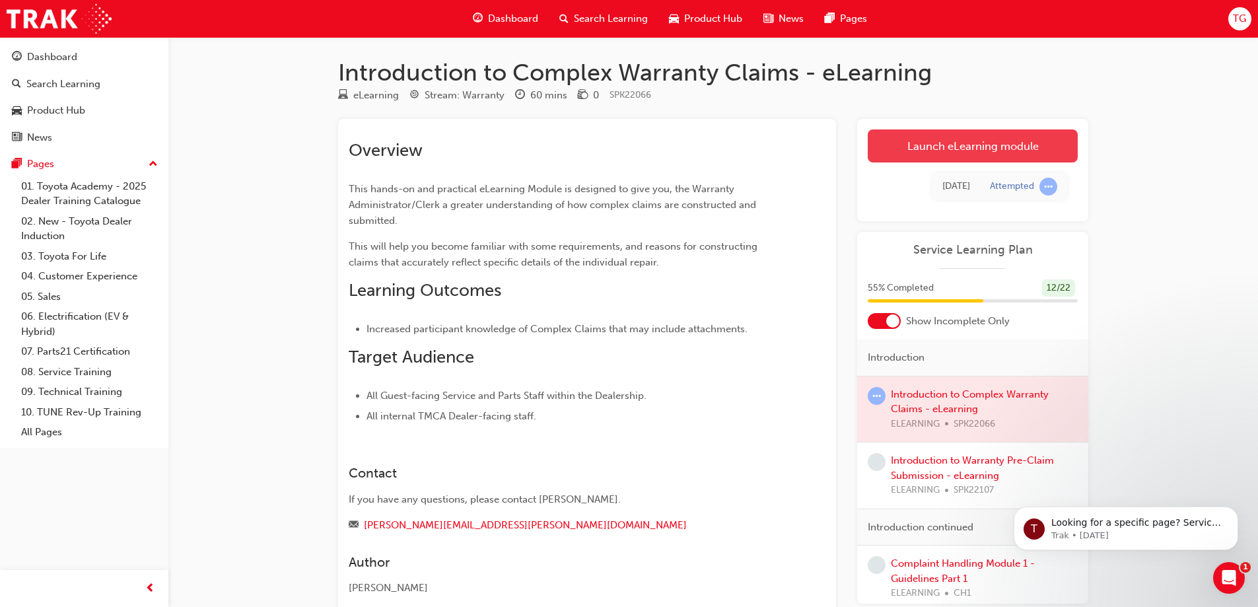
click at [969, 151] on link "Launch eLearning module" at bounding box center [973, 145] width 210 height 33
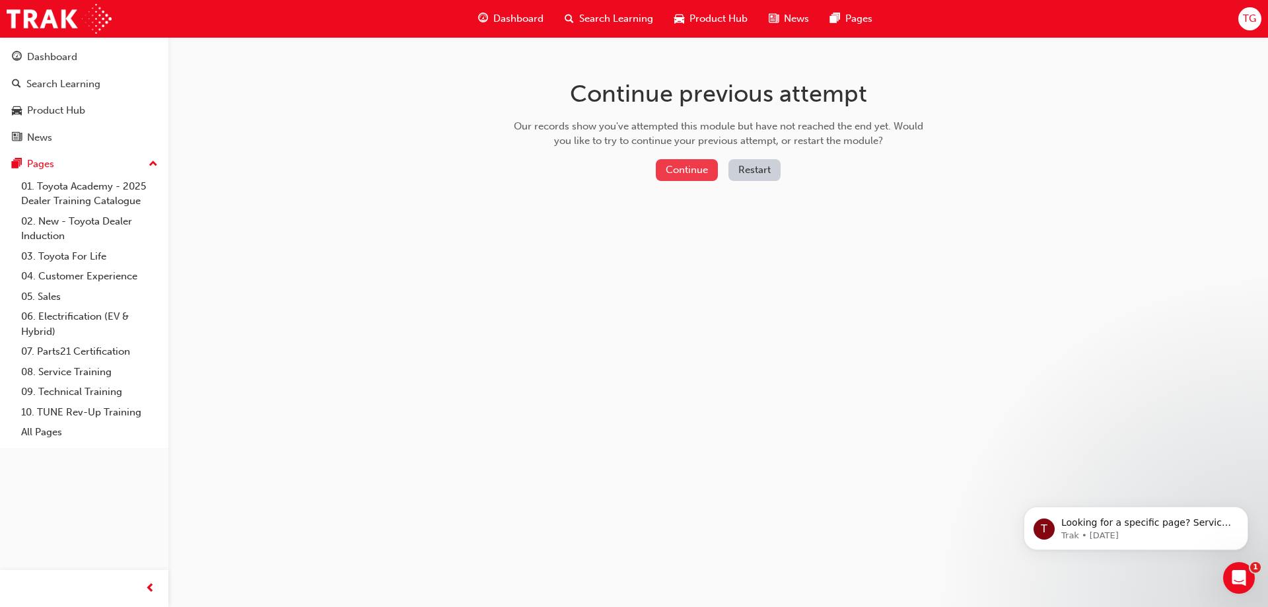
click at [681, 174] on button "Continue" at bounding box center [687, 170] width 62 height 22
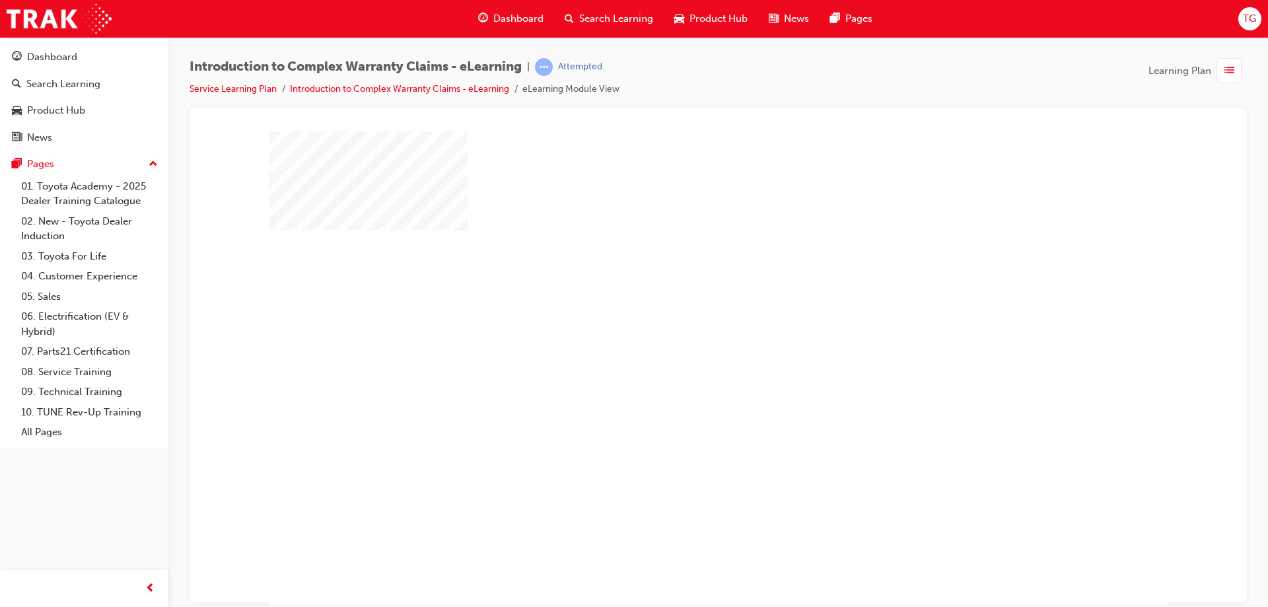
click at [680, 330] on div "play" at bounding box center [680, 330] width 0 height 0
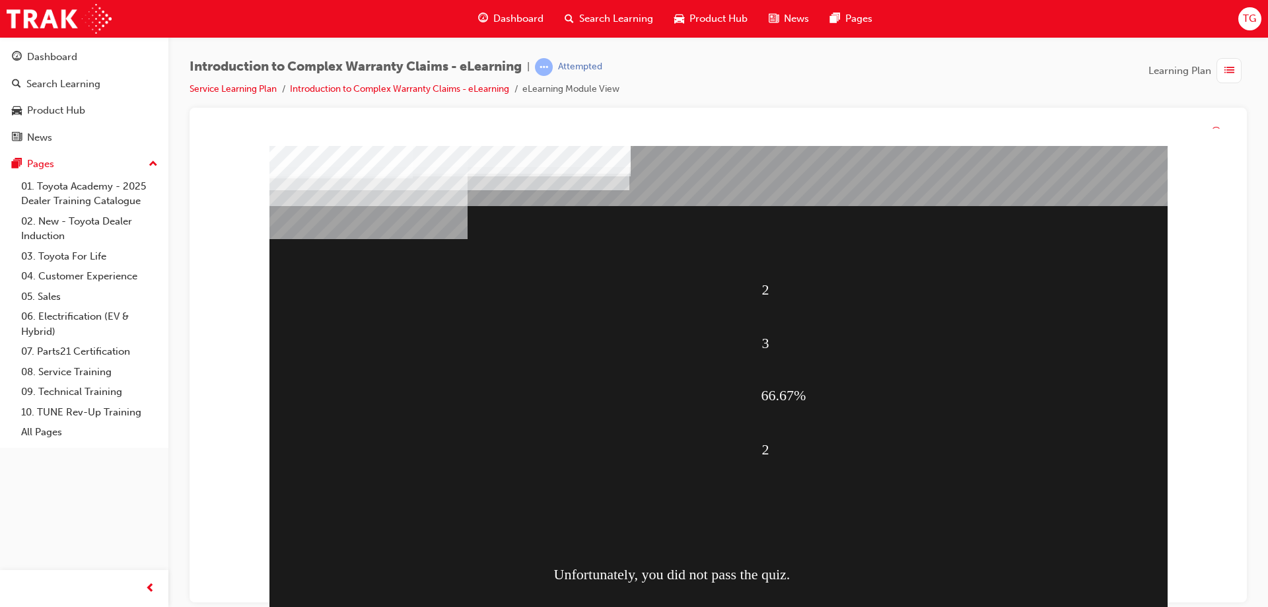
scroll to position [17, 0]
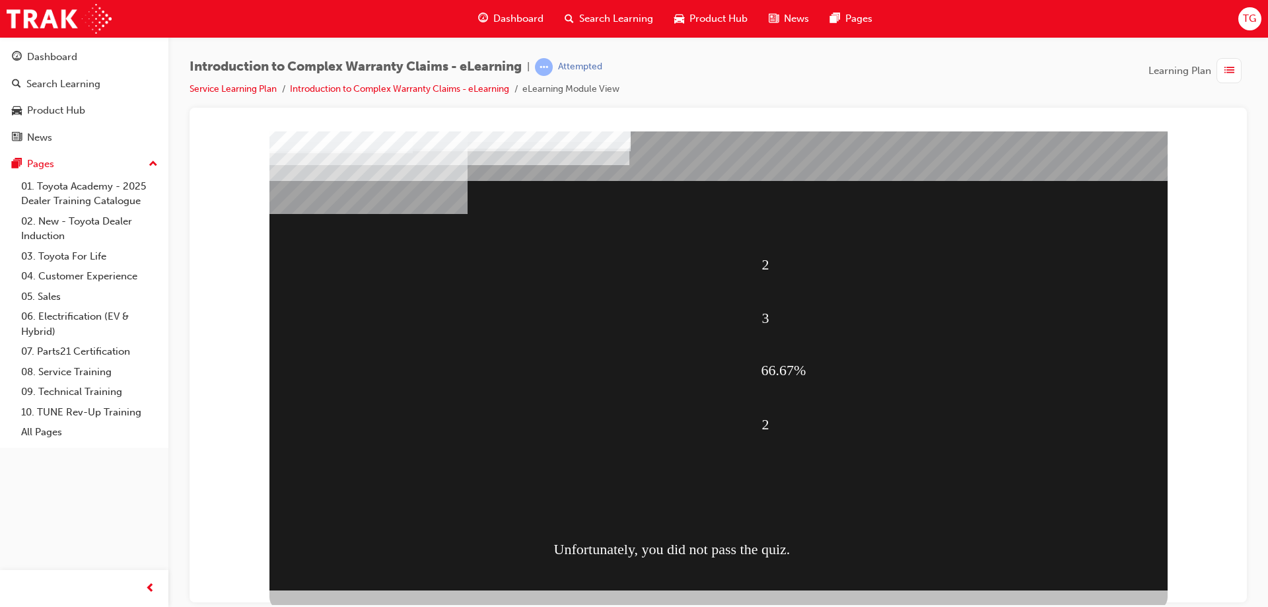
drag, startPoint x: 876, startPoint y: 332, endPoint x: 852, endPoint y: 344, distance: 27.2
click at [871, 334] on div "3" at bounding box center [942, 320] width 361 height 50
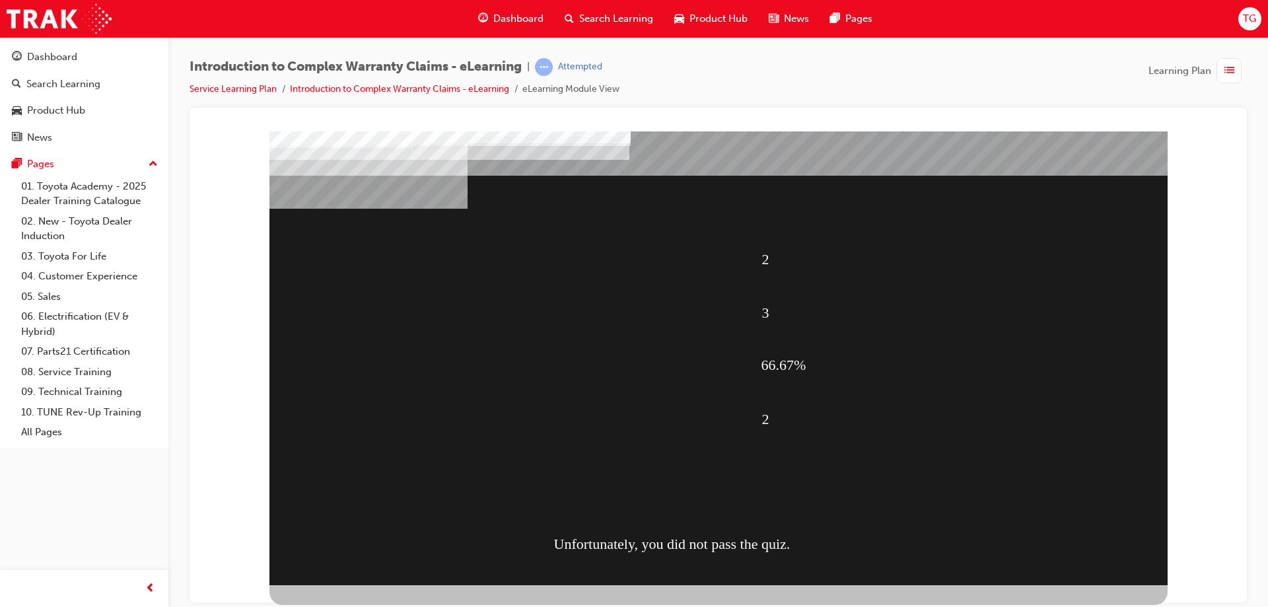
click at [769, 401] on div "2" at bounding box center [942, 421] width 361 height 50
drag, startPoint x: 769, startPoint y: 401, endPoint x: 716, endPoint y: 471, distance: 87.3
click at [764, 408] on div "2" at bounding box center [942, 421] width 361 height 50
click at [692, 547] on div "Unfortunately, you did not pass the quiz." at bounding box center [735, 545] width 363 height 53
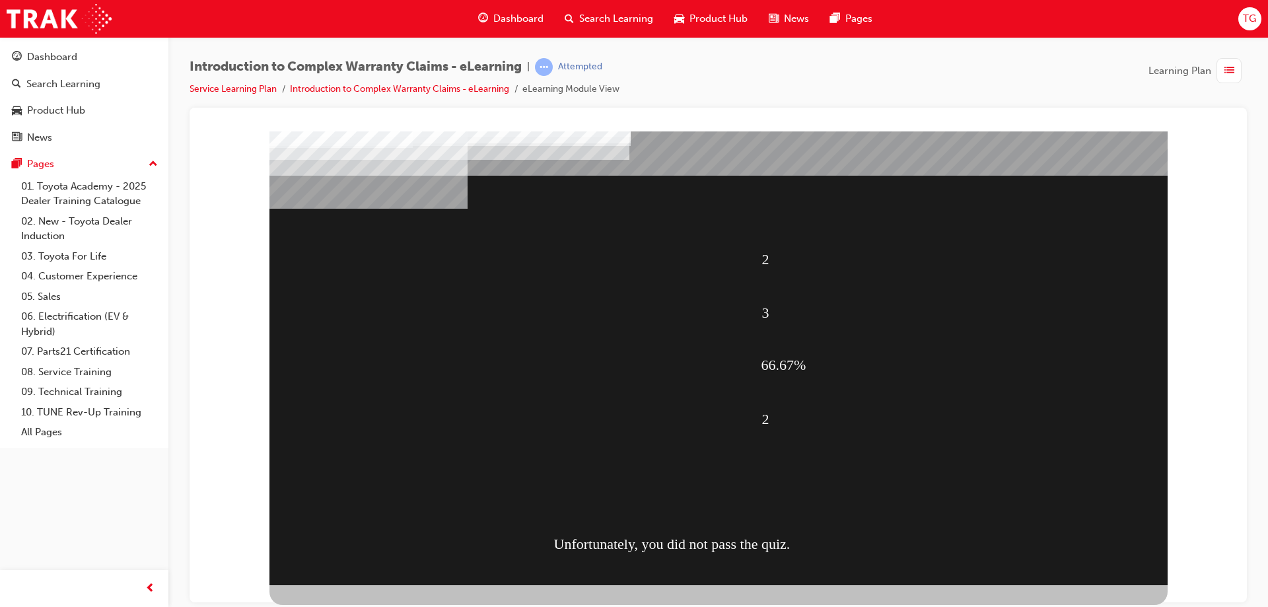
click at [692, 547] on div "Unfortunately, you did not pass the quiz." at bounding box center [735, 545] width 363 height 53
click at [451, 458] on div "2 3 66.67% 2 Unfortunately, you did not pass the quiz." at bounding box center [718, 346] width 898 height 475
click at [70, 165] on div "Pages" at bounding box center [84, 164] width 145 height 17
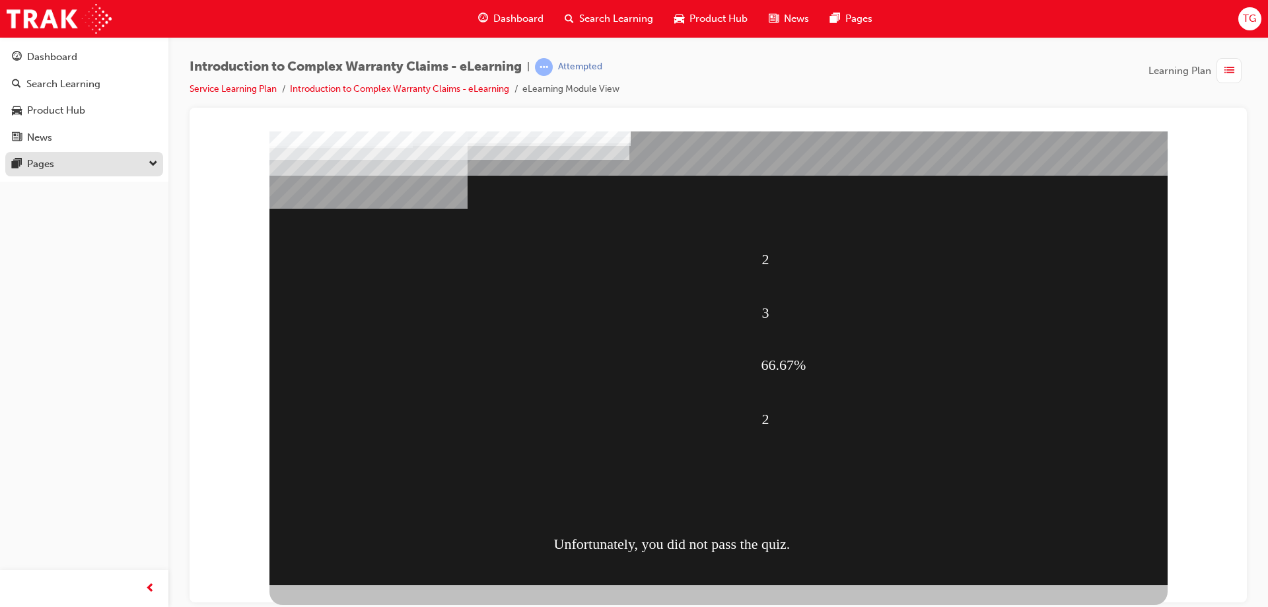
click at [70, 166] on div "Pages" at bounding box center [84, 164] width 145 height 17
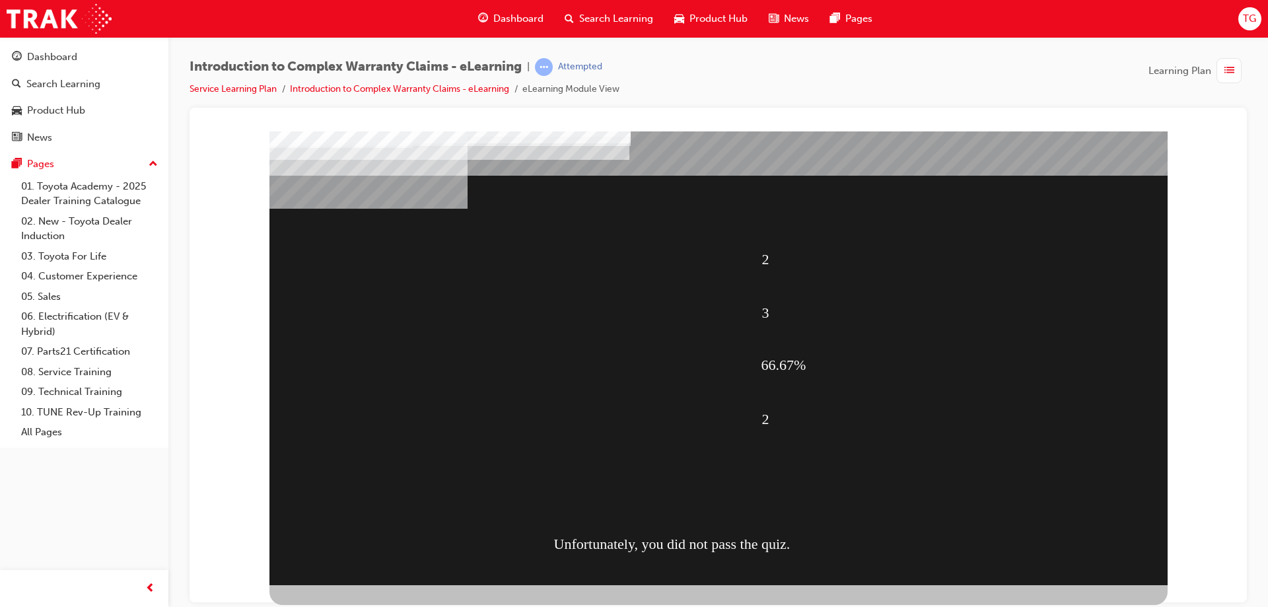
click at [846, 192] on div "2 3 66.67% 2 Unfortunately, you did not pass the quiz." at bounding box center [718, 346] width 898 height 475
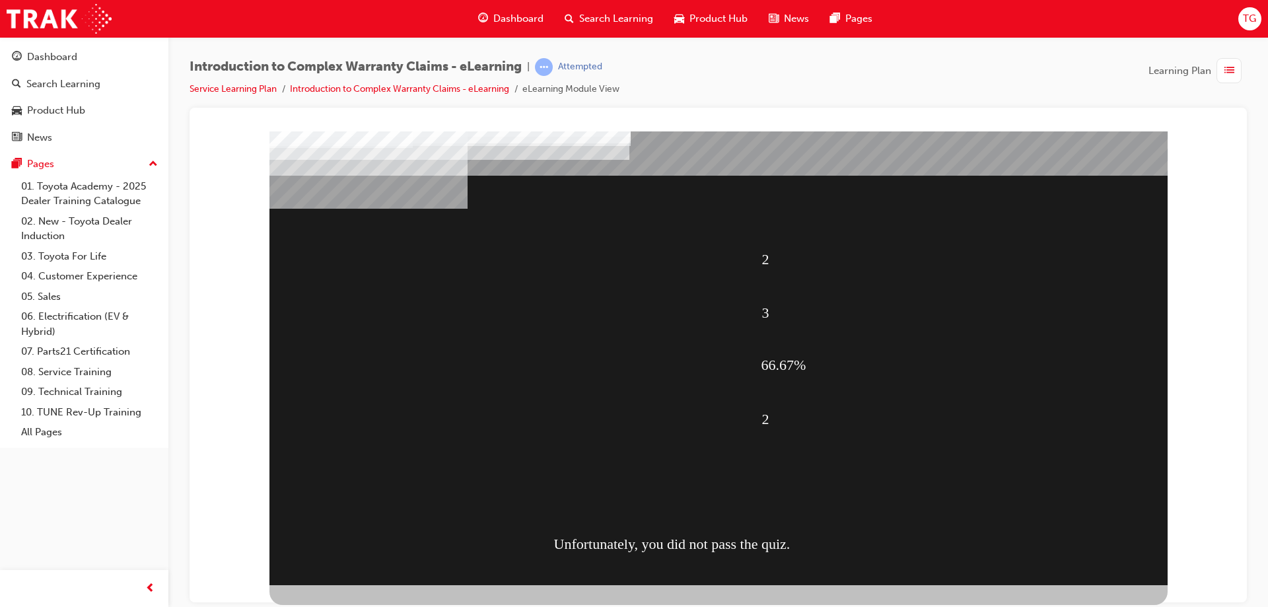
drag, startPoint x: 710, startPoint y: 491, endPoint x: 781, endPoint y: 379, distance: 133.0
click at [719, 477] on div "2 3 66.67% 2 Unfortunately, you did not pass the quiz." at bounding box center [718, 346] width 898 height 475
